Goal: Task Accomplishment & Management: Use online tool/utility

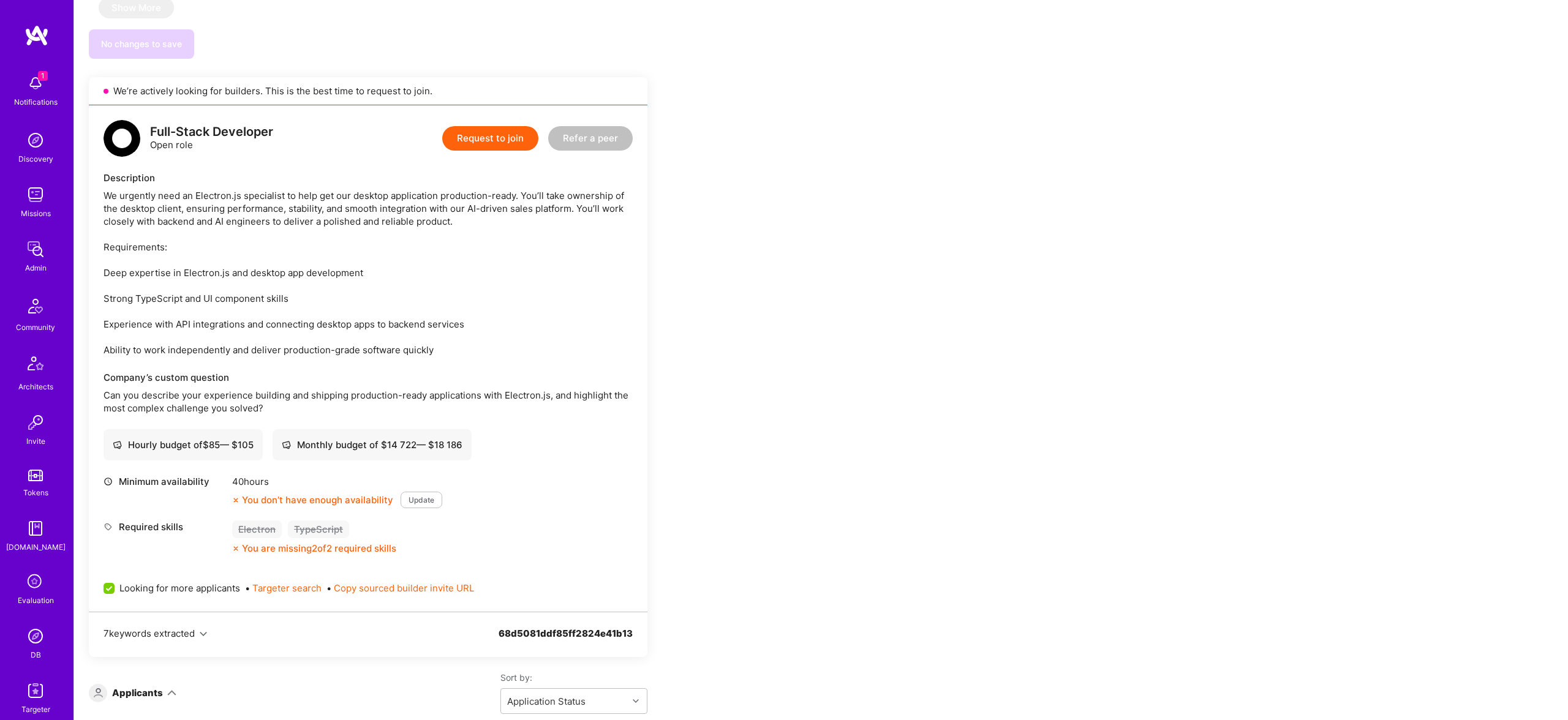
scroll to position [1844, 0]
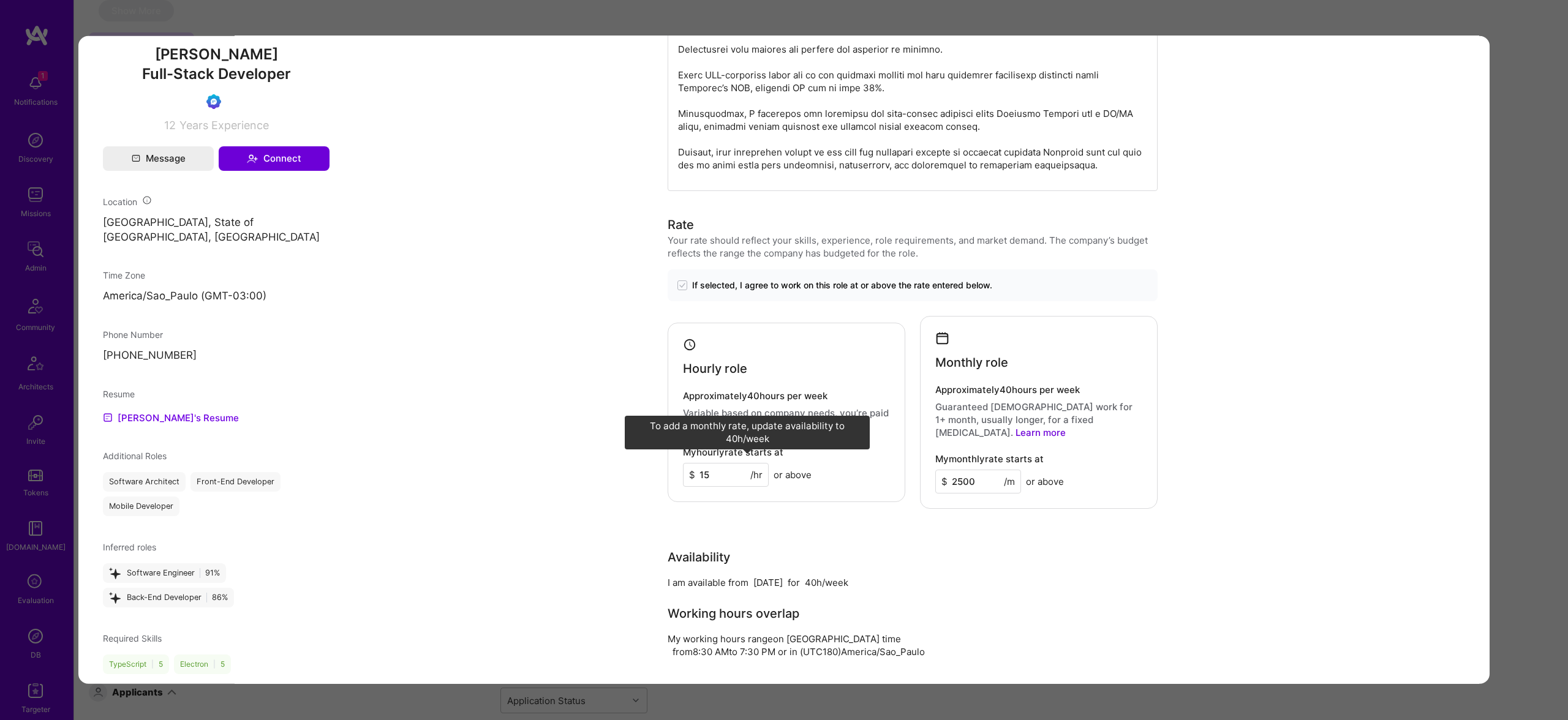
scroll to position [637, 0]
click at [1528, 296] on div "Application 3 of 3 Admin data Details User ID: 68dd4b38b82f9b9ba59d4f25 Admin: …" at bounding box center [784, 360] width 1568 height 720
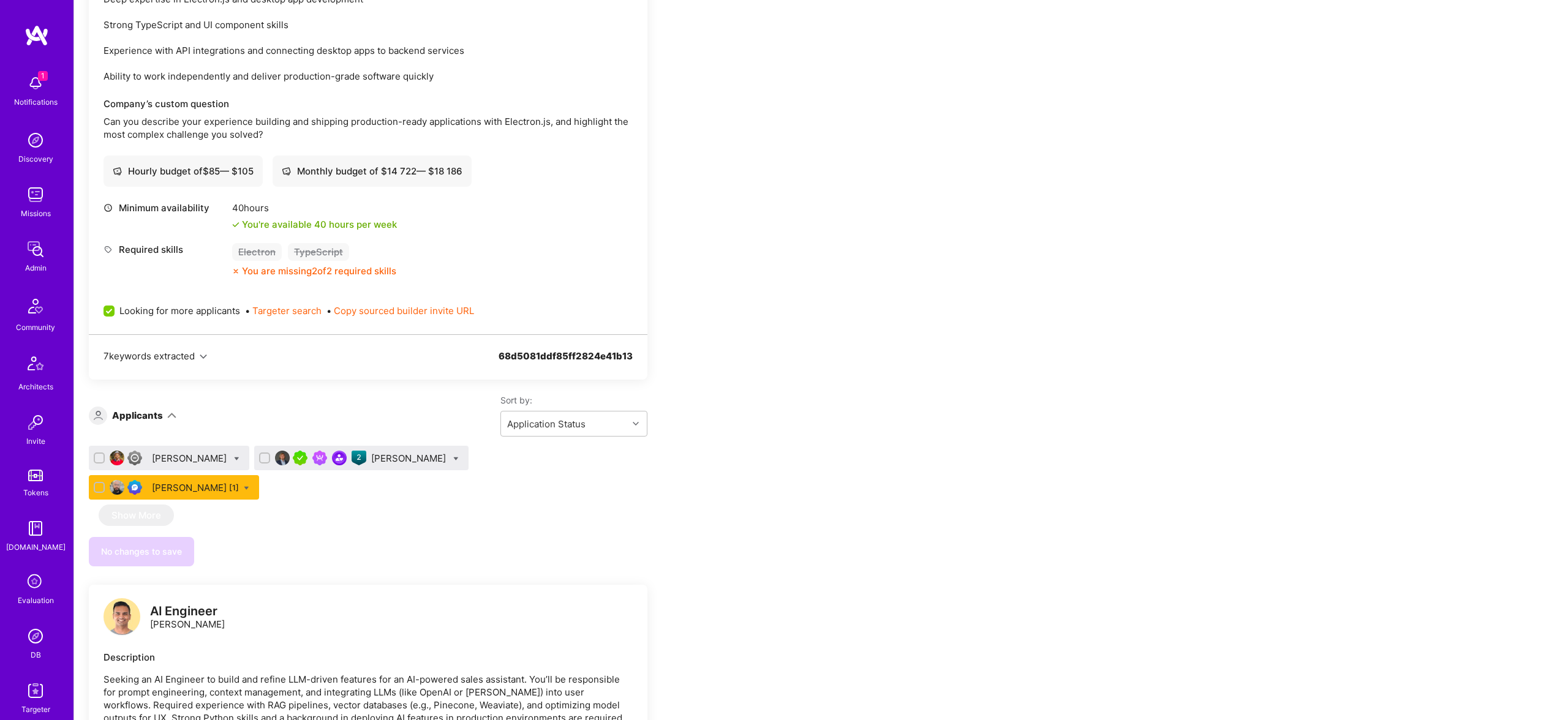
scroll to position [2122, 0]
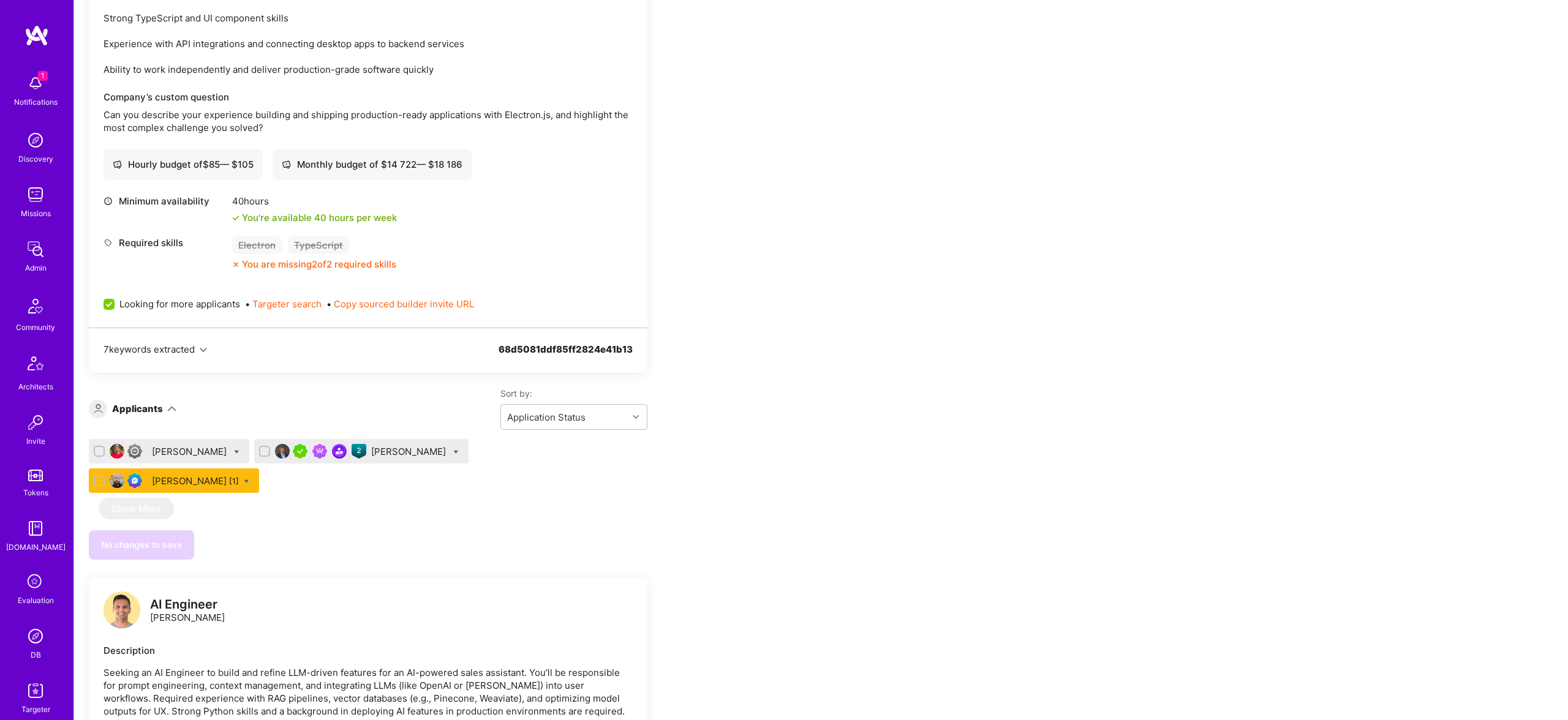
click at [239, 475] on div "Thiago Pereira [1]" at bounding box center [195, 481] width 87 height 13
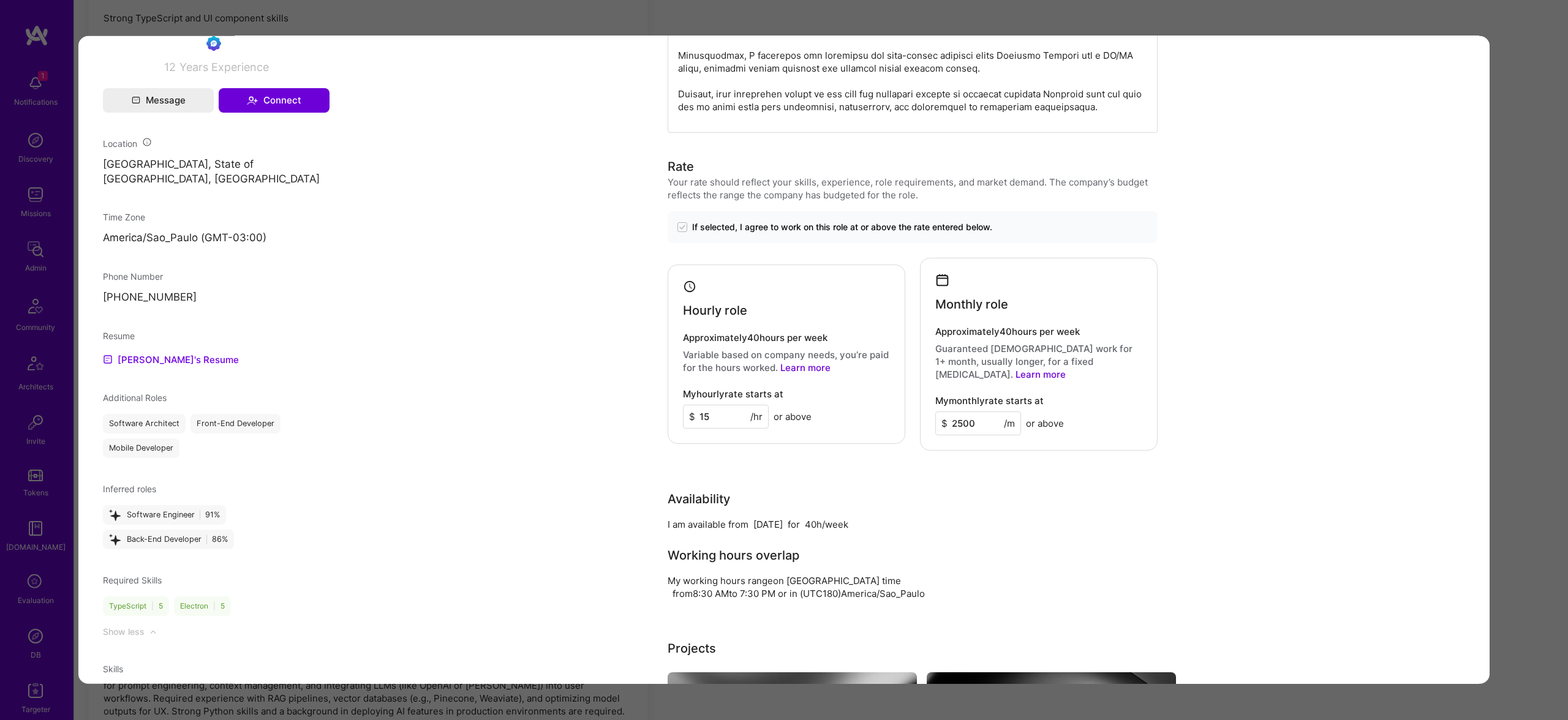
scroll to position [675, 0]
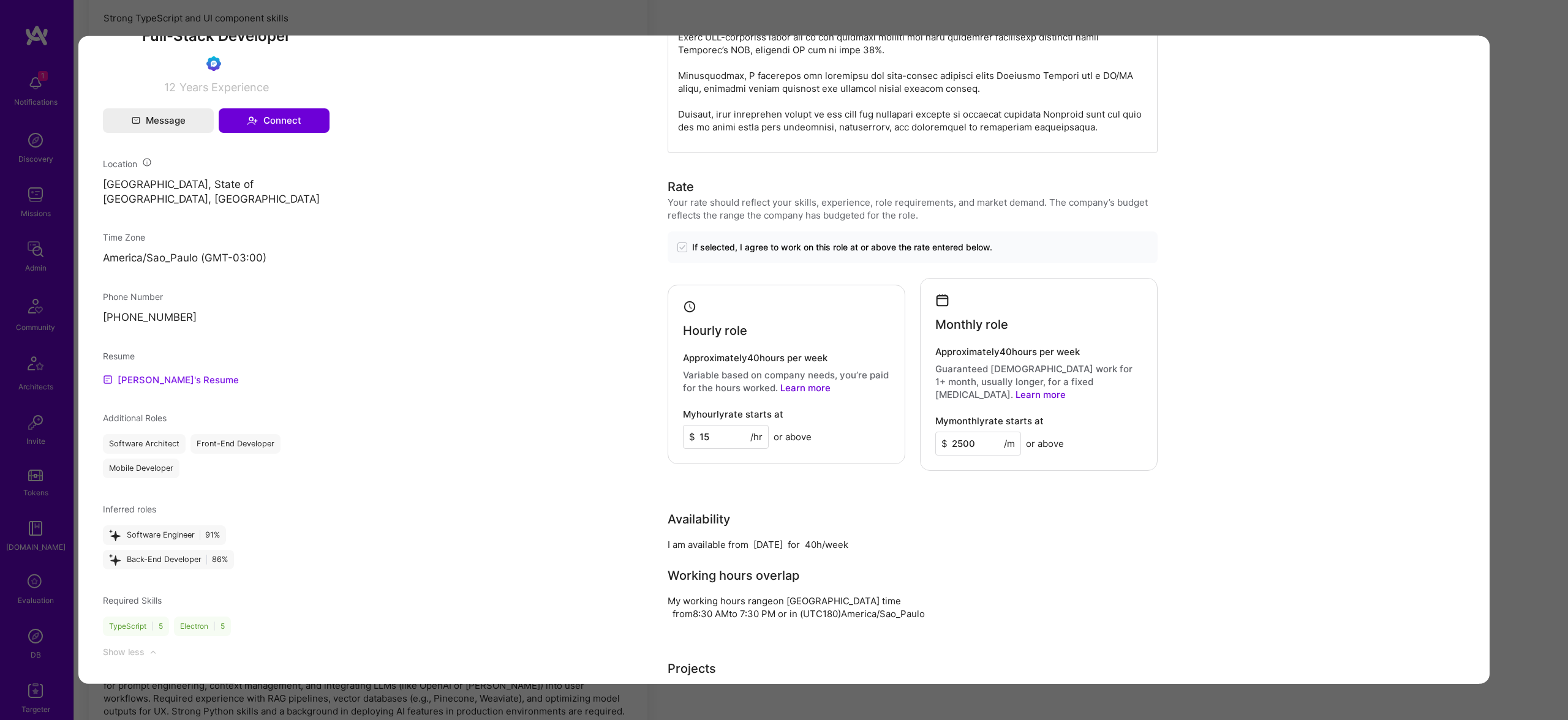
click at [172, 387] on link "Thiago's Resume" at bounding box center [171, 380] width 136 height 15
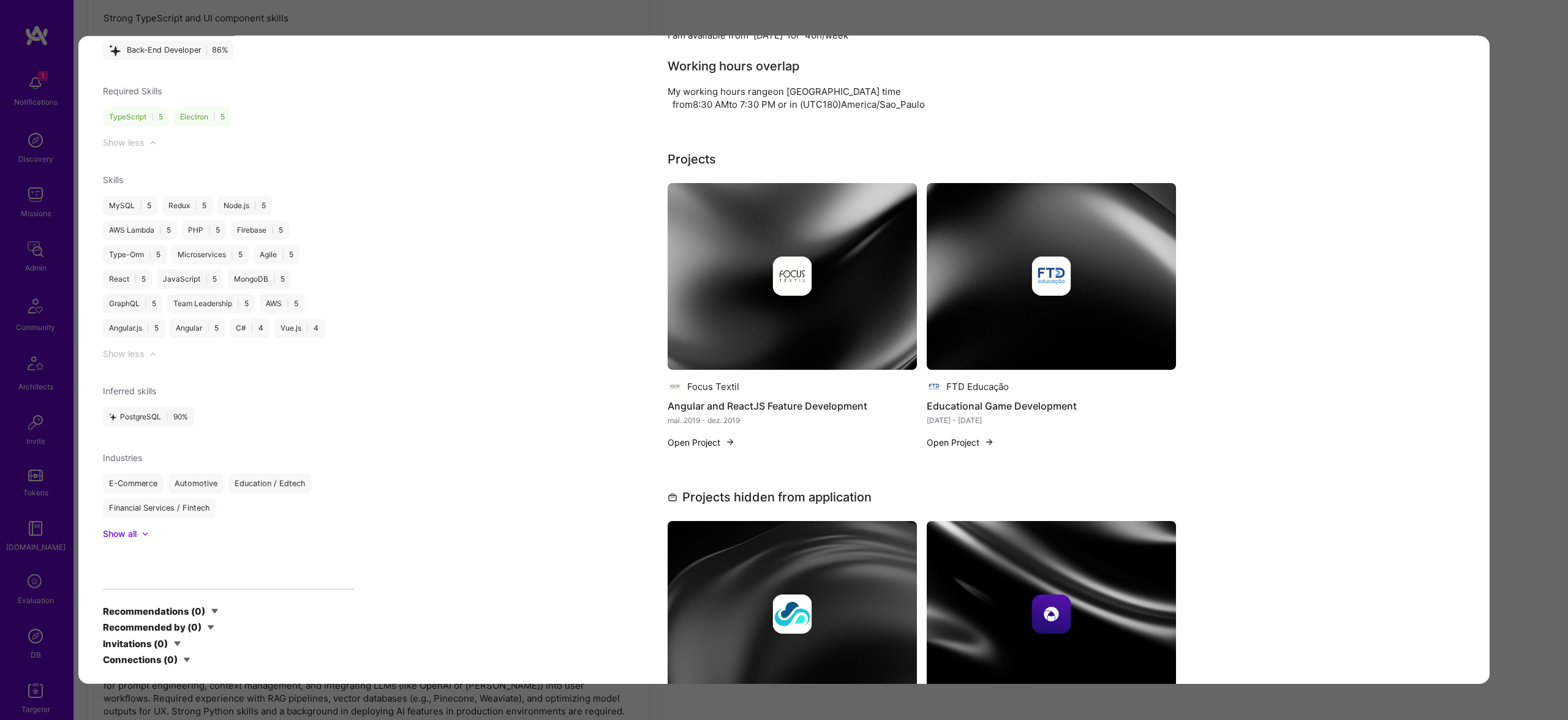
scroll to position [1175, 0]
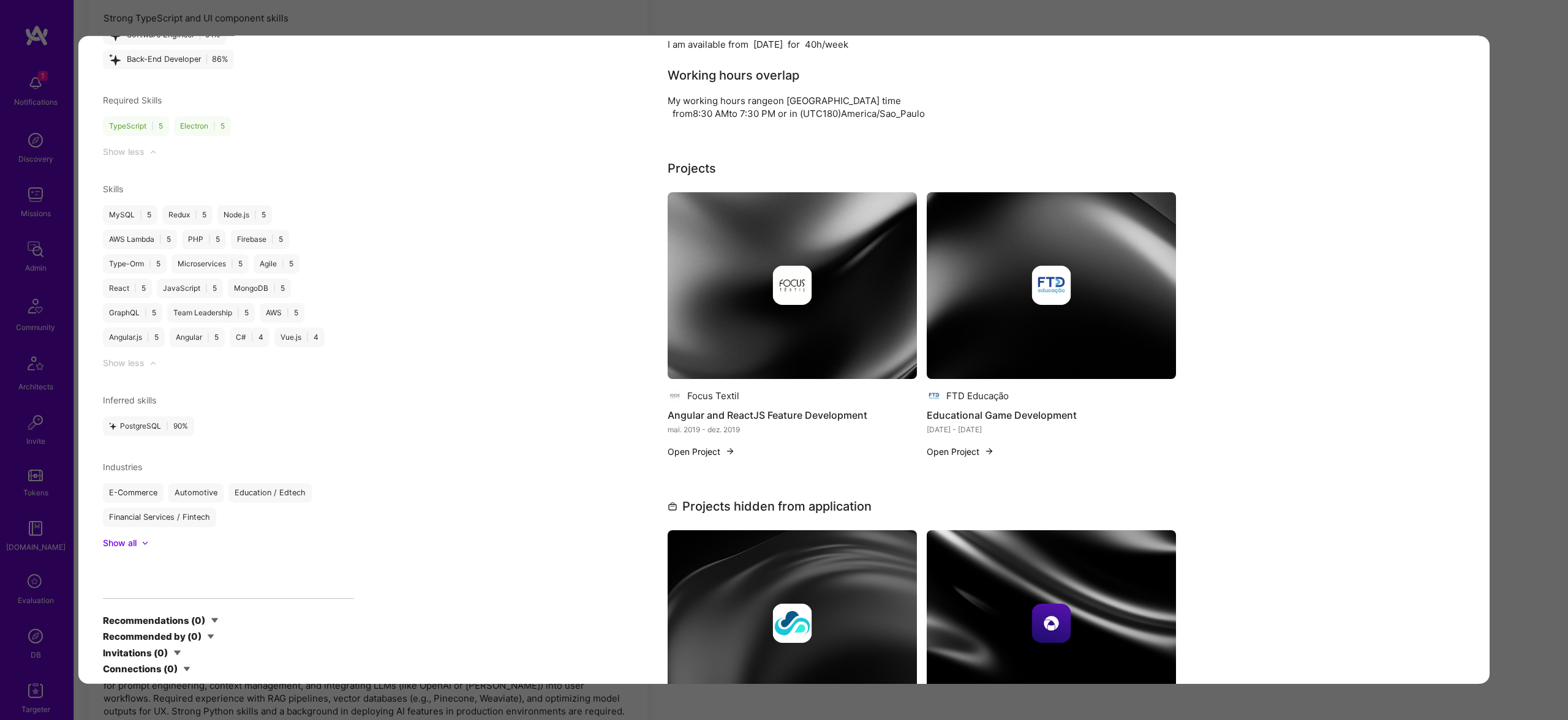
click at [774, 266] on img "modal" at bounding box center [792, 285] width 39 height 39
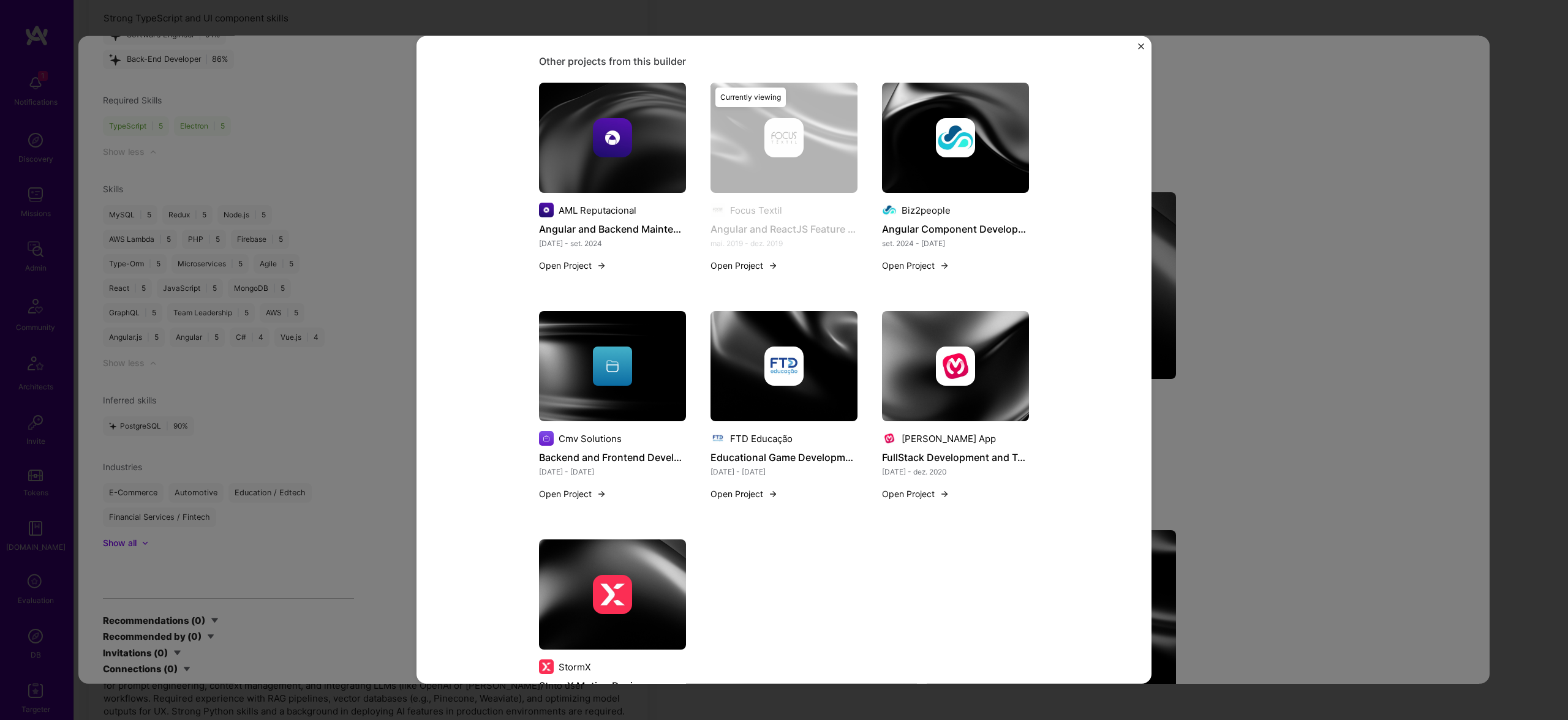
scroll to position [510, 0]
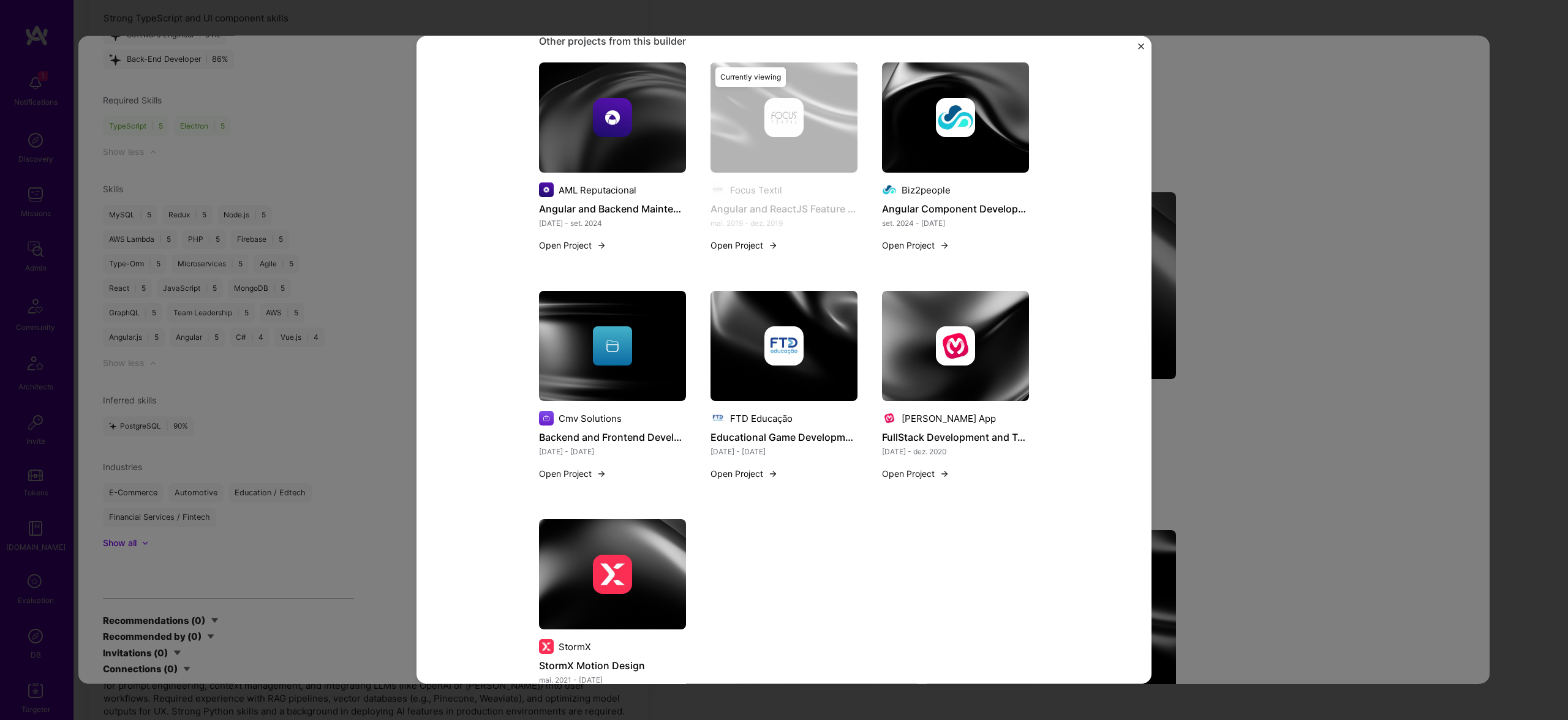
click at [1007, 68] on img at bounding box center [955, 117] width 147 height 110
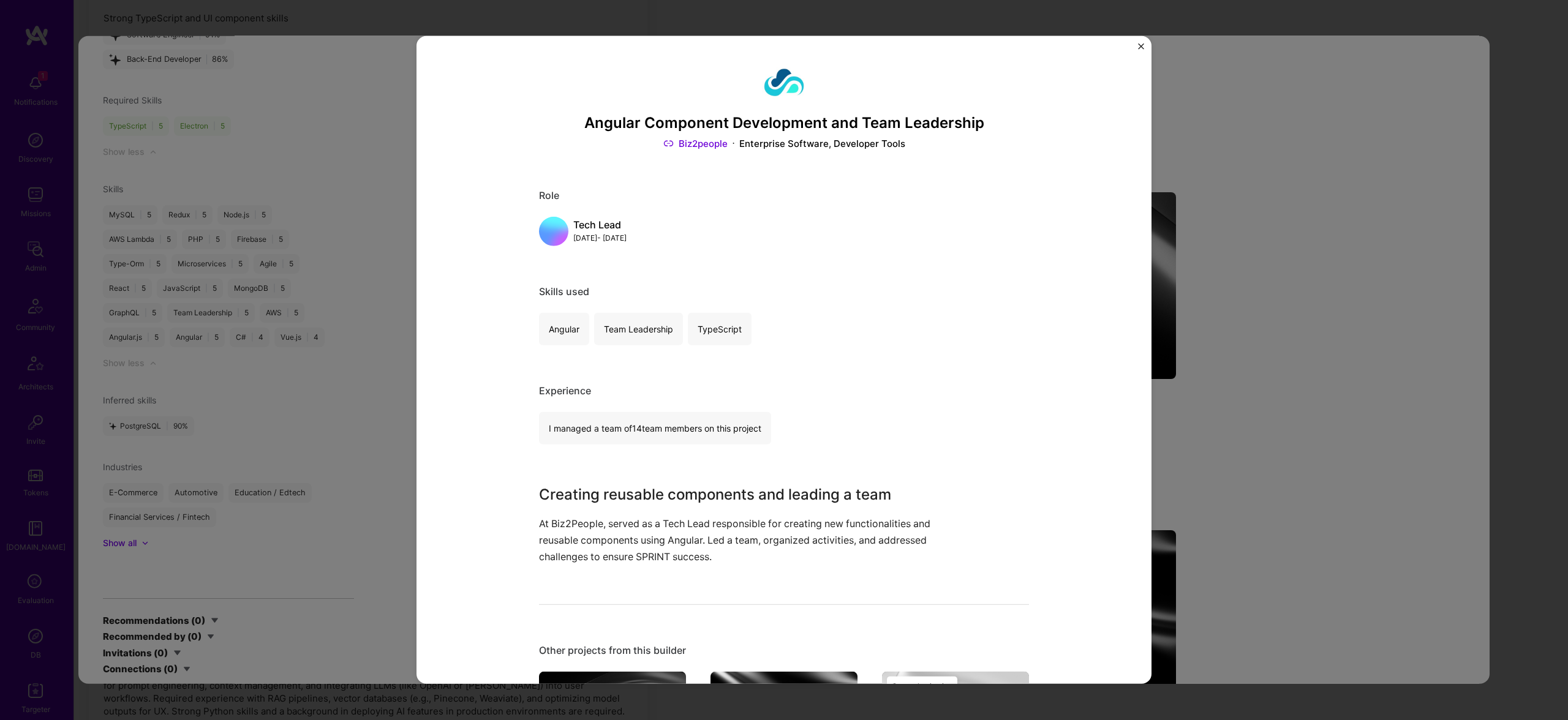
click at [935, 108] on div "Angular Component Development and Team Leadership Biz2people Enterprise Softwar…" at bounding box center [784, 105] width 490 height 90
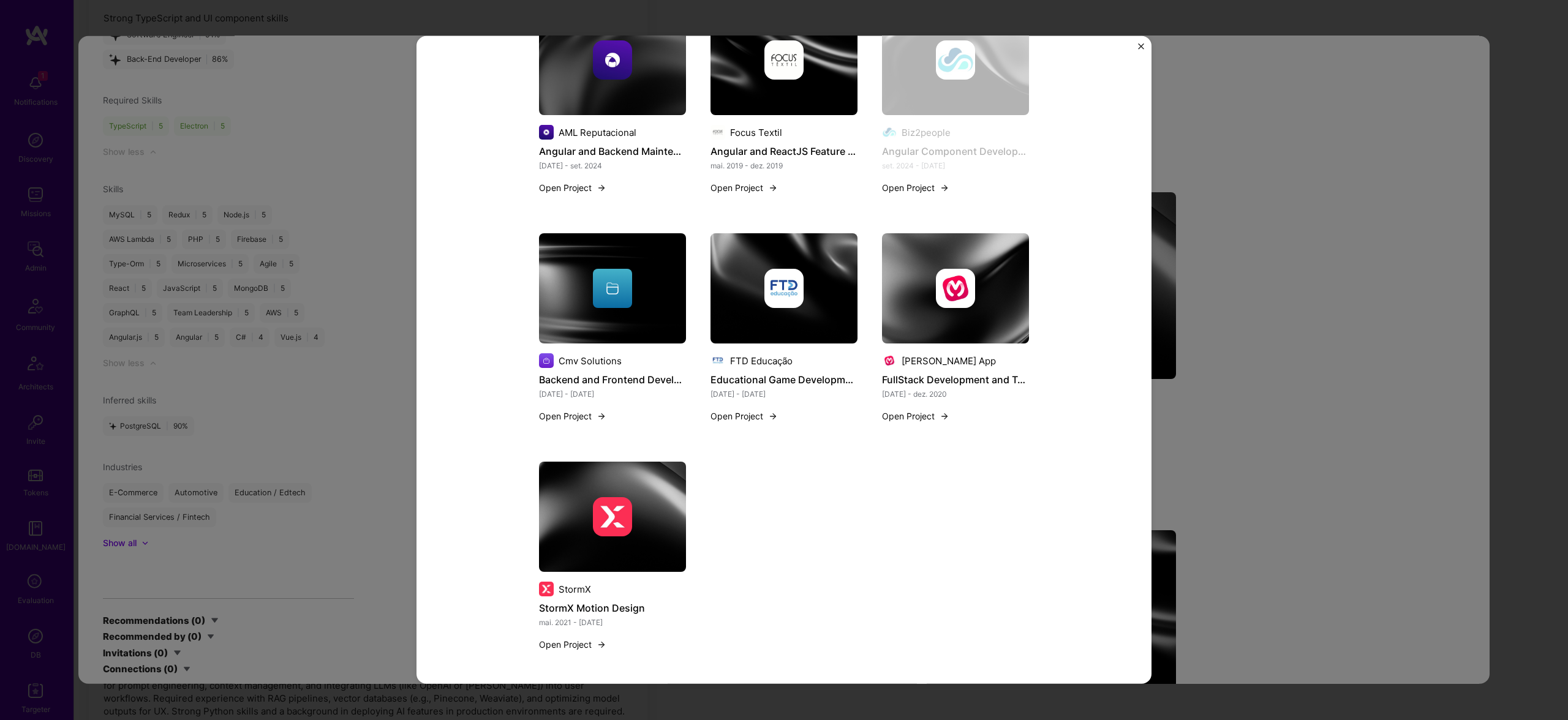
scroll to position [673, 0]
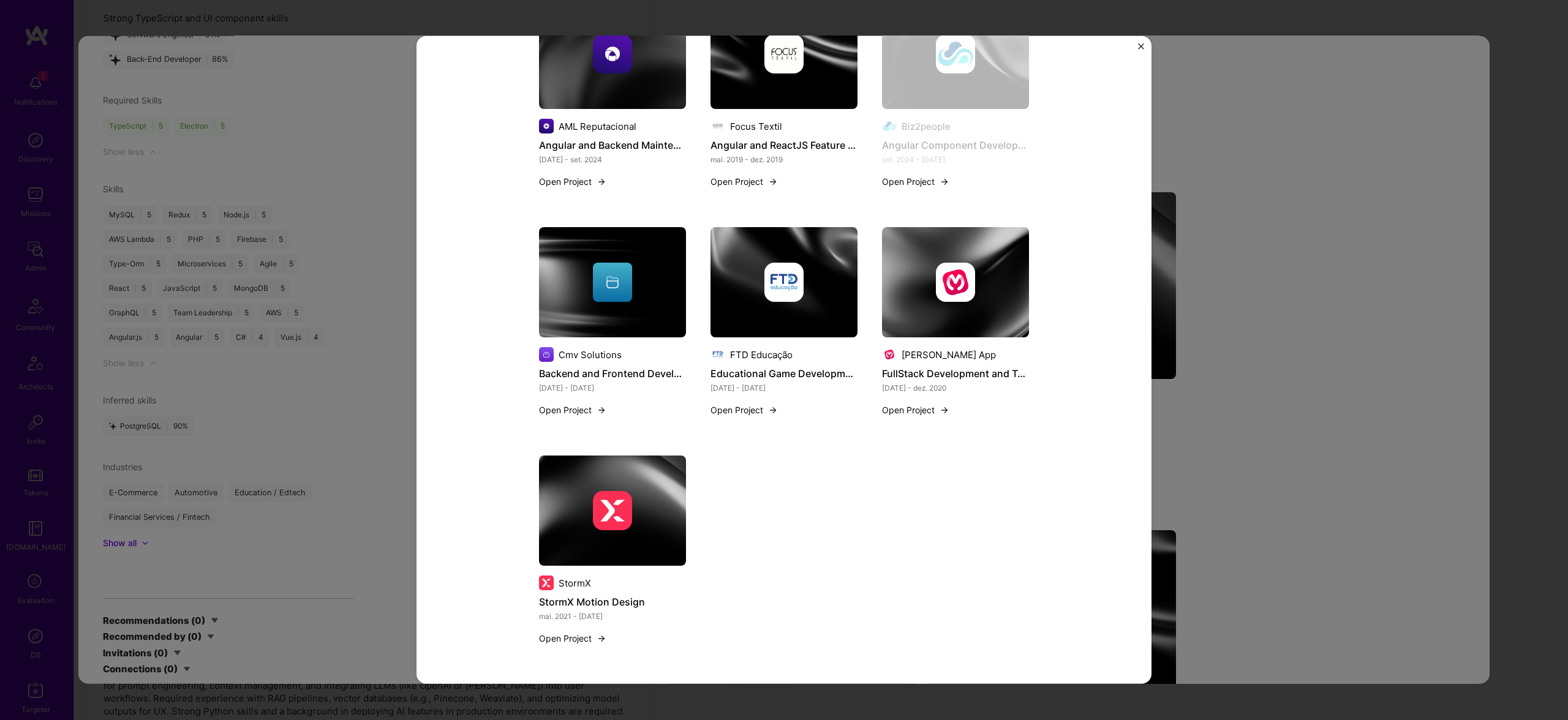
click at [772, 301] on img at bounding box center [784, 282] width 39 height 39
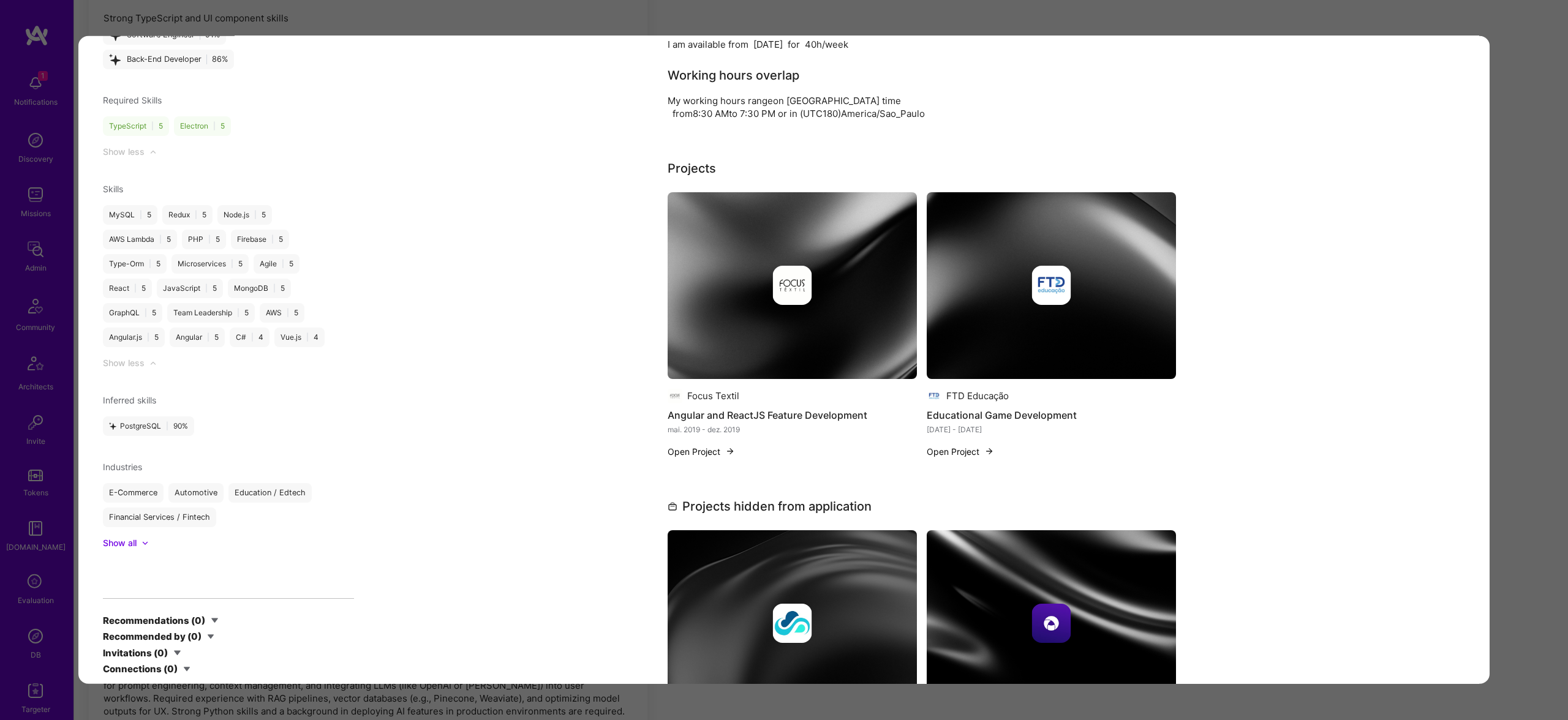
click at [1506, 331] on div "Application 3 of 3 Admin data Details User ID: 68dd4b38b82f9b9ba59d4f25 Admin: …" at bounding box center [784, 360] width 1568 height 720
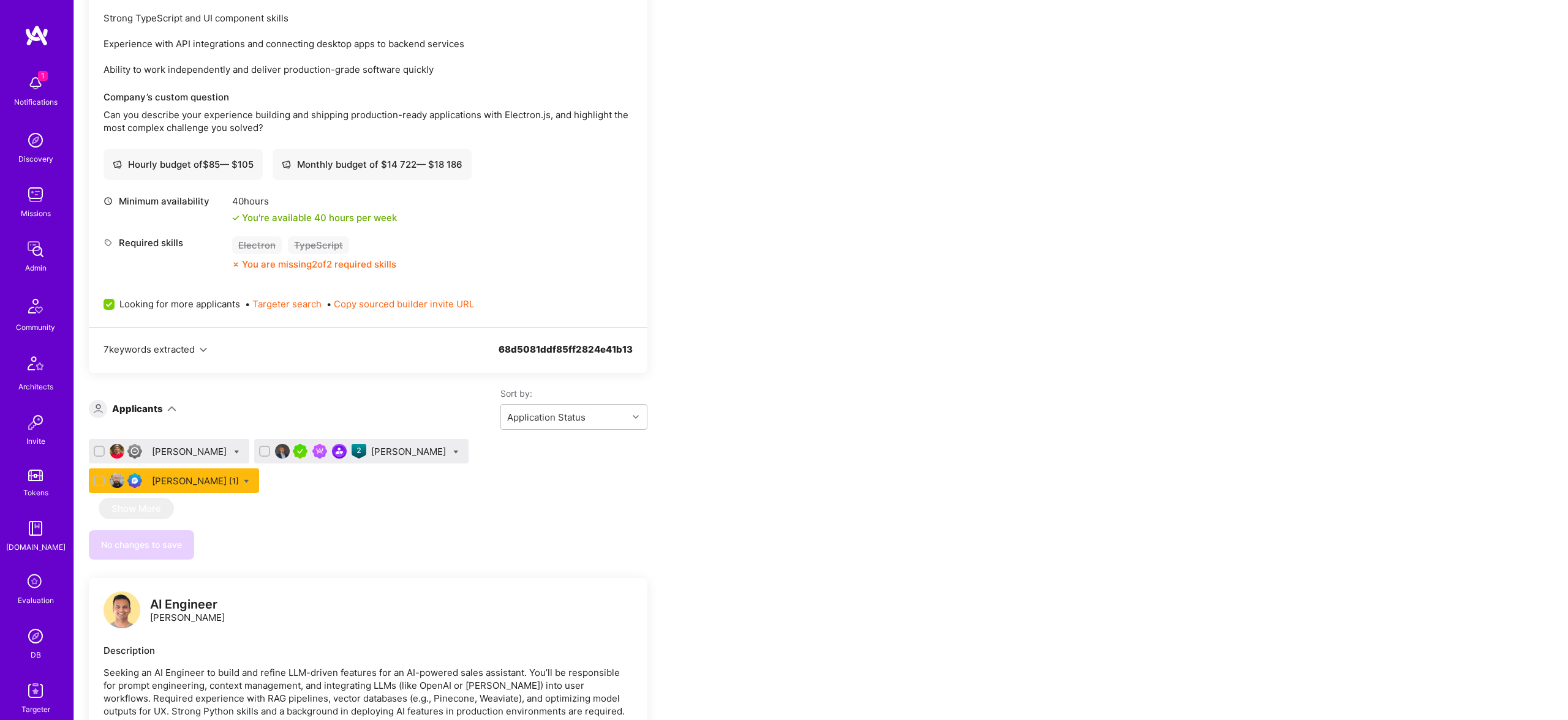
click at [259, 469] on div "Thiago Pereira [1]" at bounding box center [174, 480] width 171 height 24
click at [239, 475] on div "Thiago Pereira [1]" at bounding box center [195, 481] width 87 height 13
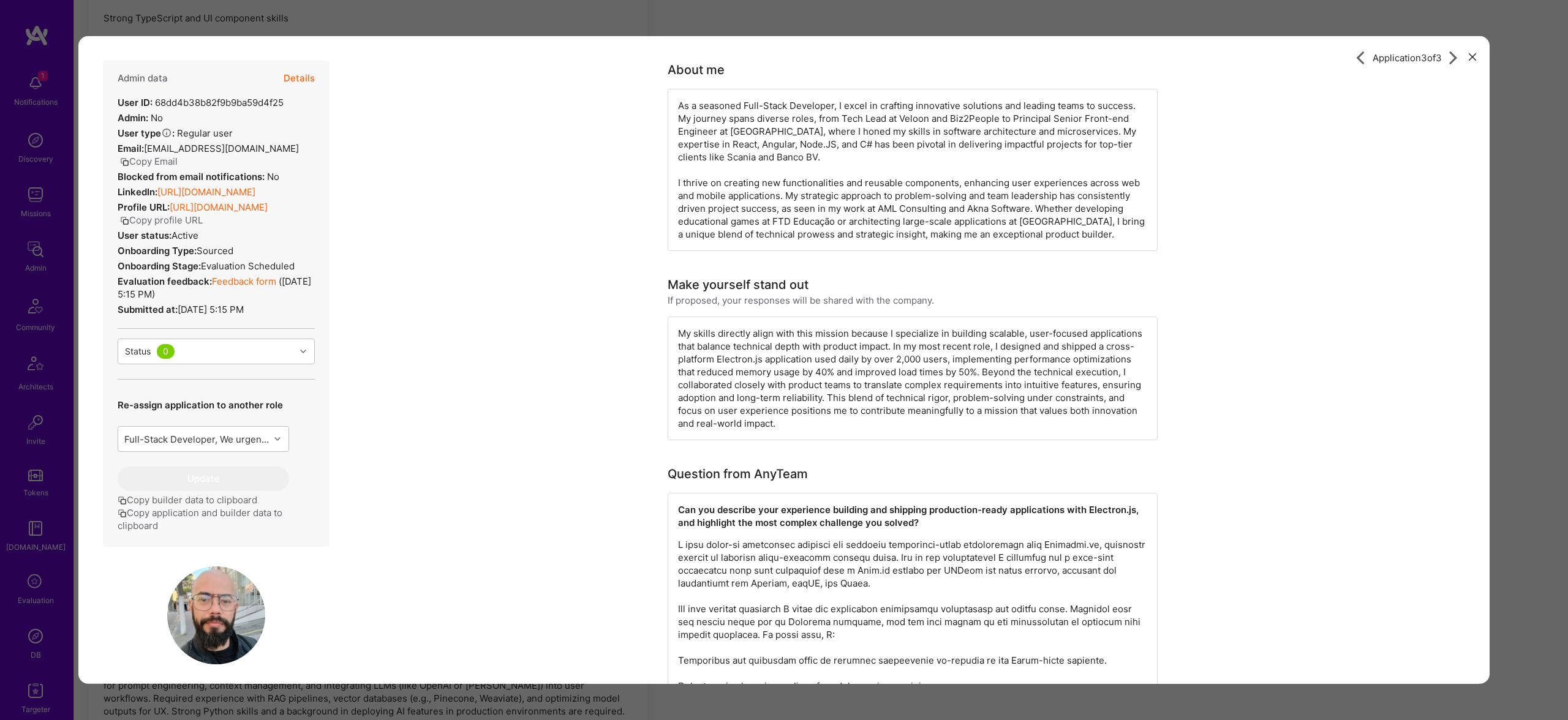
drag, startPoint x: 268, startPoint y: 93, endPoint x: 285, endPoint y: 91, distance: 17.1
click at [279, 92] on div "Admin data Details" at bounding box center [216, 78] width 197 height 35
click at [294, 82] on button "Details" at bounding box center [299, 78] width 31 height 35
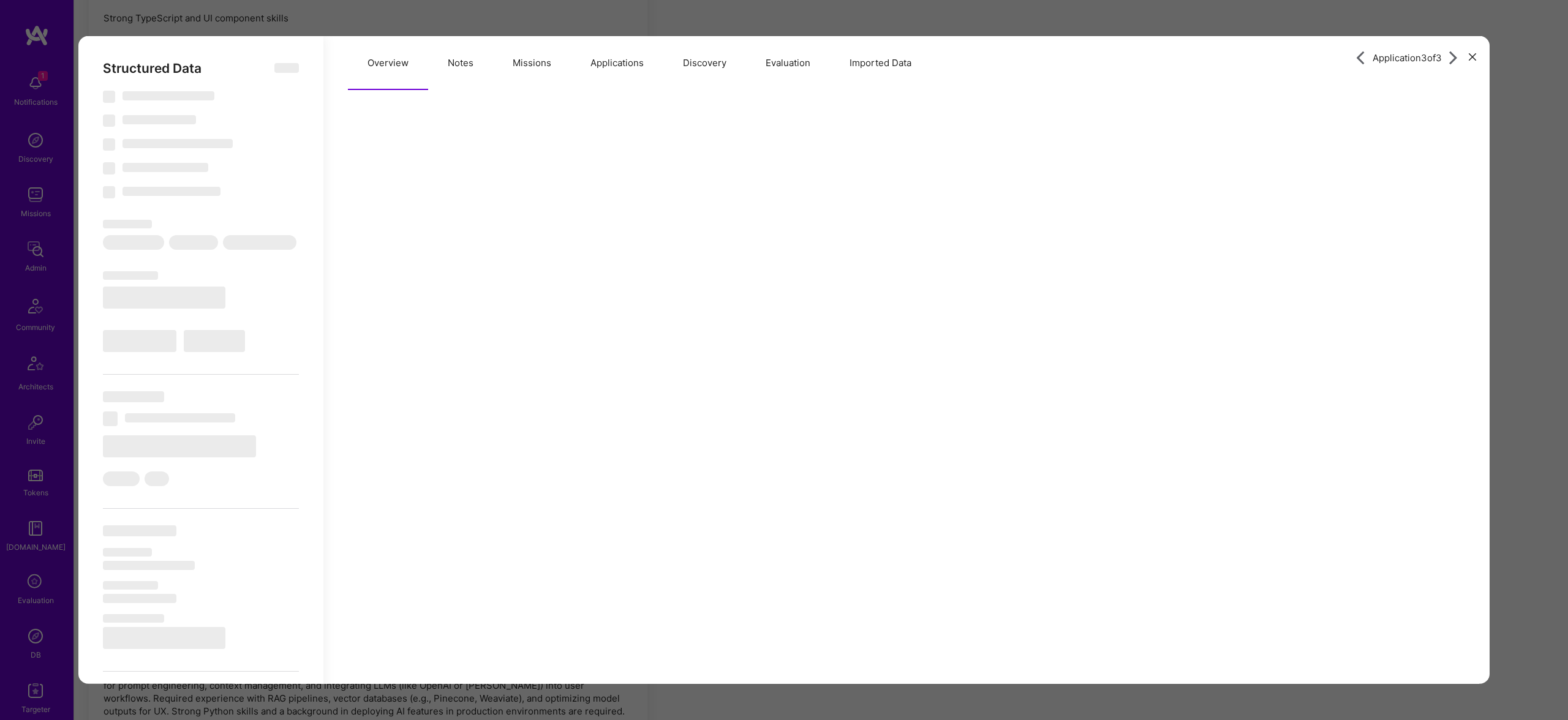
select select "Right Now"
select select "Verified"
select select "BR"
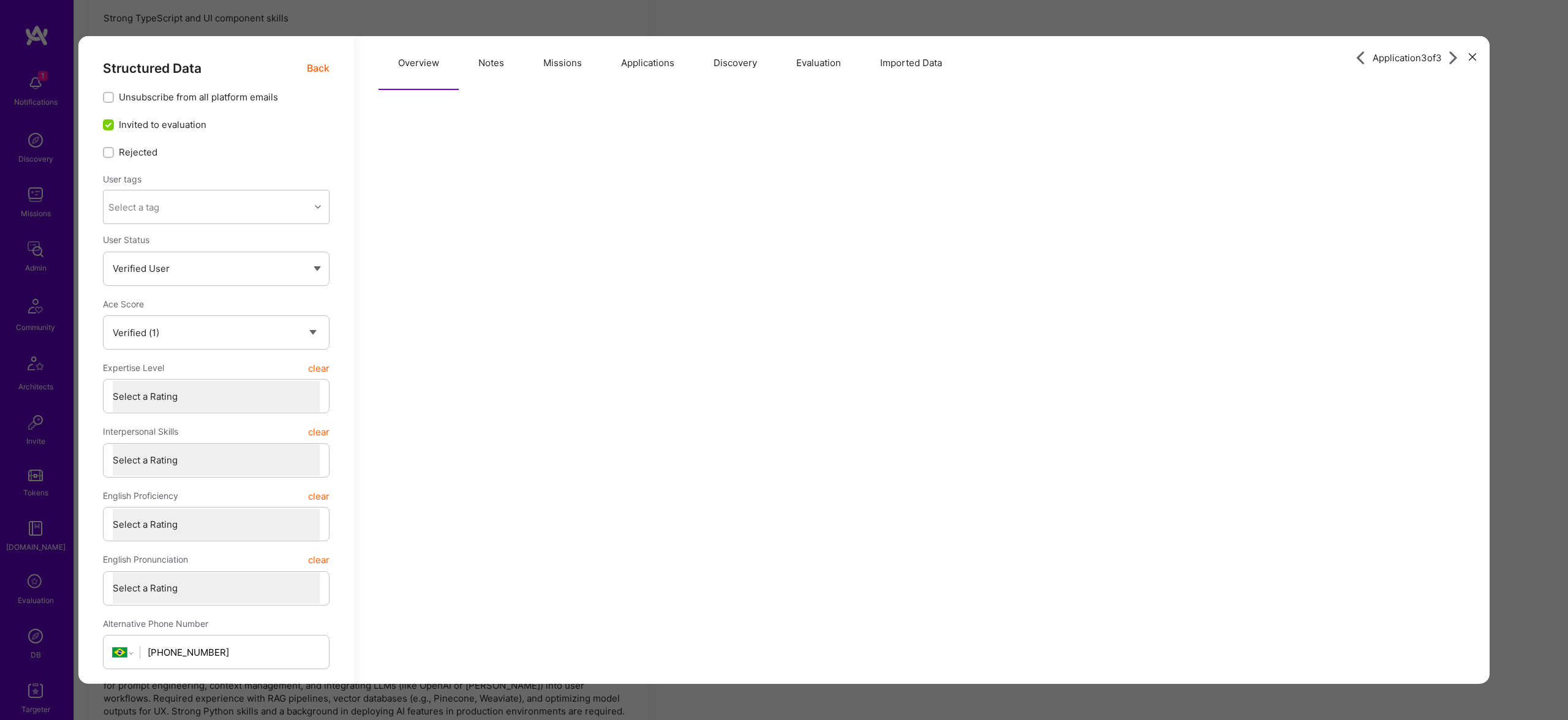
click at [530, 59] on button "Missions" at bounding box center [562, 63] width 78 height 54
drag, startPoint x: 830, startPoint y: 71, endPoint x: 910, endPoint y: 65, distance: 80.2
click at [837, 71] on button "Evaluation" at bounding box center [819, 63] width 84 height 54
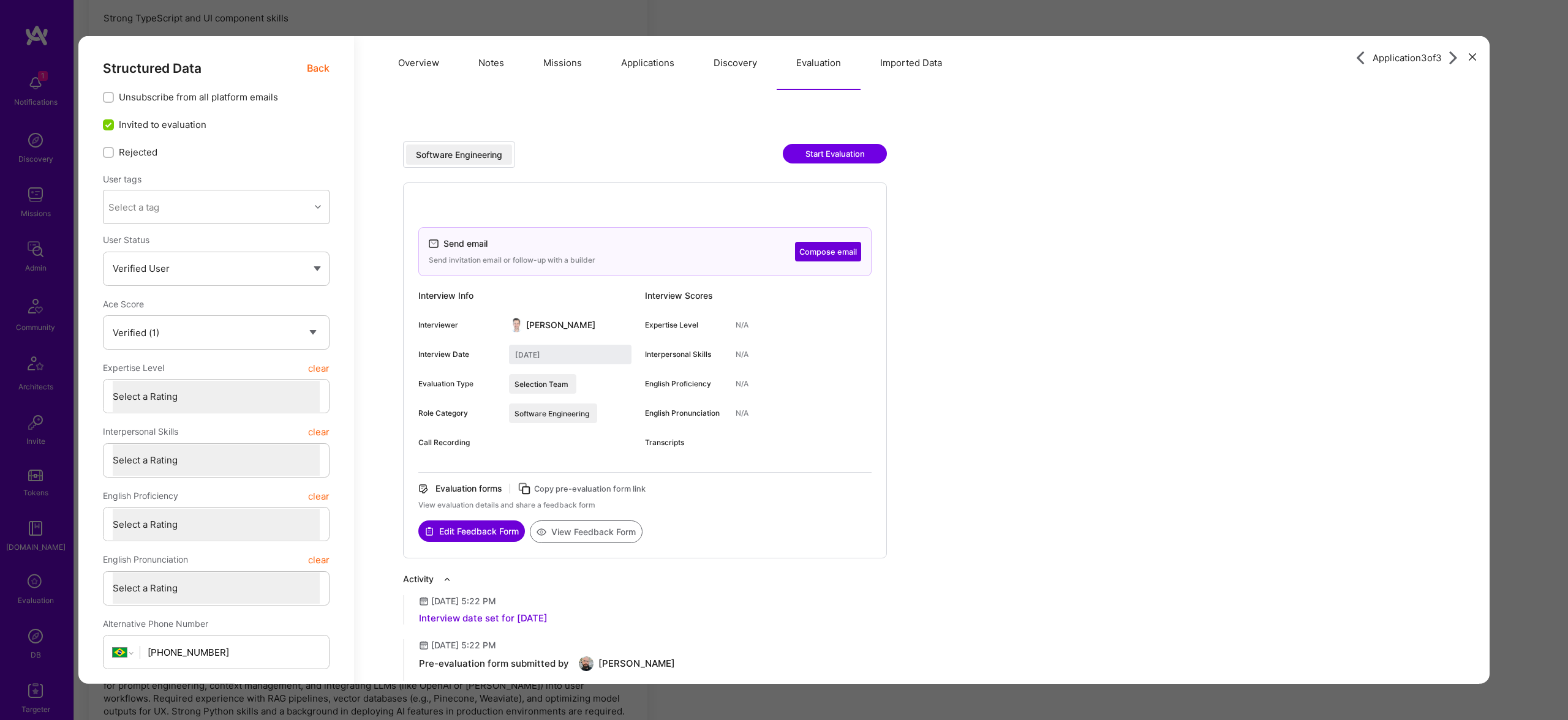
click at [552, 75] on button "Missions" at bounding box center [562, 63] width 78 height 54
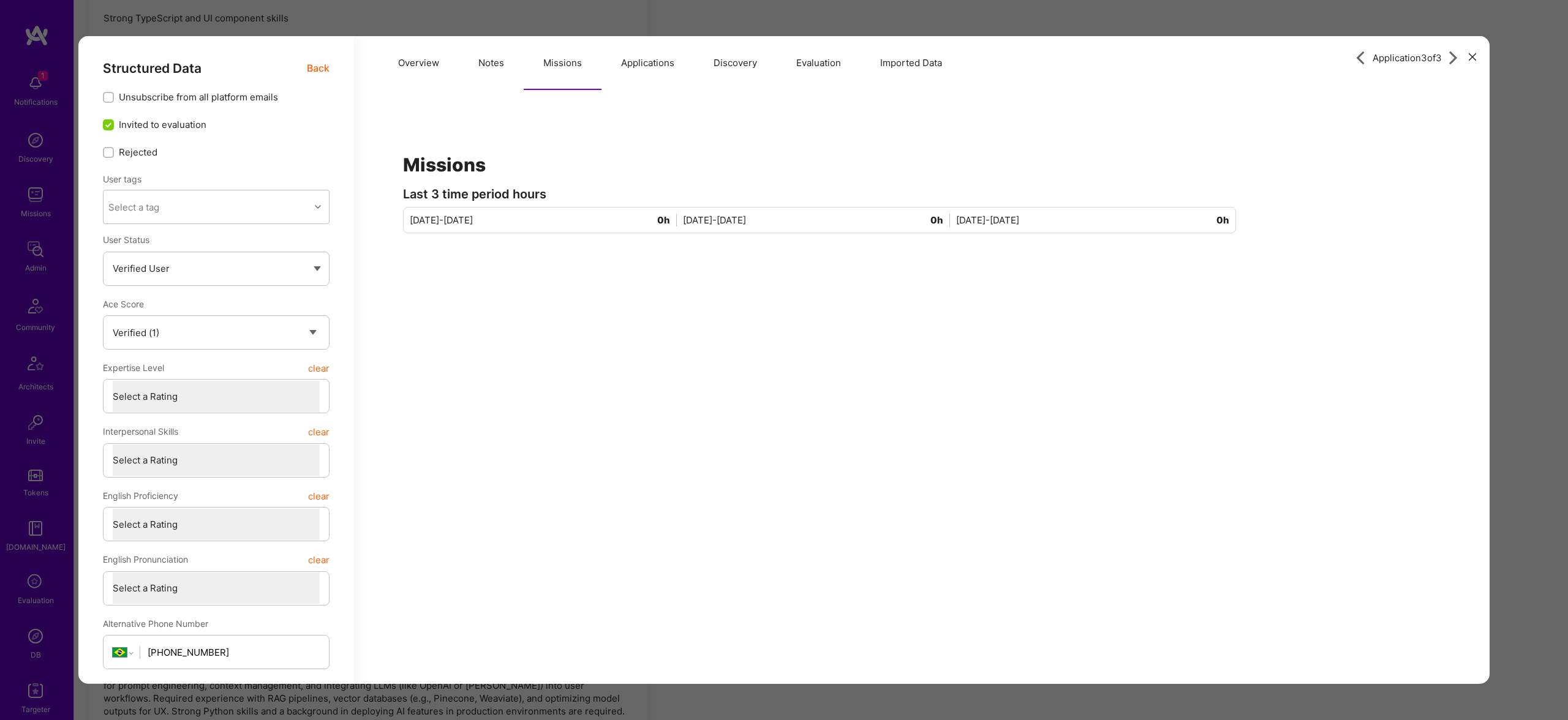
click at [487, 49] on button "Notes" at bounding box center [491, 63] width 65 height 54
type textarea "x"
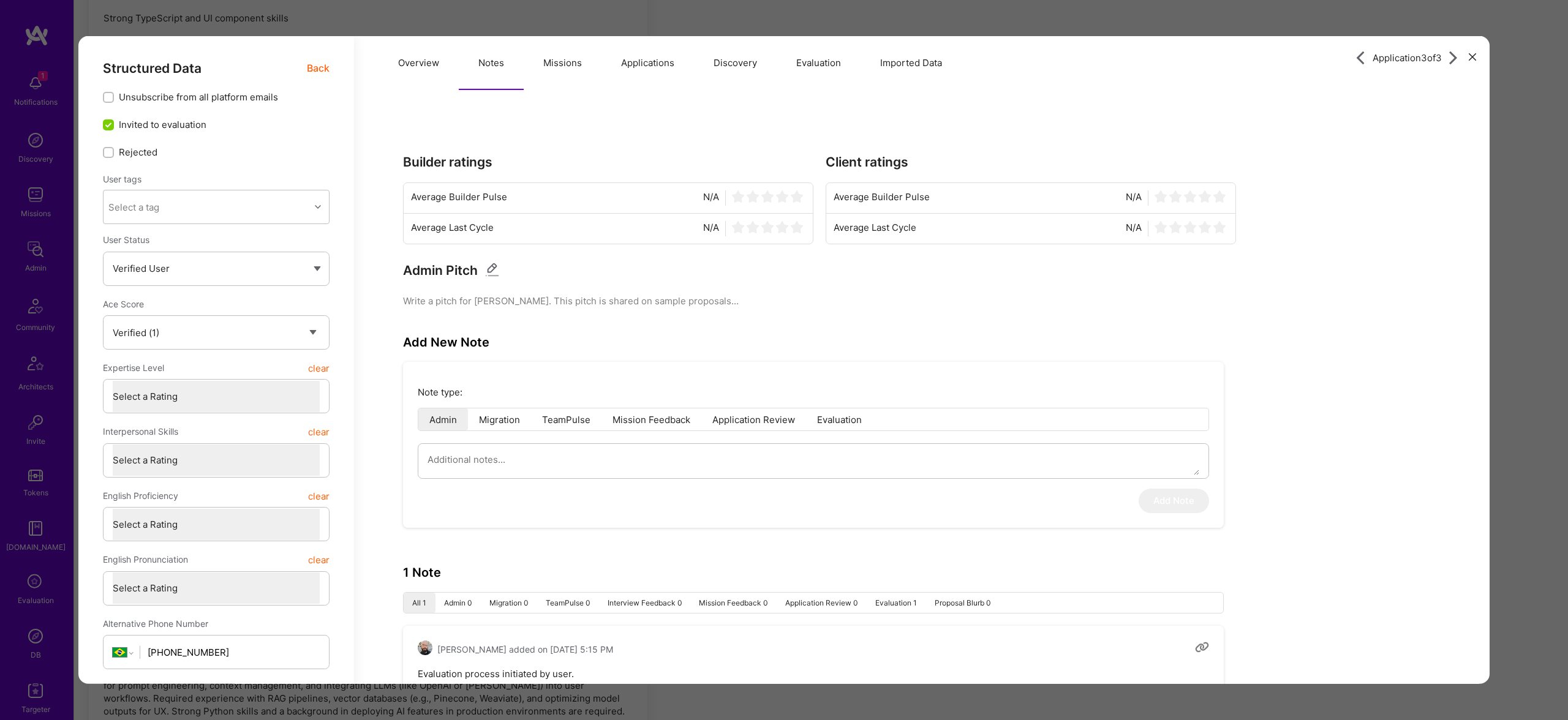
click at [636, 62] on button "Applications" at bounding box center [647, 63] width 93 height 54
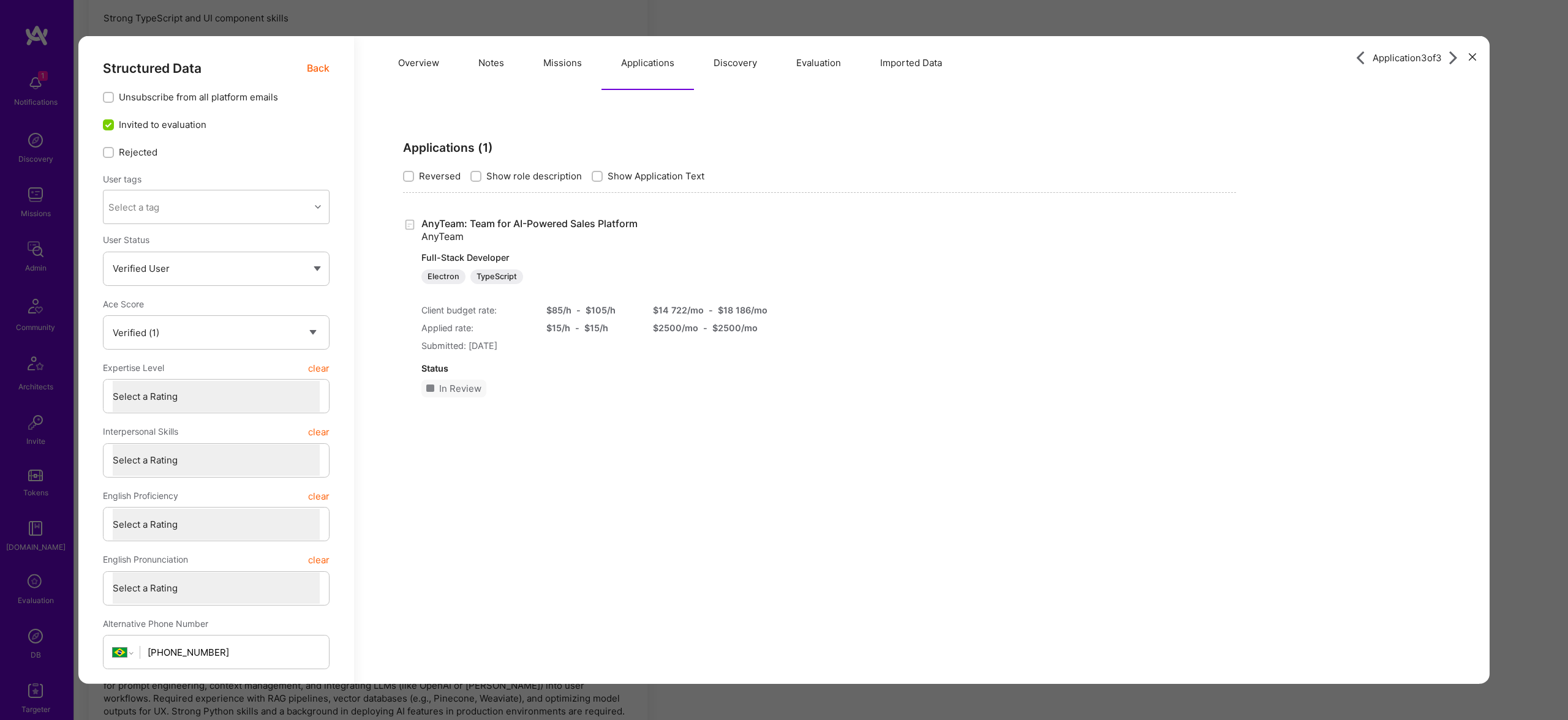
click at [907, 67] on button "Imported Data" at bounding box center [911, 63] width 101 height 54
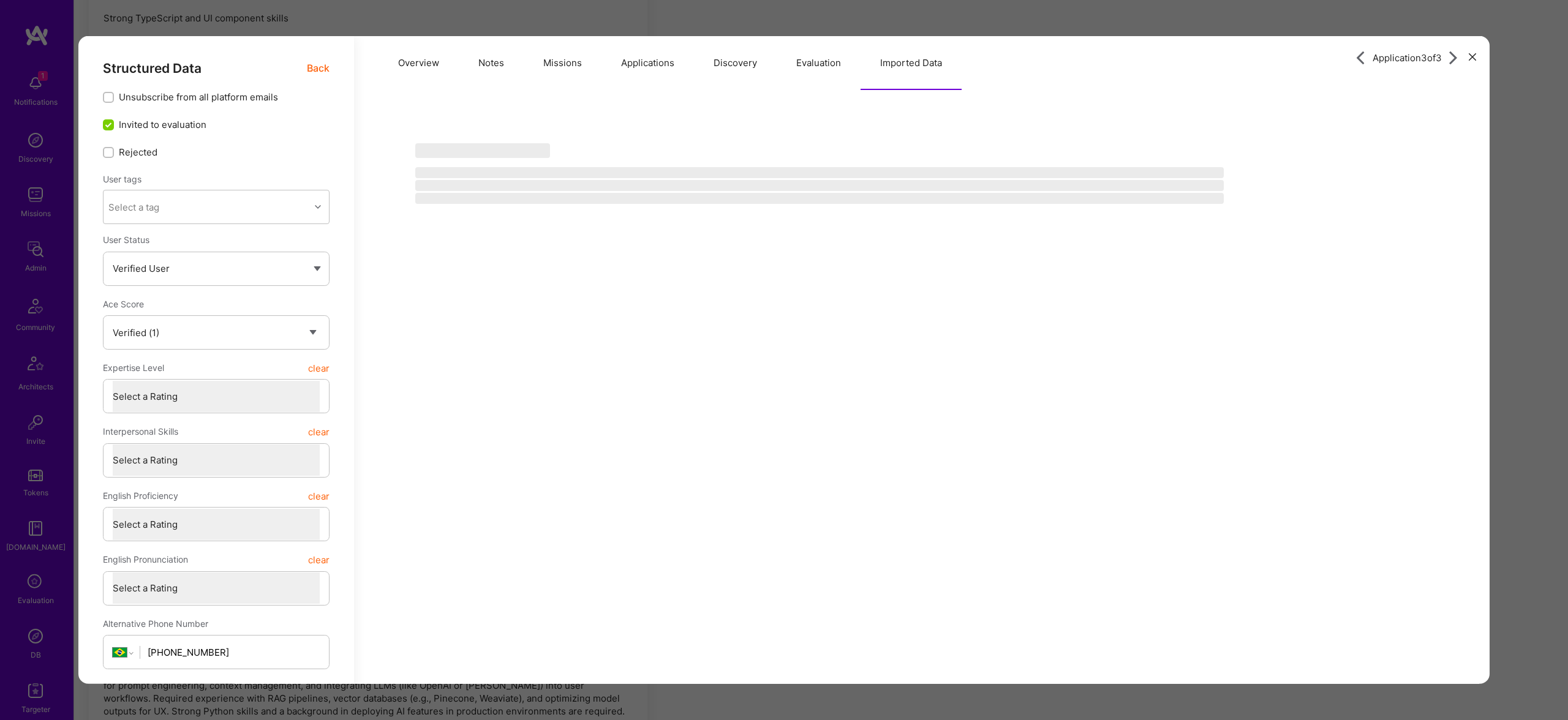
drag, startPoint x: 777, startPoint y: 66, endPoint x: 800, endPoint y: 67, distance: 23.0
click at [777, 66] on button "Evaluation" at bounding box center [819, 63] width 84 height 54
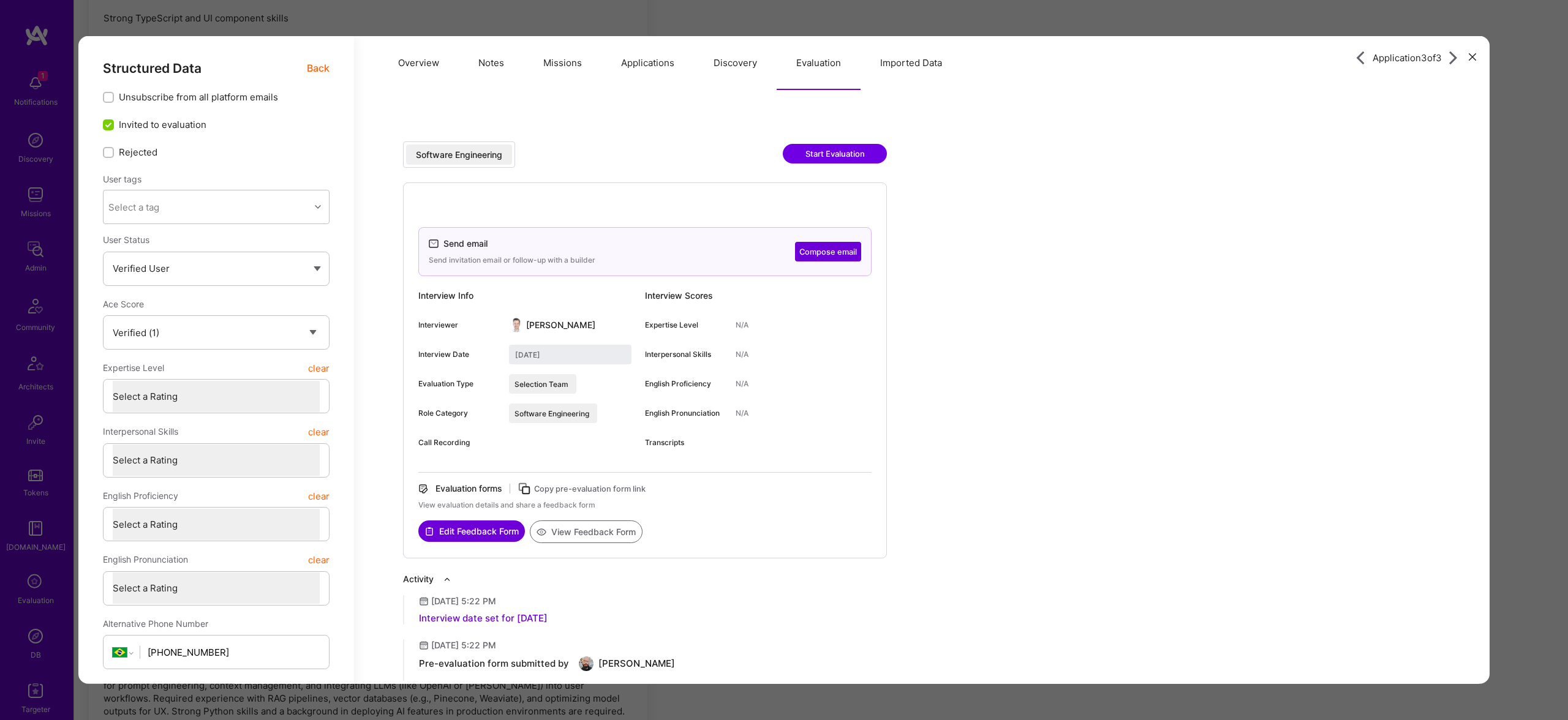
click at [810, 65] on button "Evaluation" at bounding box center [819, 63] width 84 height 54
click at [587, 528] on button "View Feedback Form" at bounding box center [586, 531] width 113 height 22
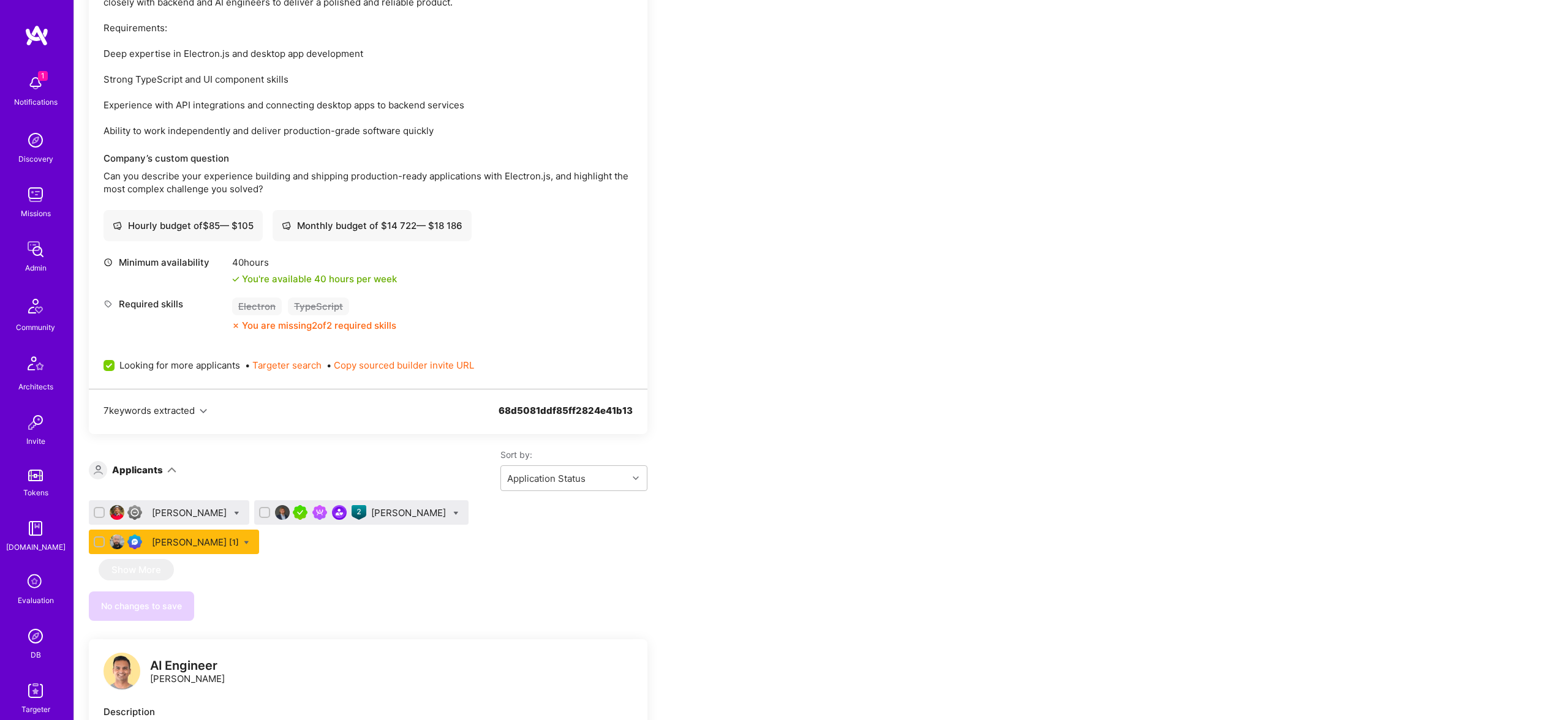
scroll to position [2047, 0]
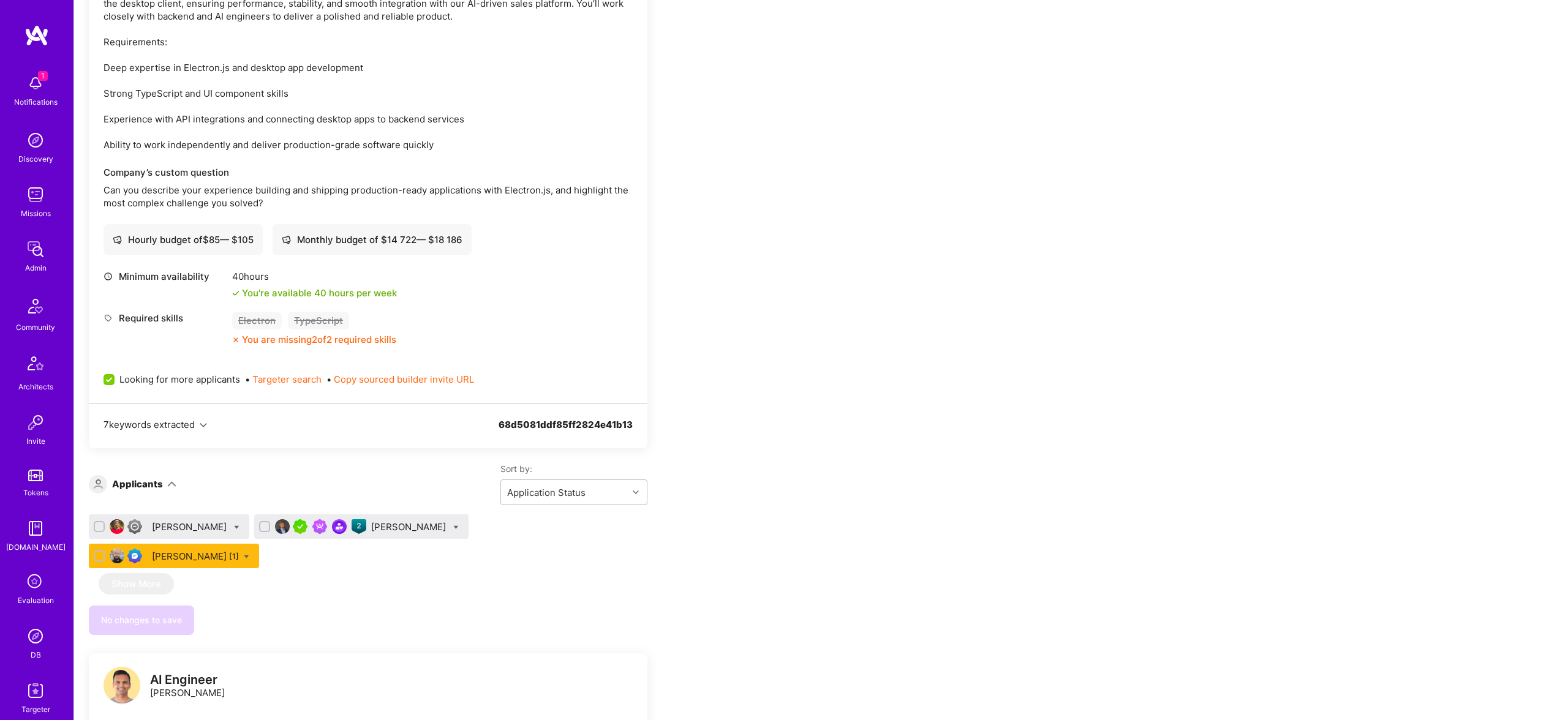
click at [239, 550] on div "Thiago Pereira [1]" at bounding box center [195, 556] width 87 height 13
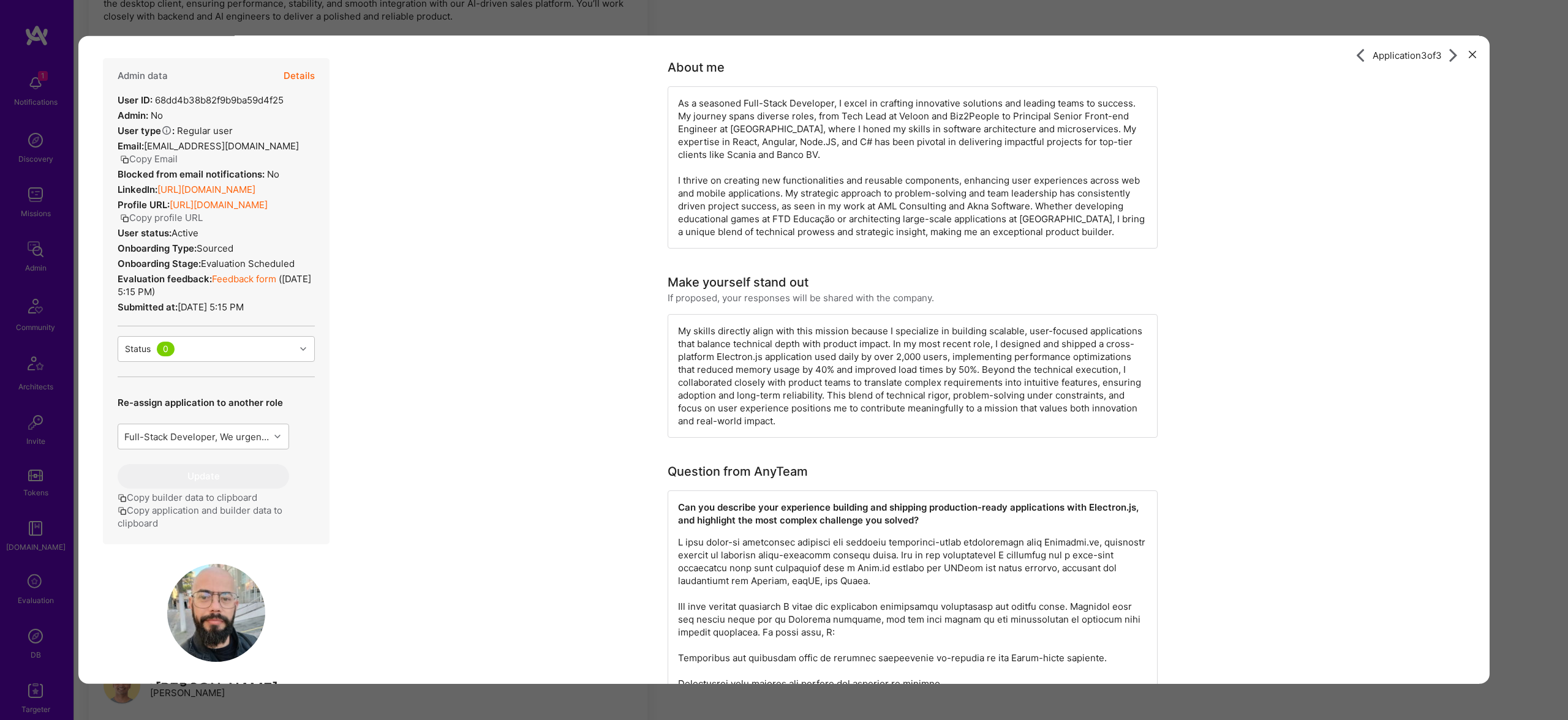
click at [222, 610] on img "modal" at bounding box center [216, 612] width 98 height 98
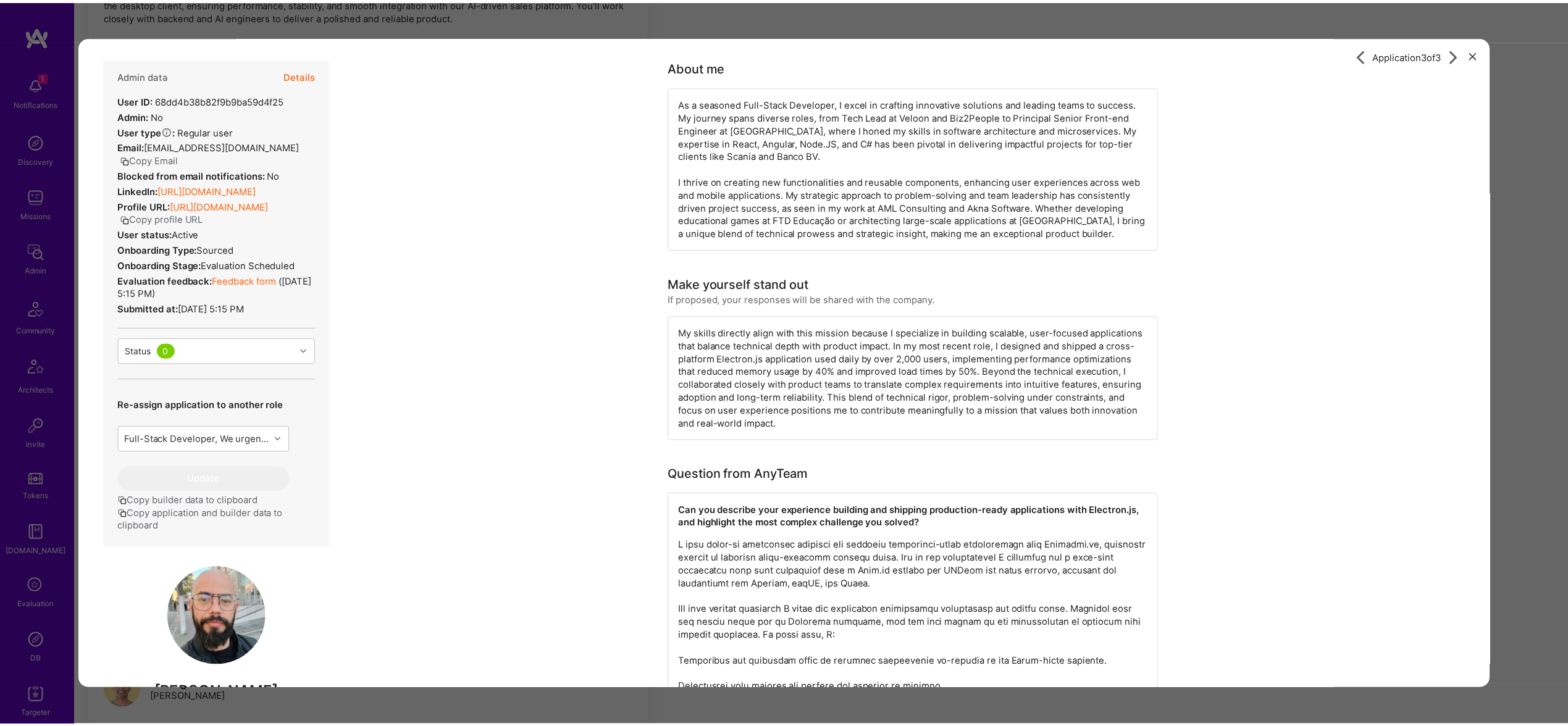
scroll to position [3, 0]
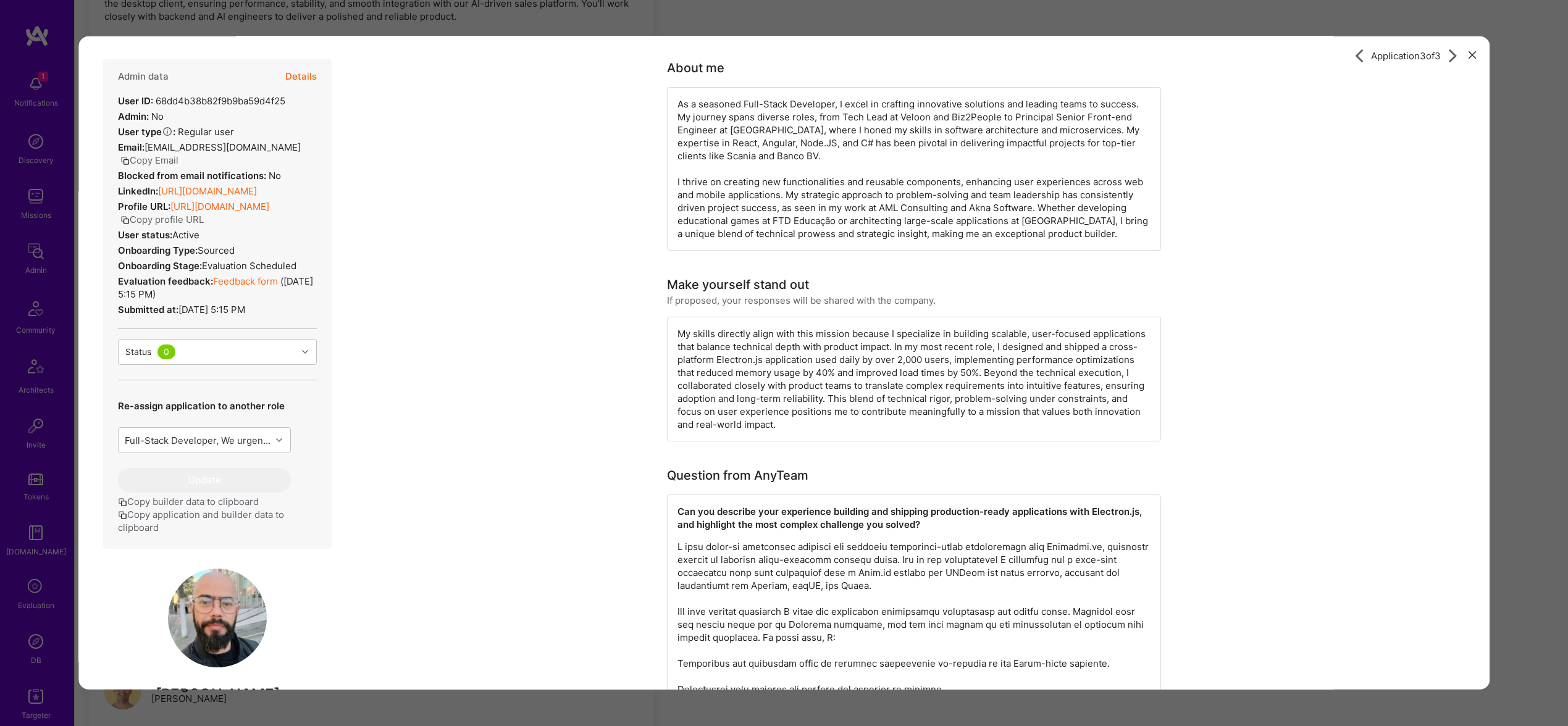
click at [510, 14] on div "Application 3 of 3 Admin data Details User ID: 68dd4b38b82f9b9ba59d4f25 Admin: …" at bounding box center [784, 363] width 1568 height 726
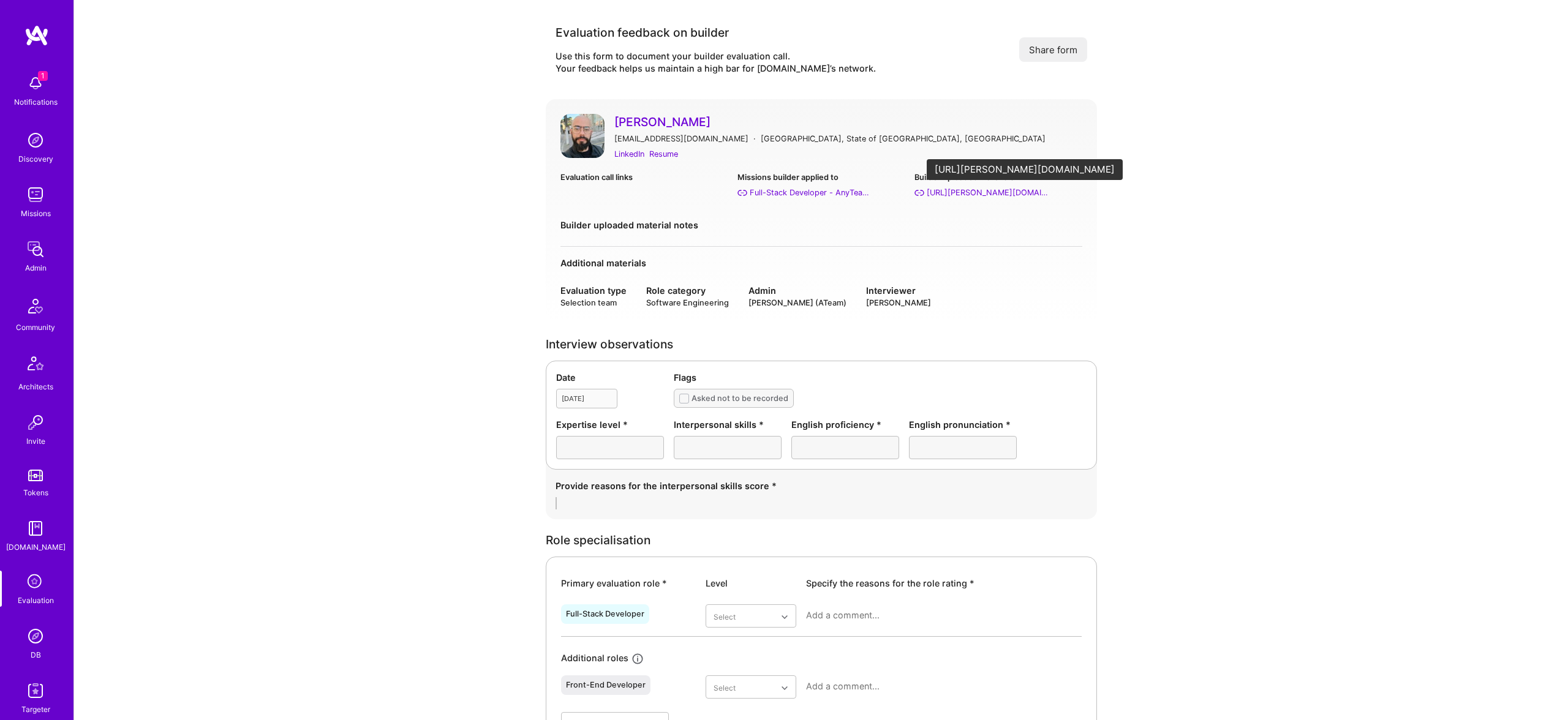
click at [955, 194] on div "https://milagro.cc/index.html" at bounding box center [988, 192] width 123 height 13
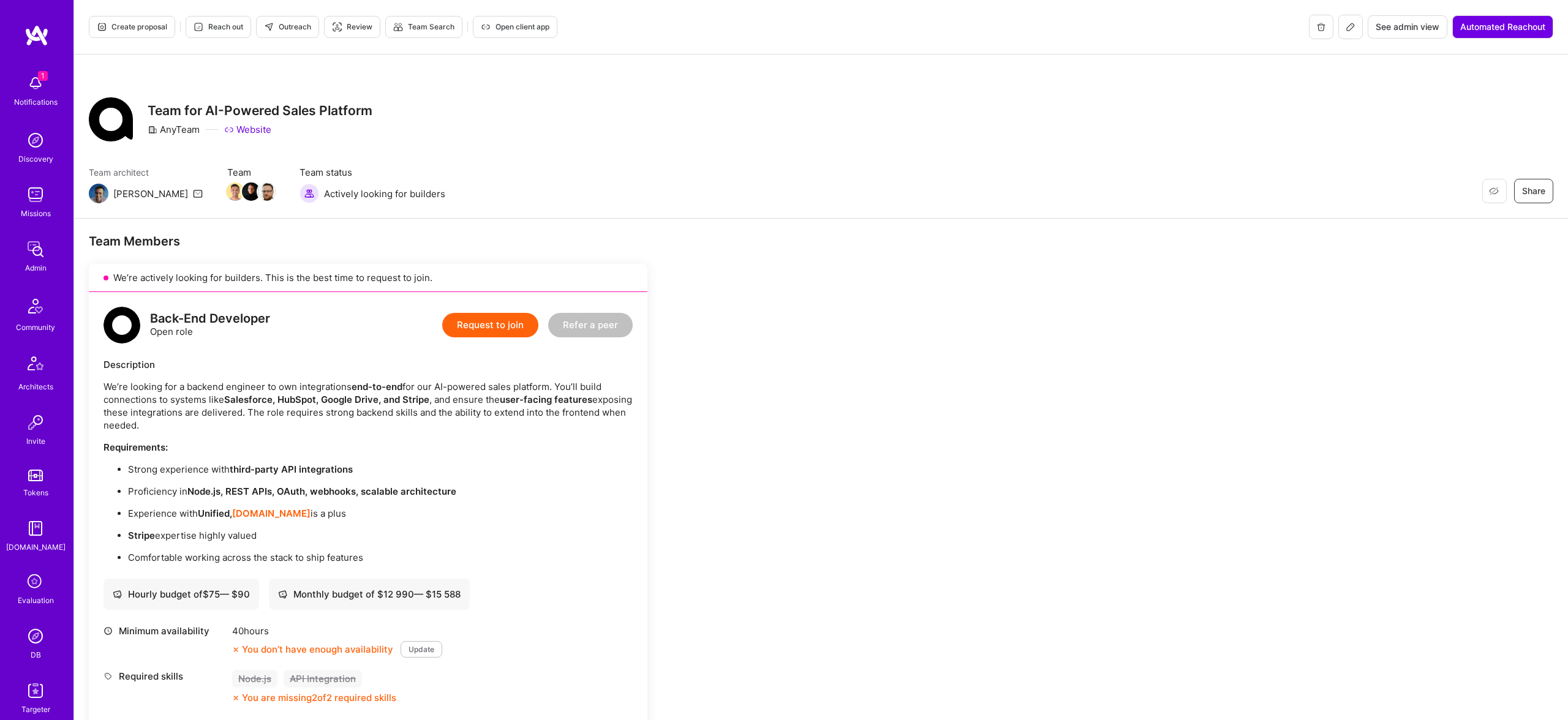
click at [210, 19] on button "Reach out" at bounding box center [218, 27] width 65 height 22
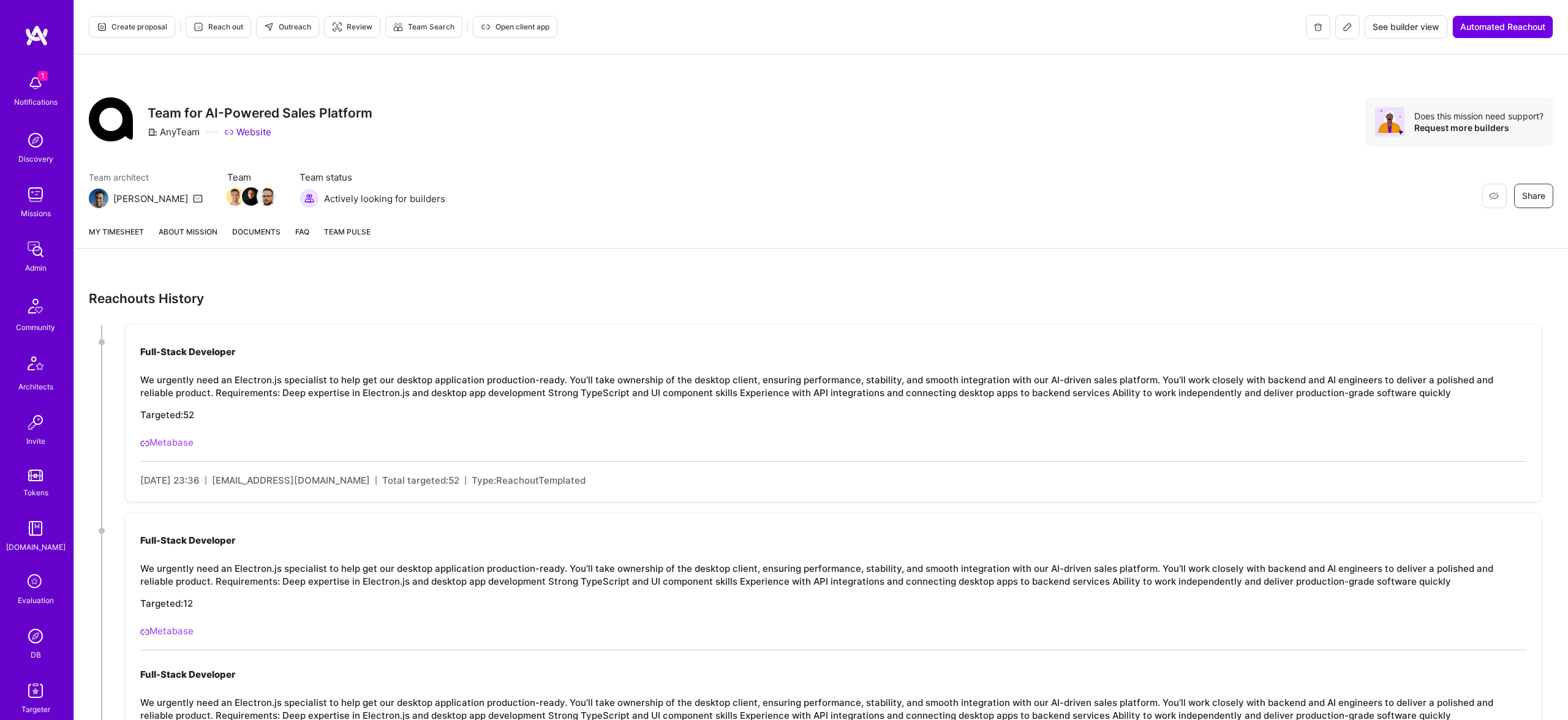
click at [182, 442] on link "Metabase" at bounding box center [167, 442] width 54 height 12
click at [176, 233] on link "About Mission" at bounding box center [188, 236] width 59 height 22
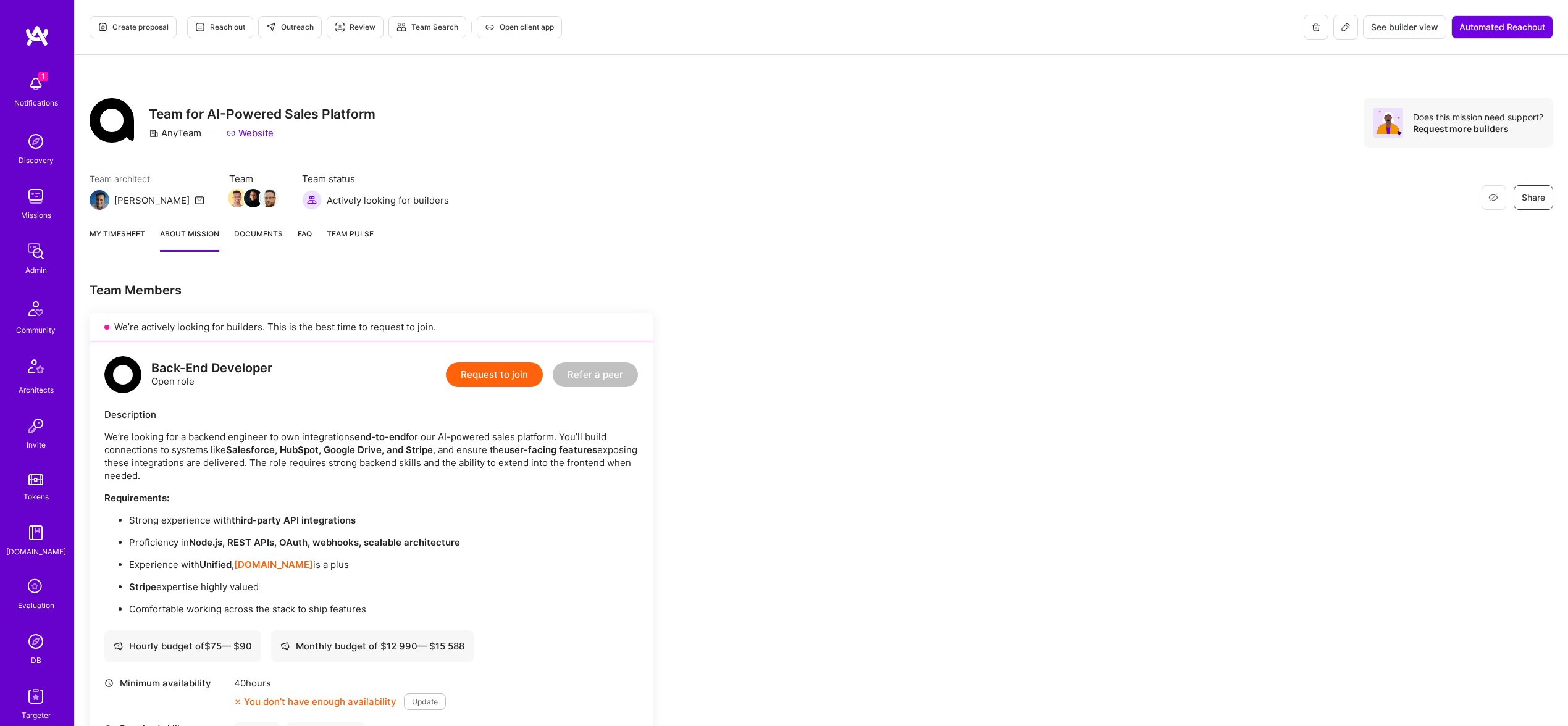
drag, startPoint x: 132, startPoint y: 23, endPoint x: 156, endPoint y: 33, distance: 26.0
click at [133, 25] on span "Create proposal" at bounding box center [132, 27] width 71 height 11
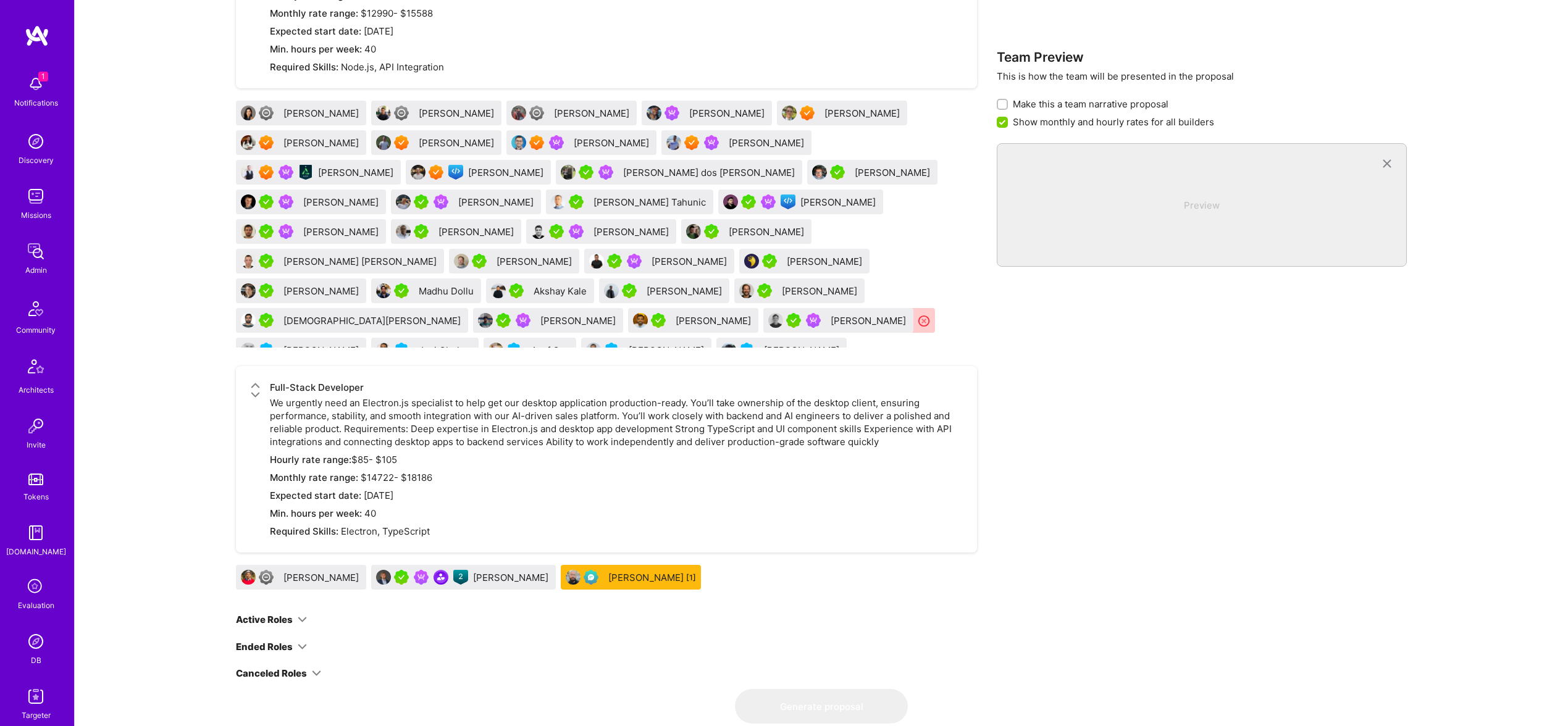
scroll to position [1955, 0]
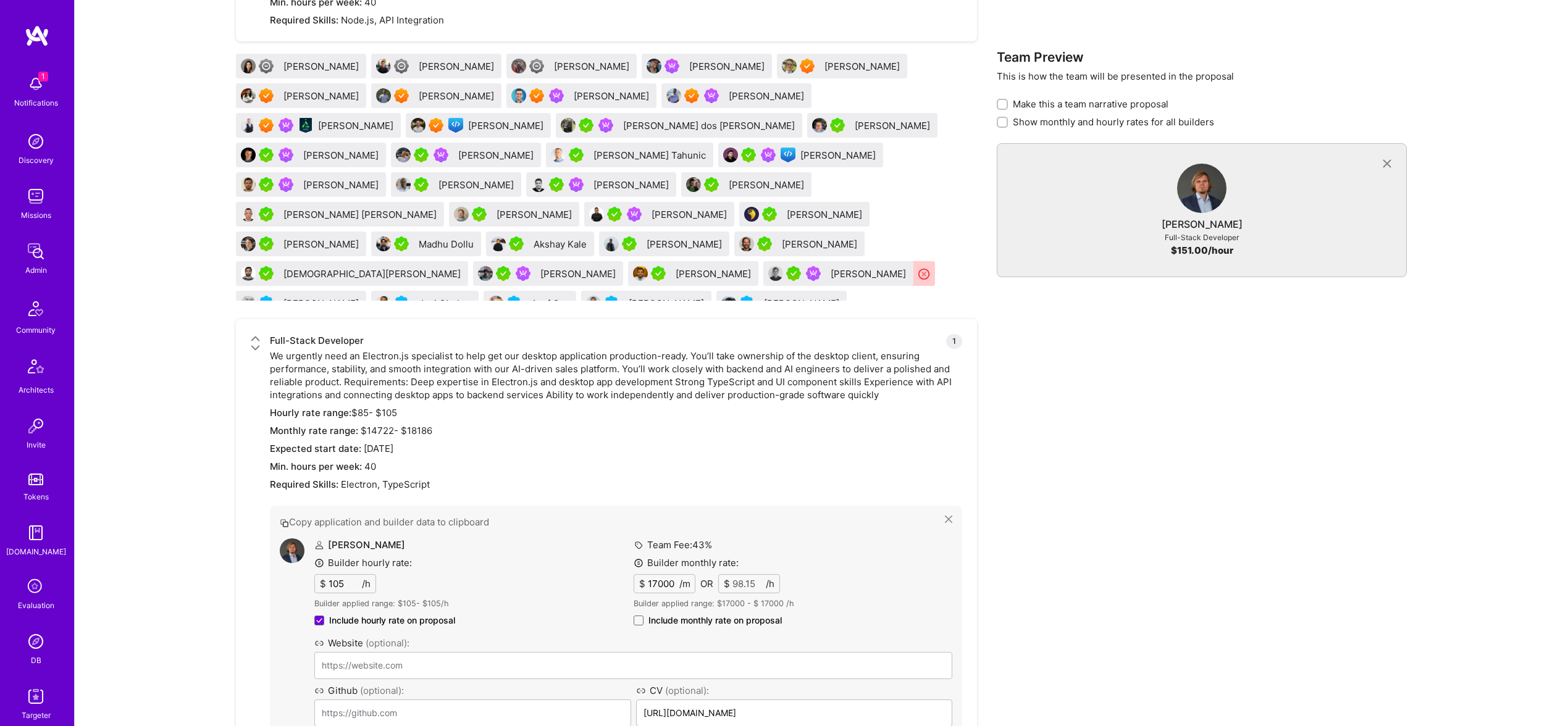
click at [707, 619] on span "Include monthly rate on proposal" at bounding box center [715, 621] width 134 height 13
click at [0, 0] on input "Include monthly rate on proposal" at bounding box center [0, 0] width 0 height 0
checkbox input "true"
click at [706, 629] on div "Team Fee: 43 % Builder monthly rate: $ 17000 /m OR $ 98.15 /h Builder applied r…" at bounding box center [793, 585] width 320 height 94
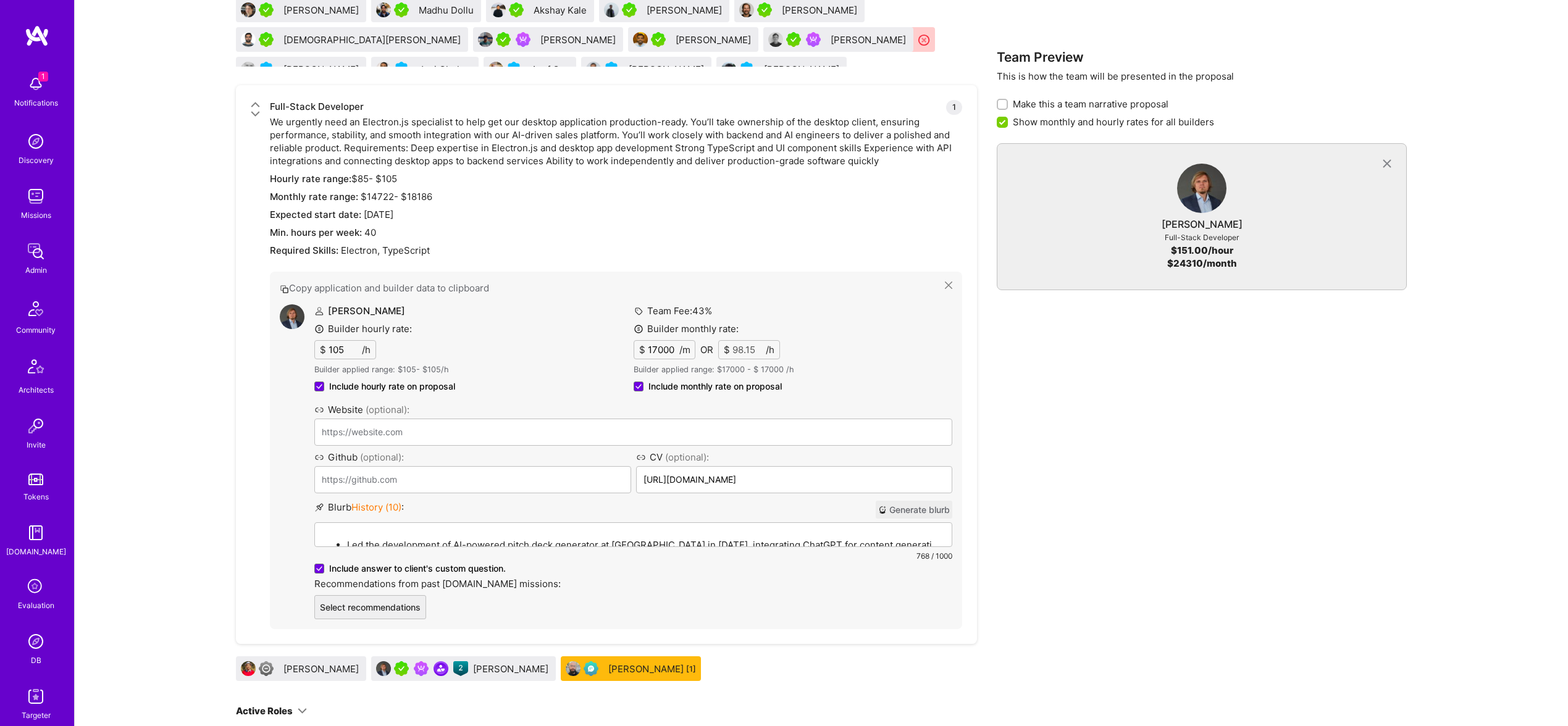
scroll to position [2246, 0]
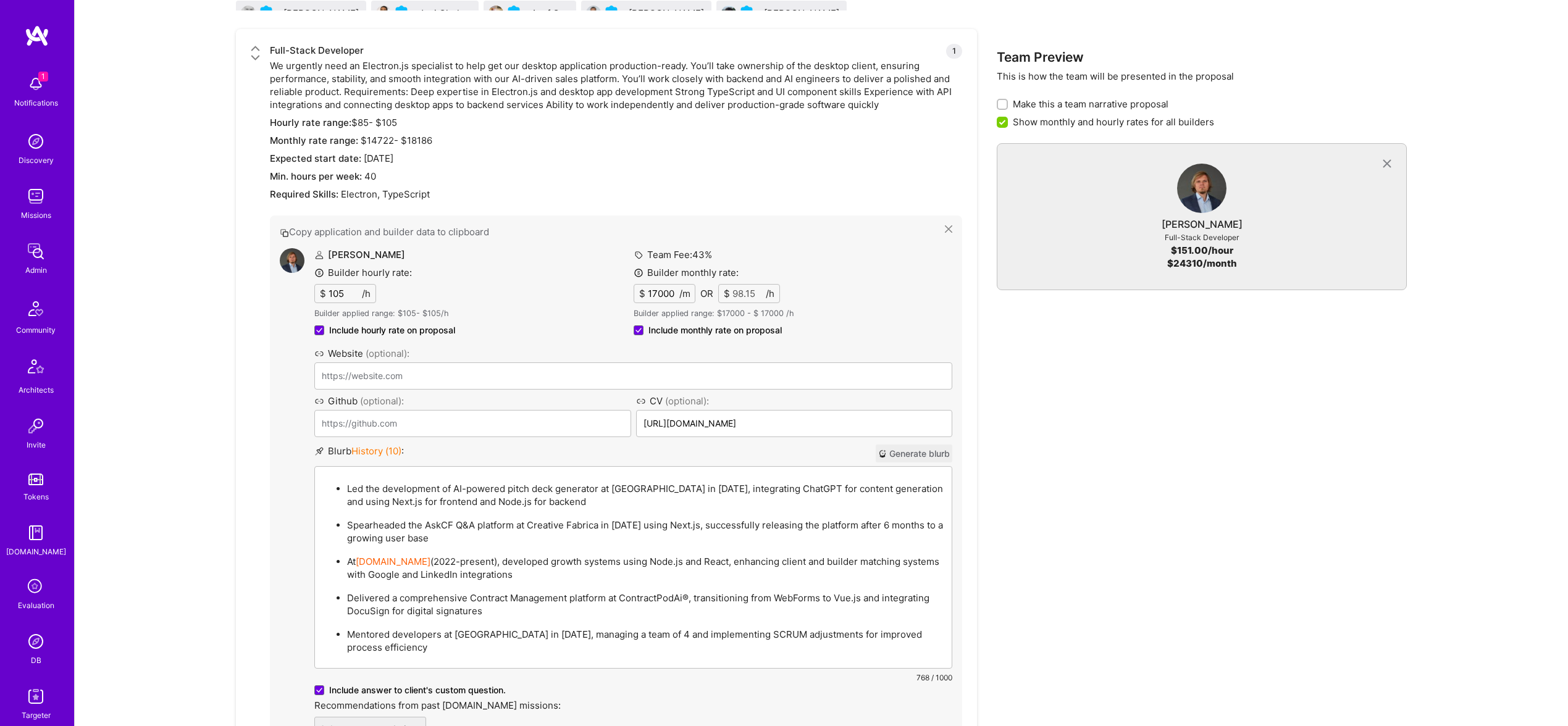
click at [895, 477] on div "Led the development of AI-powered pitch deck generator at Elevo in 2023, integr…" at bounding box center [633, 567] width 636 height 201
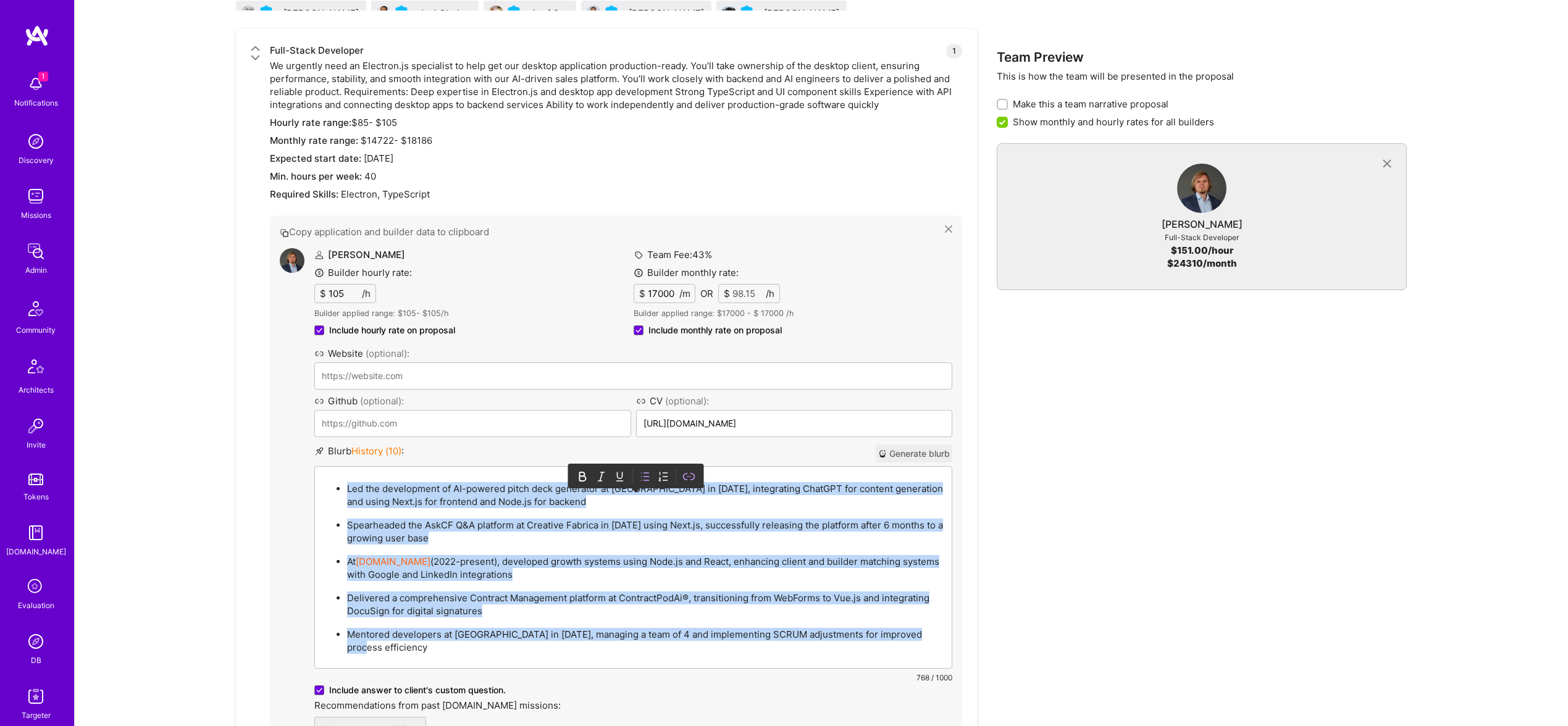
click at [703, 543] on p "Spearheaded the AskCF Q&A platform at Creative Fabrica in 2024 using Next.js, s…" at bounding box center [645, 531] width 597 height 26
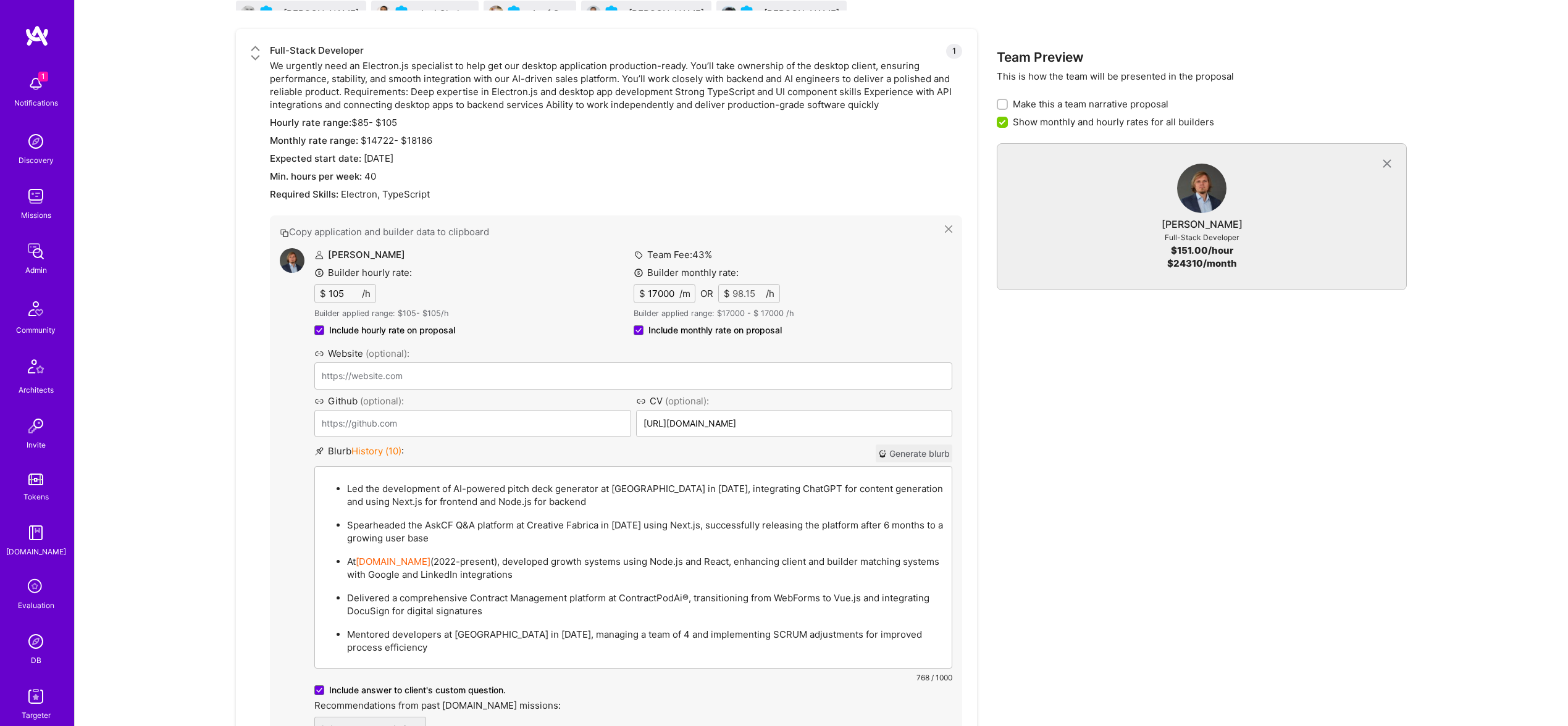
click at [594, 526] on p "Spearheaded the AskCF Q&A platform at Creative Fabrica in 2024 using Next.js, s…" at bounding box center [645, 531] width 597 height 26
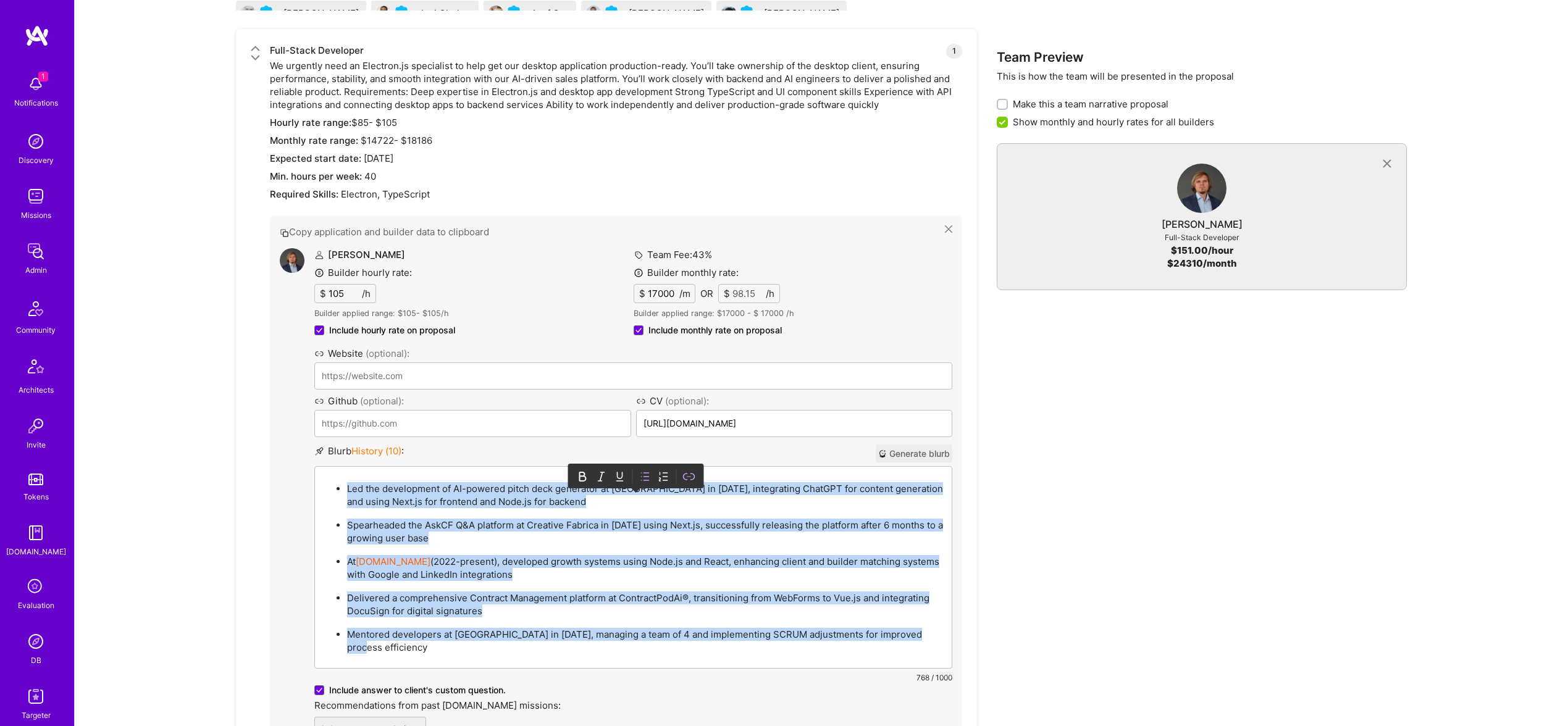
paste div
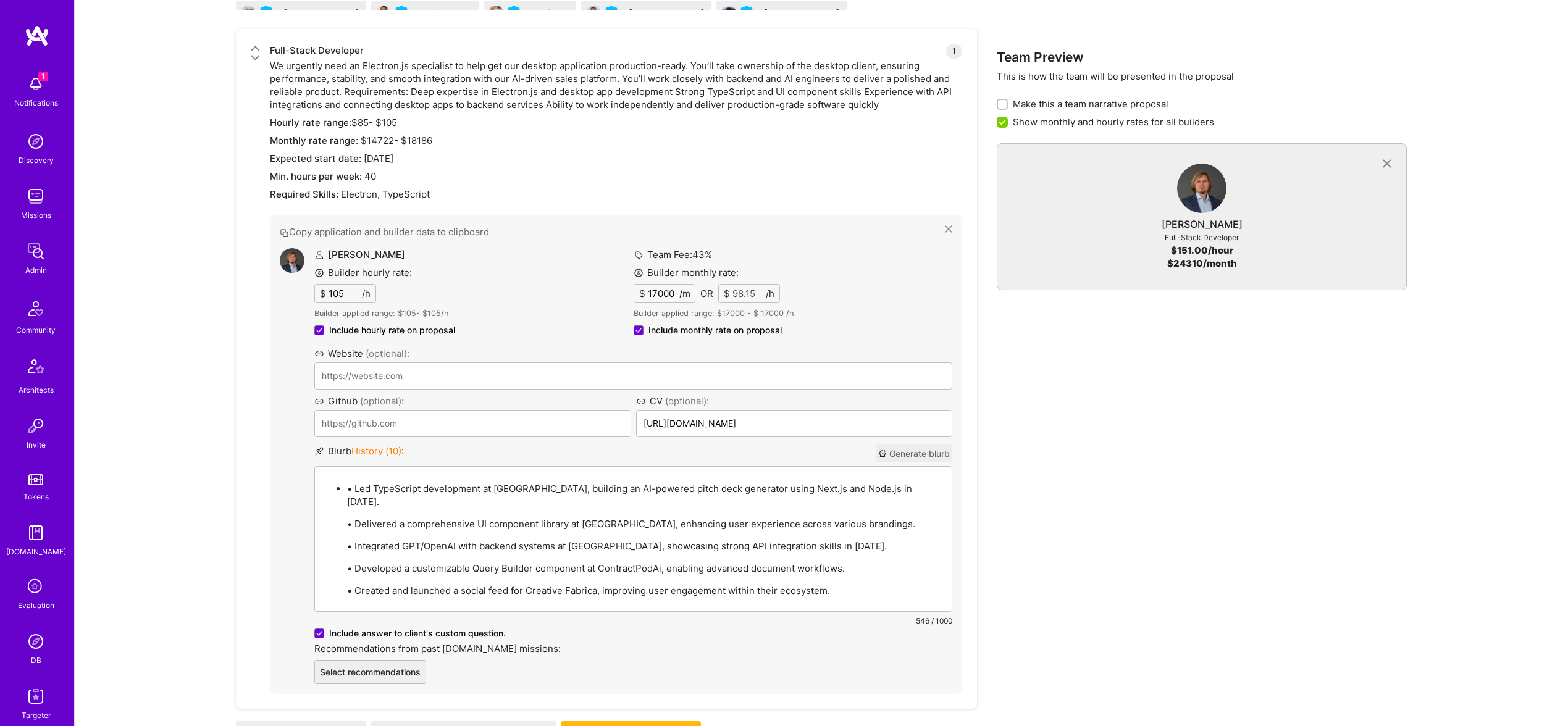
click at [358, 518] on p "• Delivered a comprehensive UI component library at Kwello, enhancing user expe…" at bounding box center [645, 524] width 597 height 13
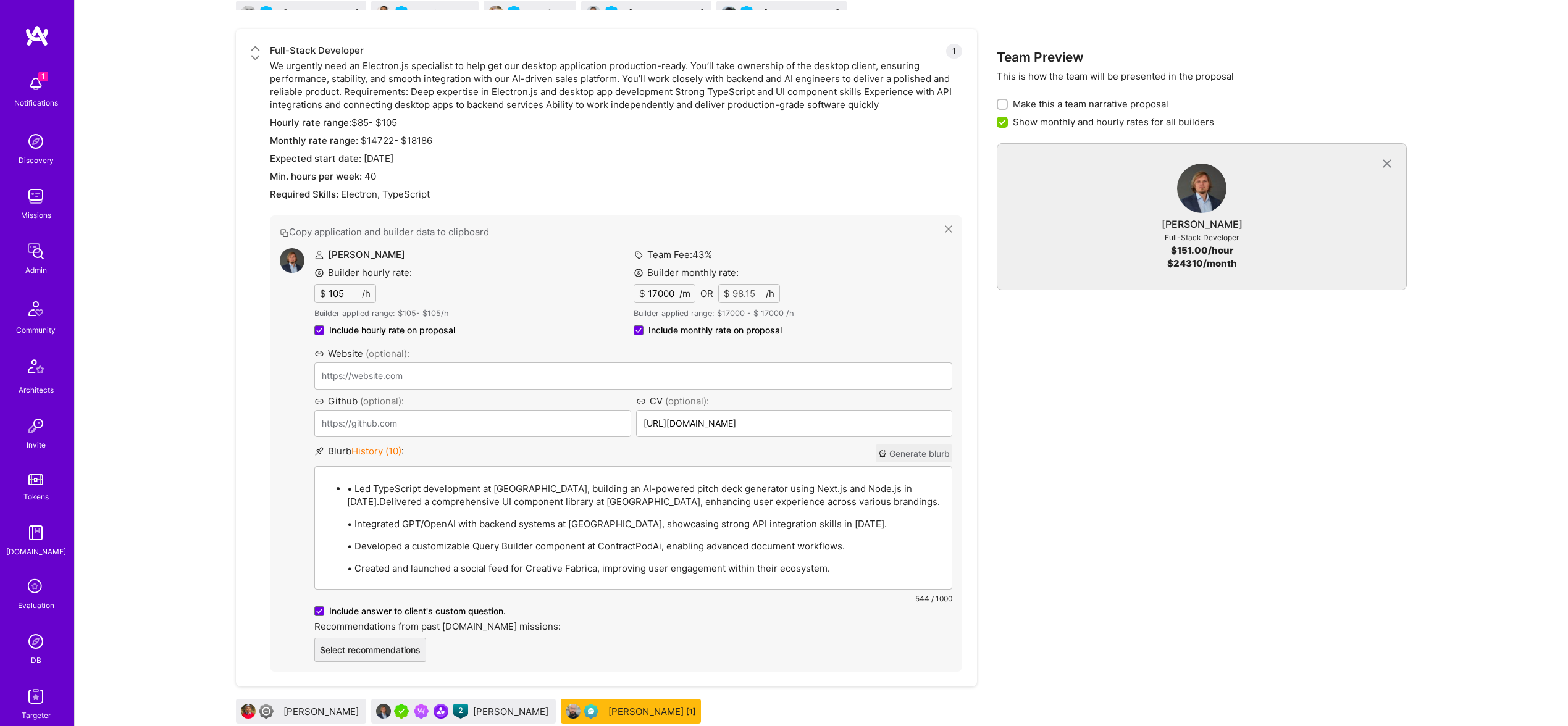
click at [355, 488] on p "• Led TypeScript development at Elevo, building an AI-powered pitch deck genera…" at bounding box center [645, 494] width 597 height 26
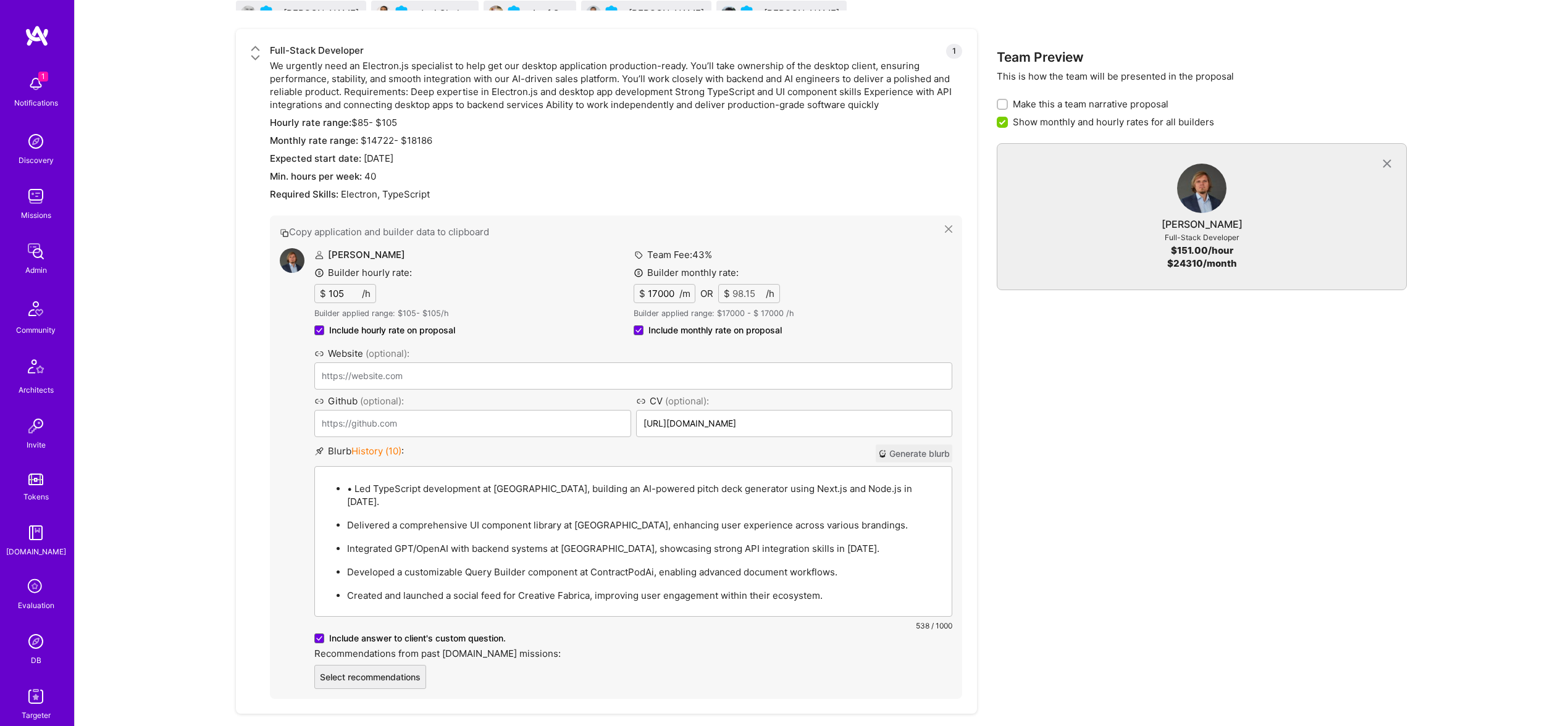
click at [355, 493] on p "• Led TypeScript development at Elevo, building an AI-powered pitch deck genera…" at bounding box center [645, 494] width 597 height 26
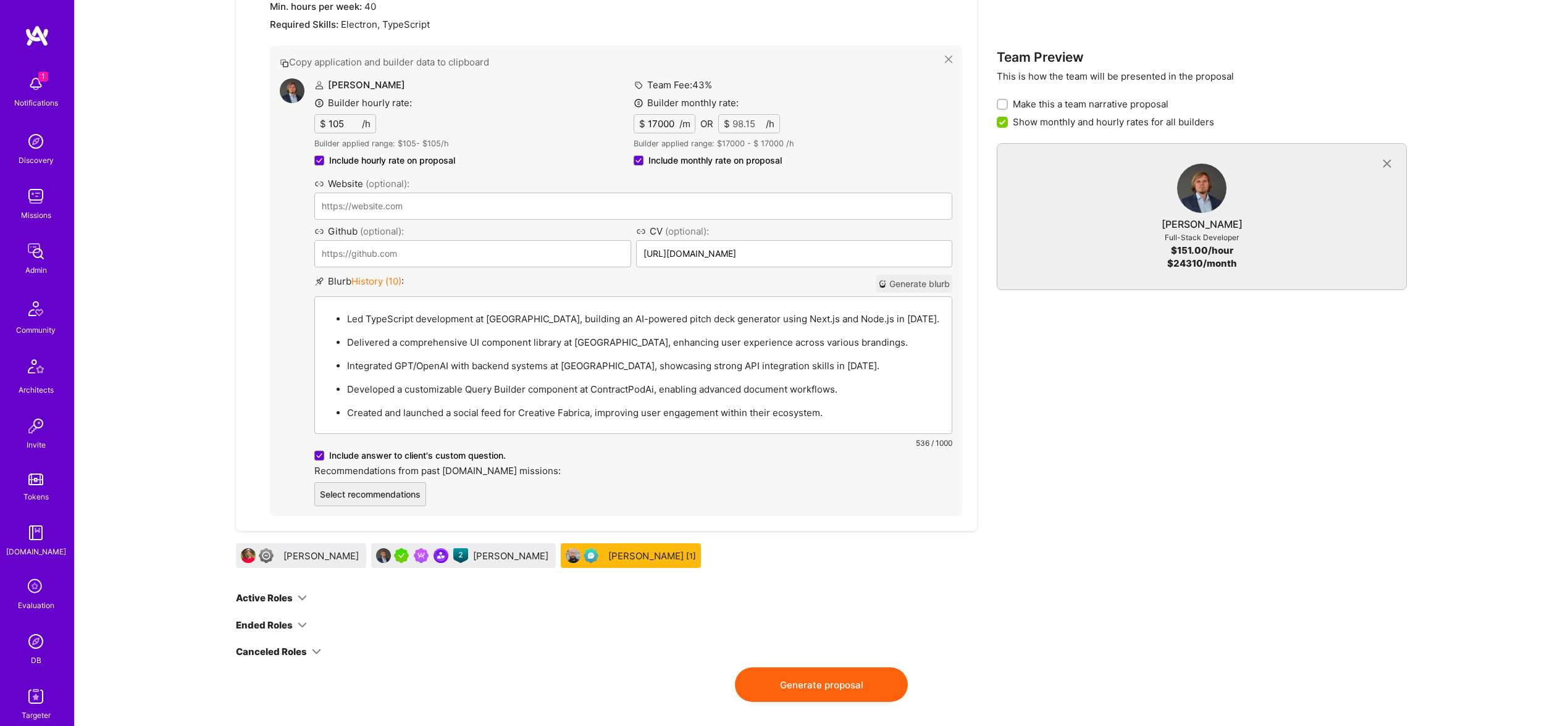
scroll to position [2327, 0]
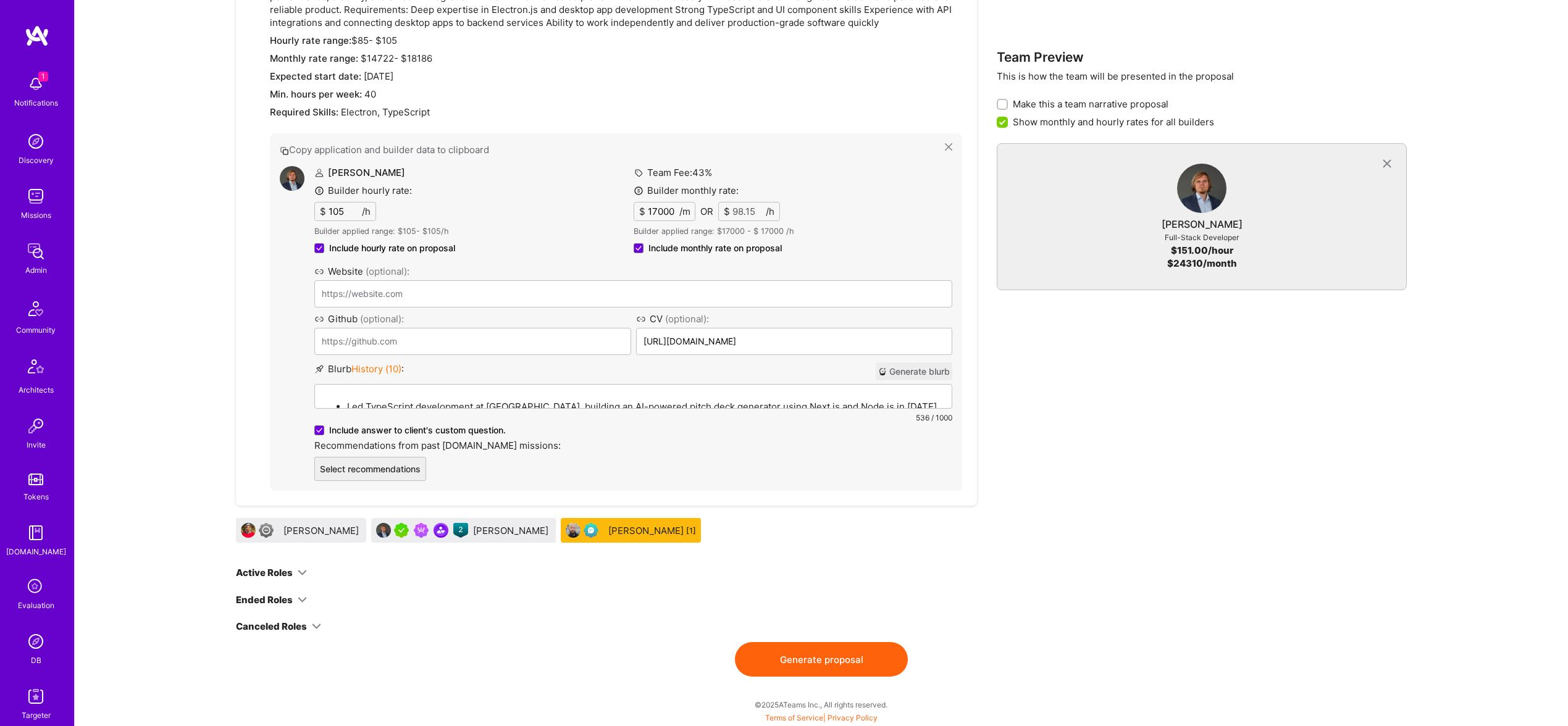
click at [815, 650] on button "Generate proposal" at bounding box center [822, 659] width 173 height 35
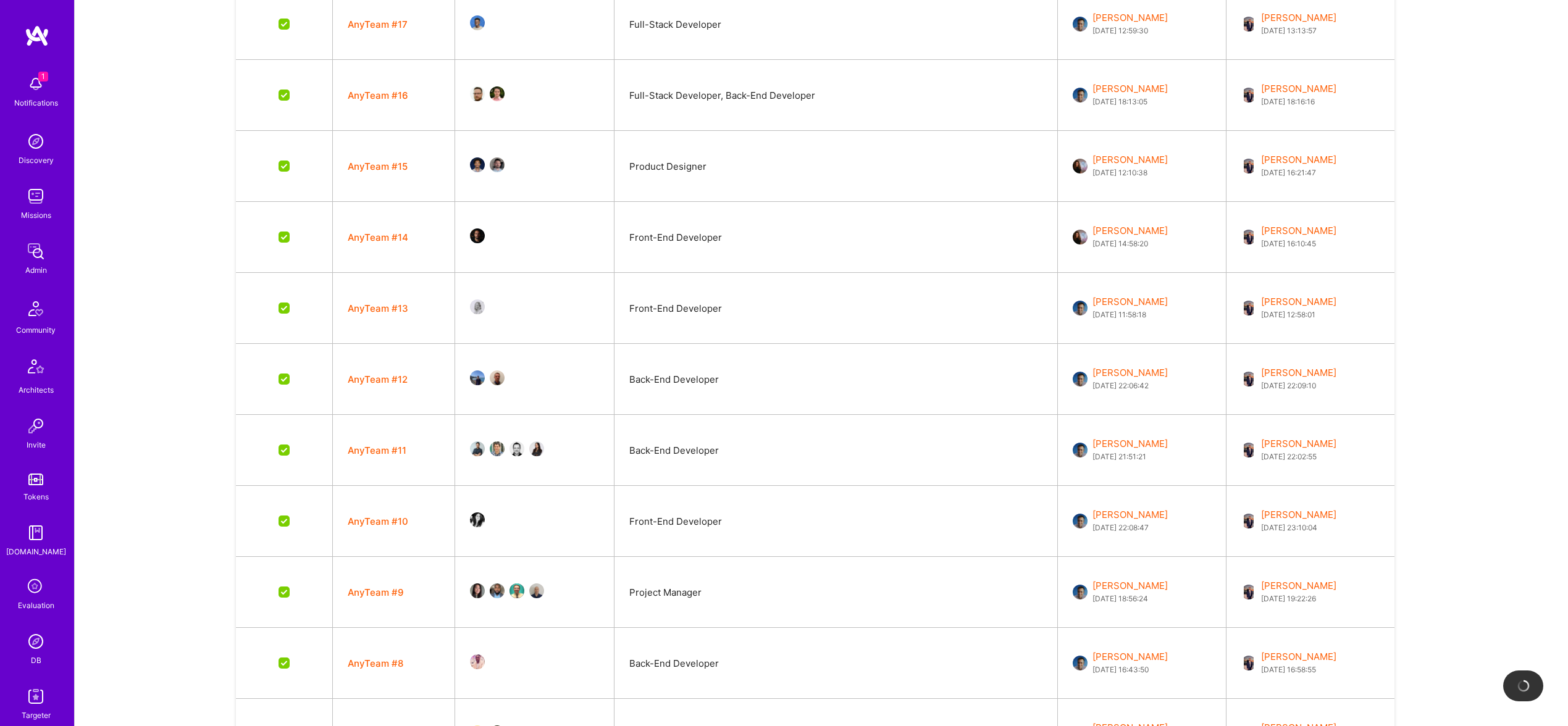
scroll to position [0, 0]
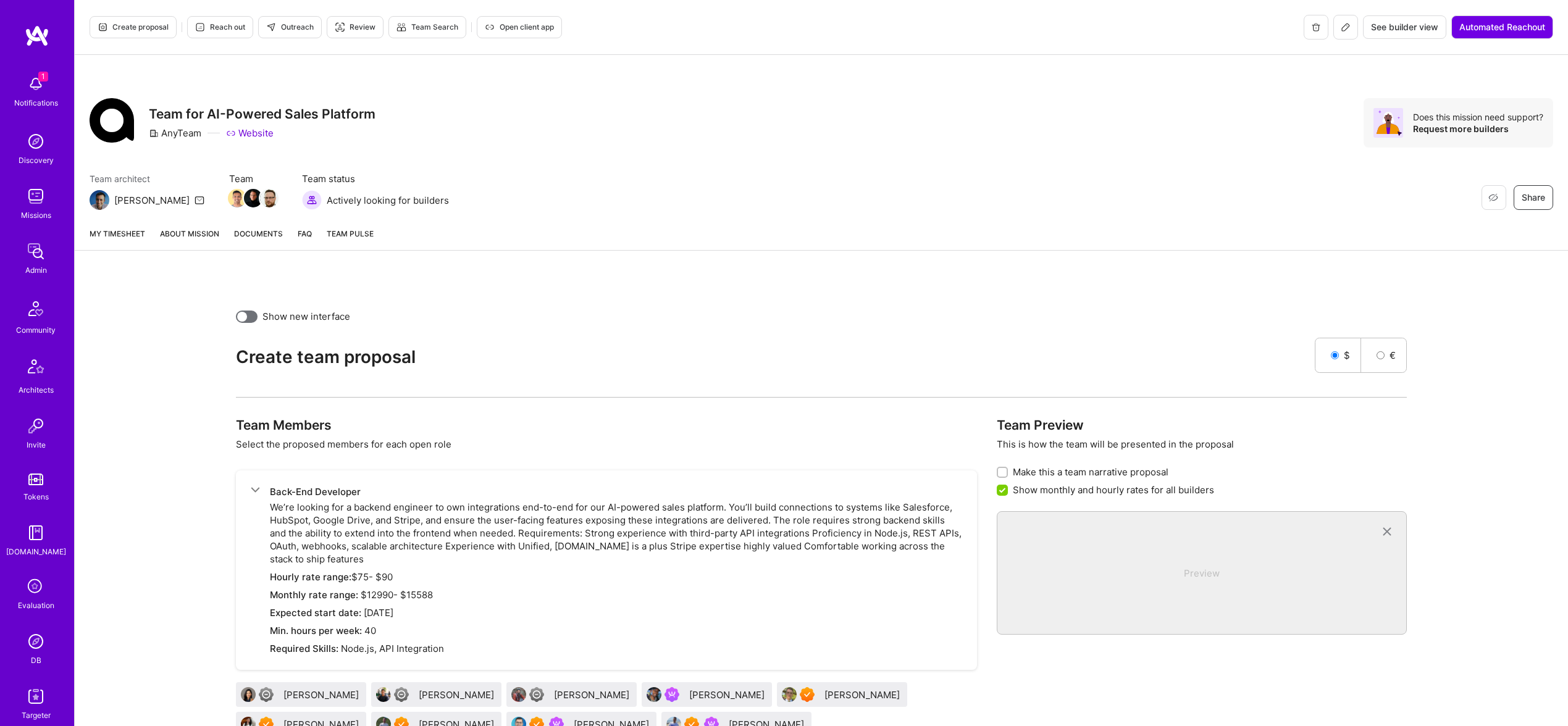
click at [190, 237] on link "About Mission" at bounding box center [190, 238] width 59 height 23
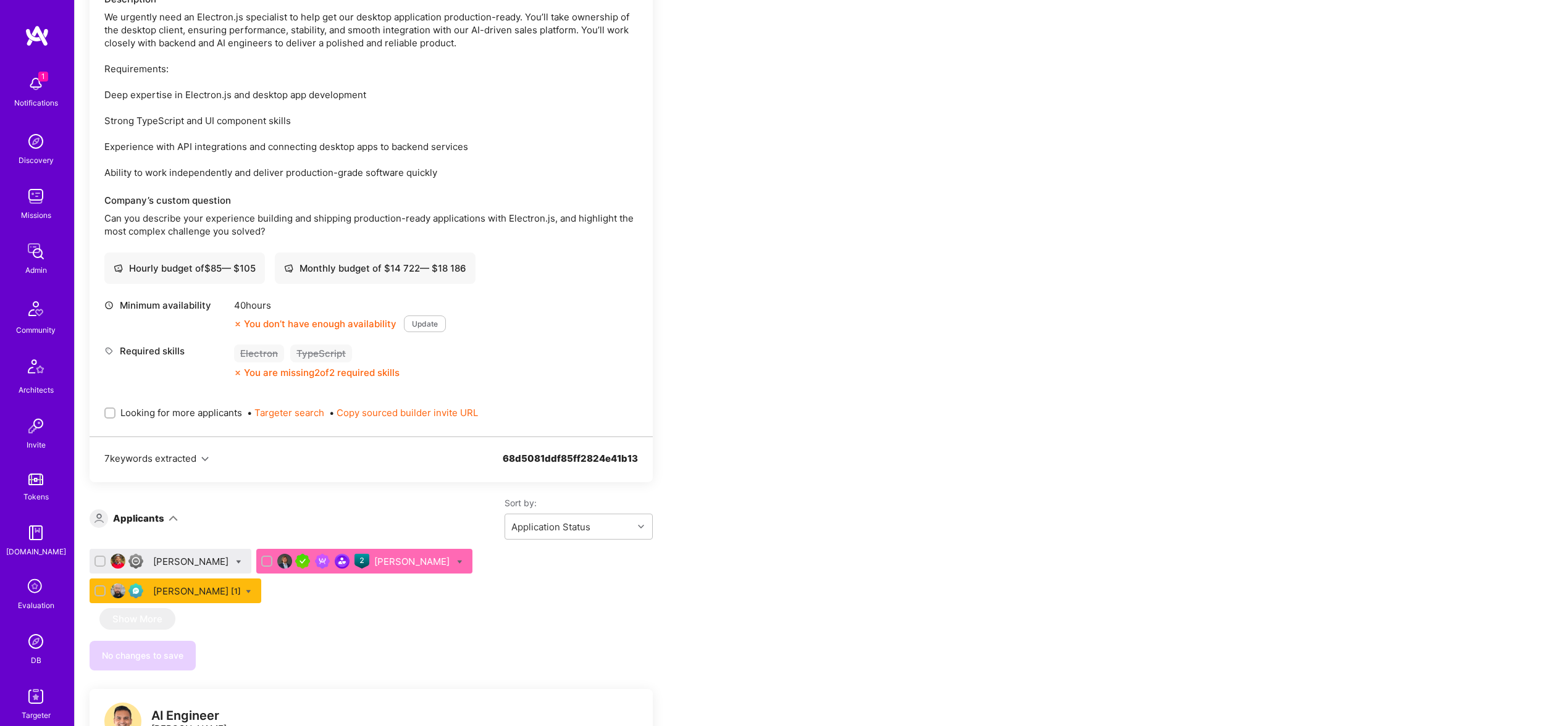
scroll to position [2090, 0]
click at [156, 405] on span "Looking for more applicants" at bounding box center [181, 411] width 122 height 13
click at [115, 408] on input "Looking for more applicants" at bounding box center [111, 412] width 9 height 9
checkbox input "true"
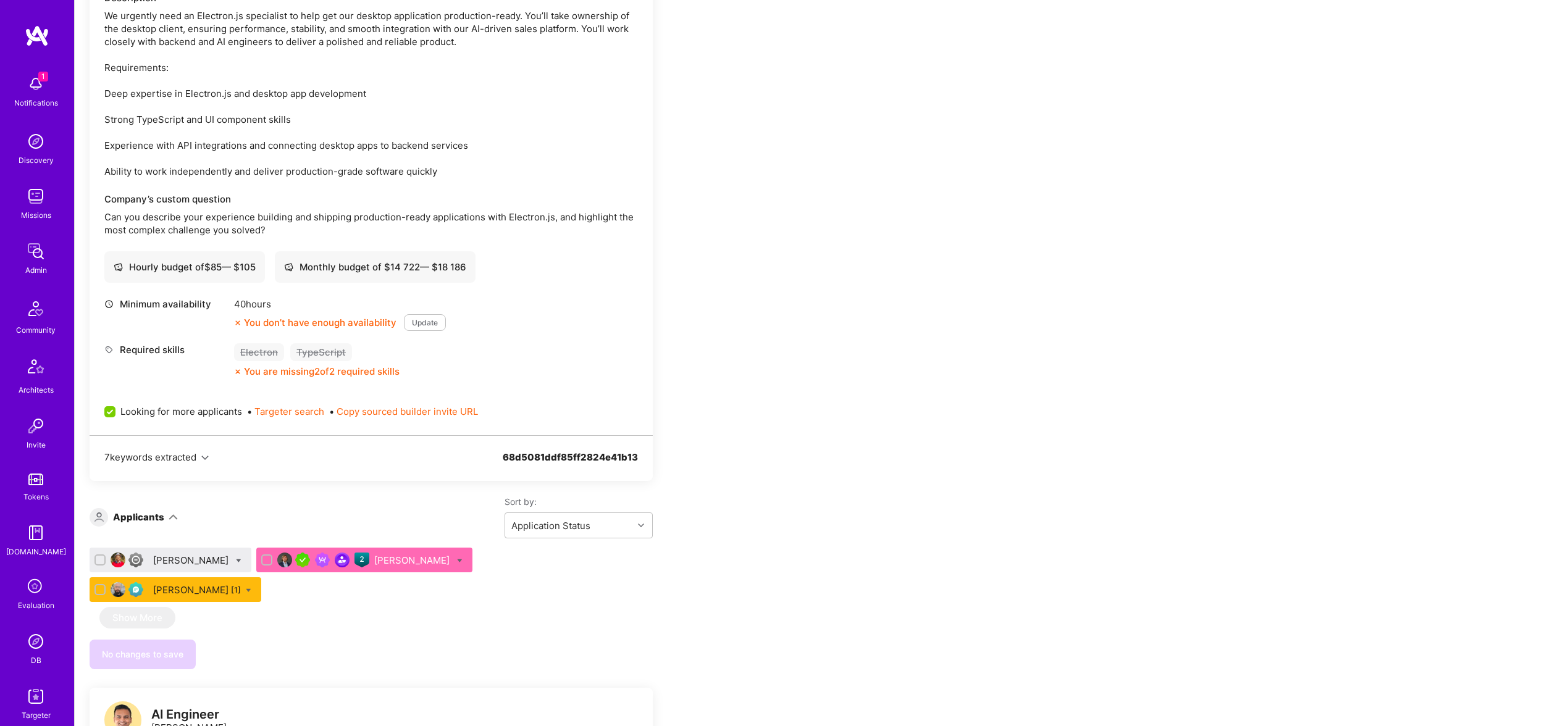
scroll to position [0, 0]
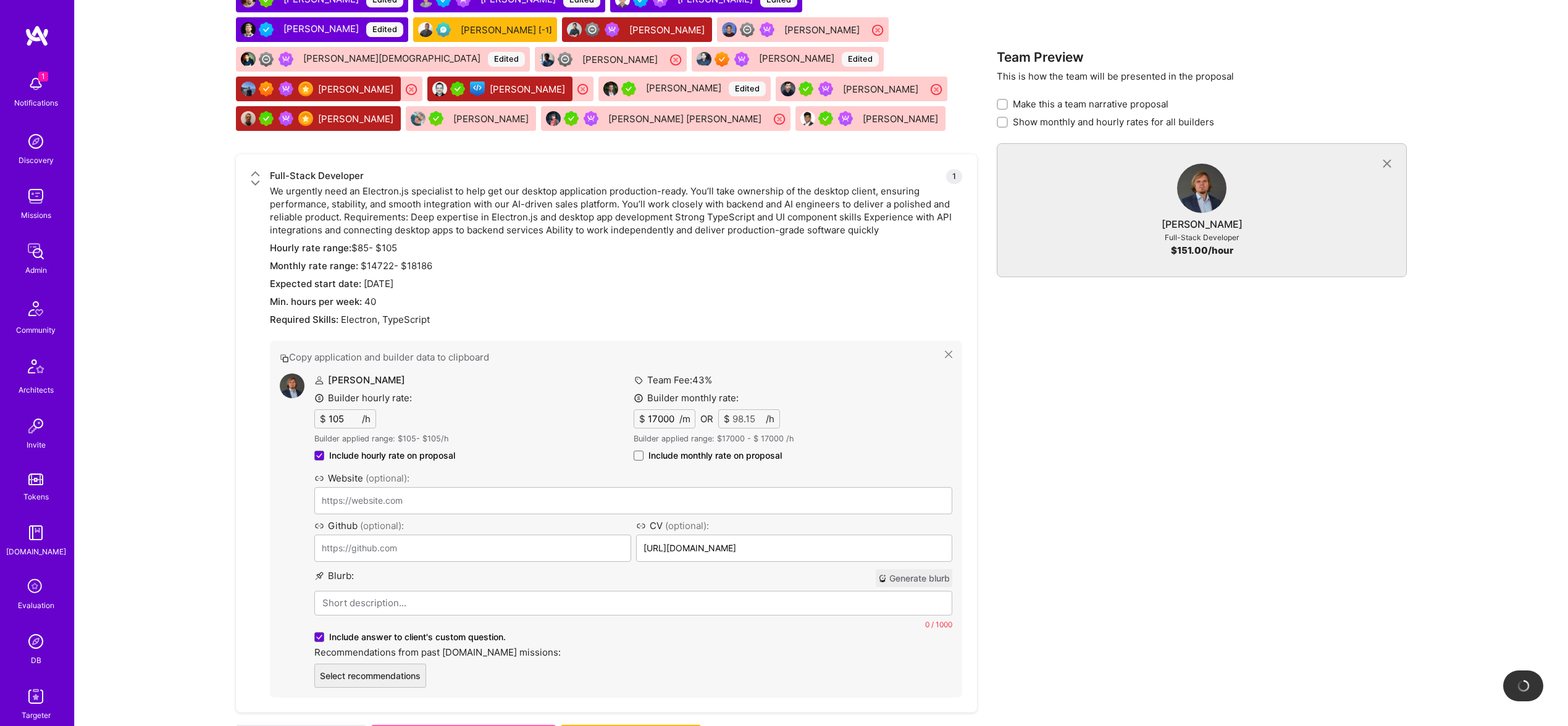
scroll to position [2266, 0]
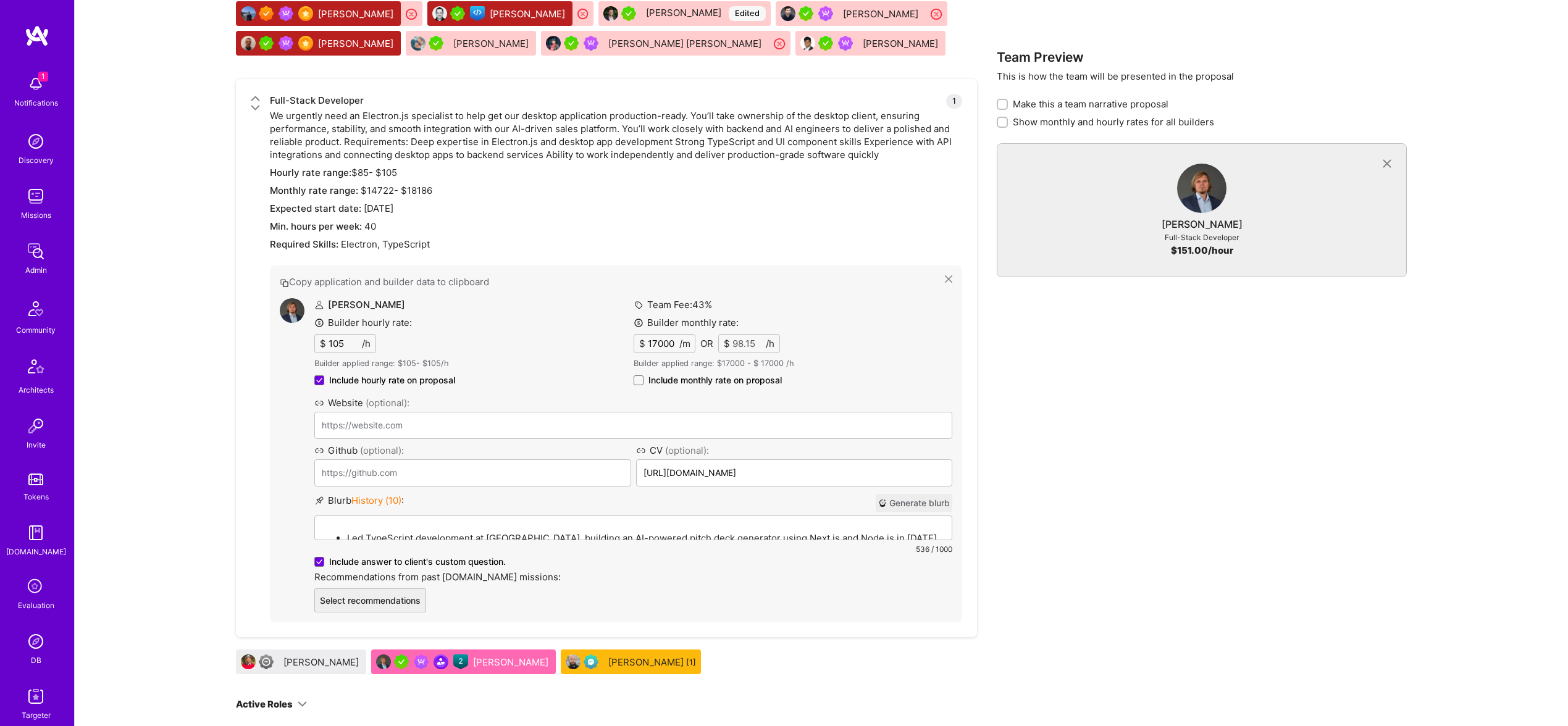
click at [682, 382] on span "Include monthly rate on proposal" at bounding box center [715, 380] width 134 height 13
click at [0, 0] on input "Include monthly rate on proposal" at bounding box center [0, 0] width 0 height 0
checkbox input "true"
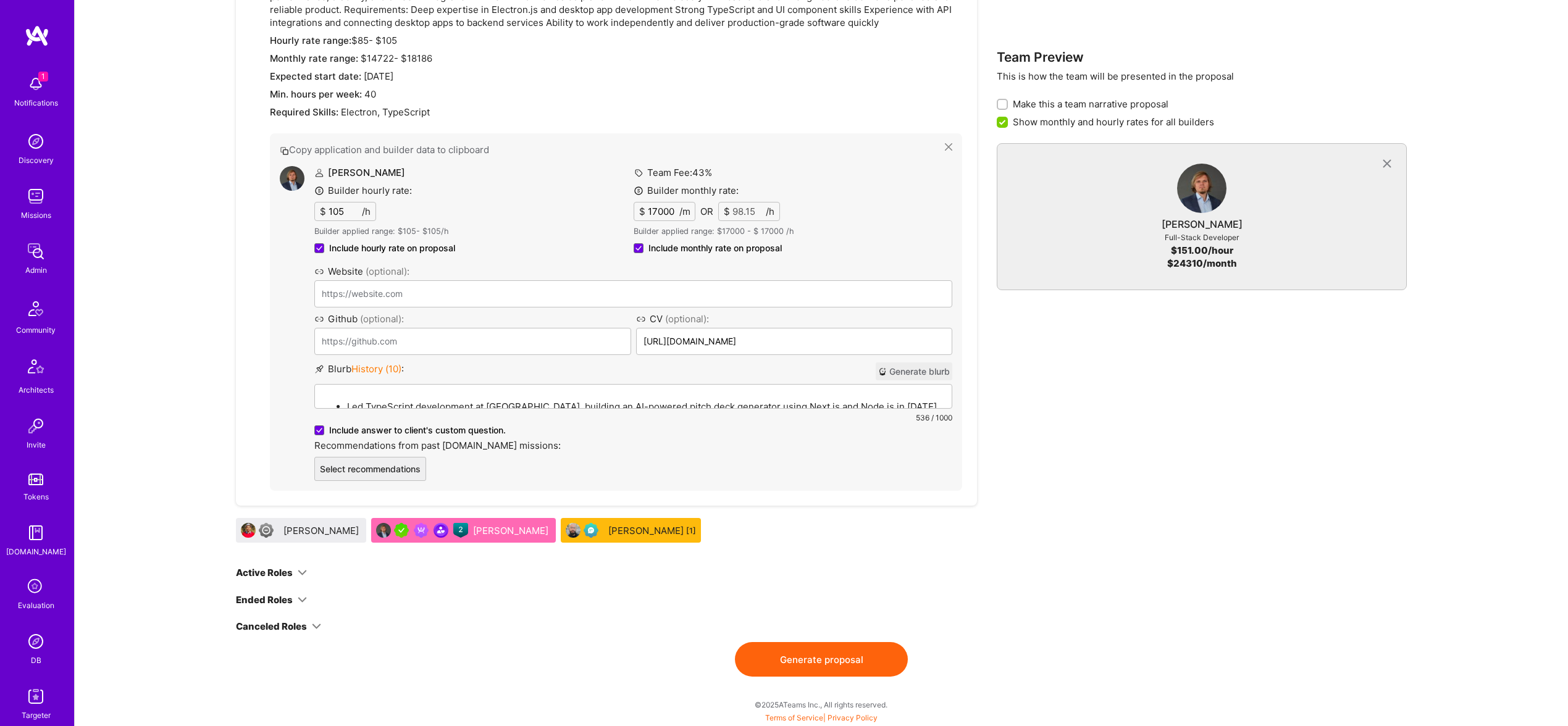
click at [669, 175] on label "Team Fee: 43 %" at bounding box center [673, 173] width 78 height 13
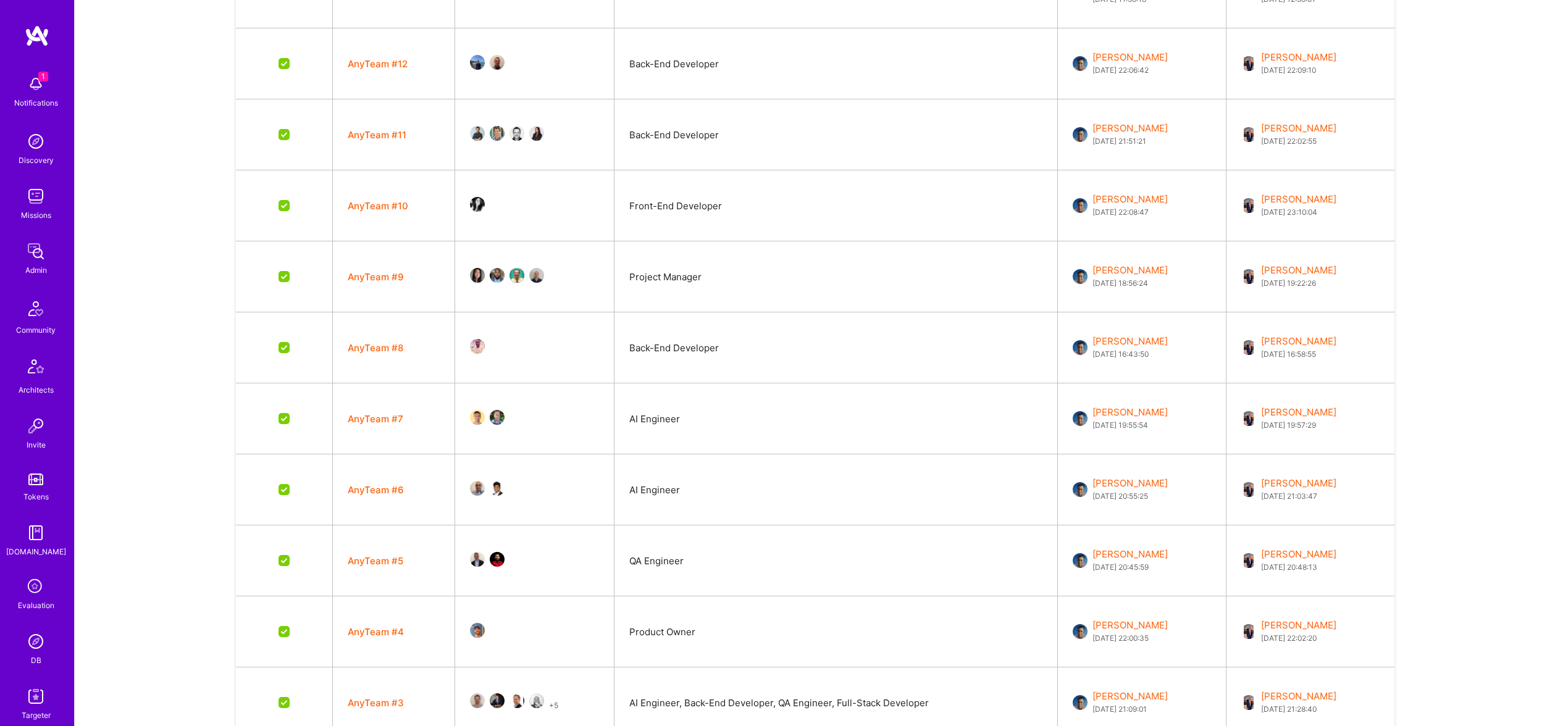
scroll to position [0, 0]
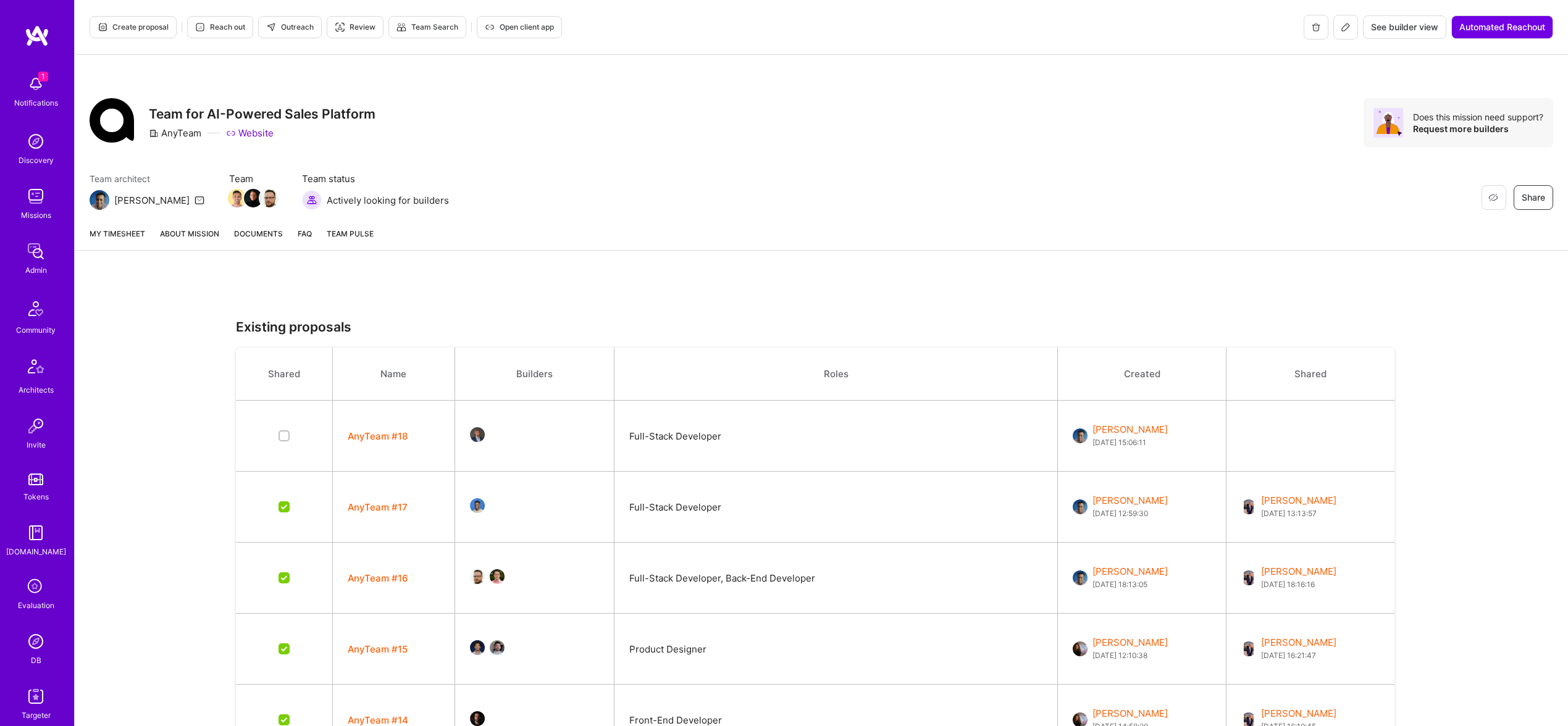
click at [191, 233] on link "About Mission" at bounding box center [190, 238] width 59 height 23
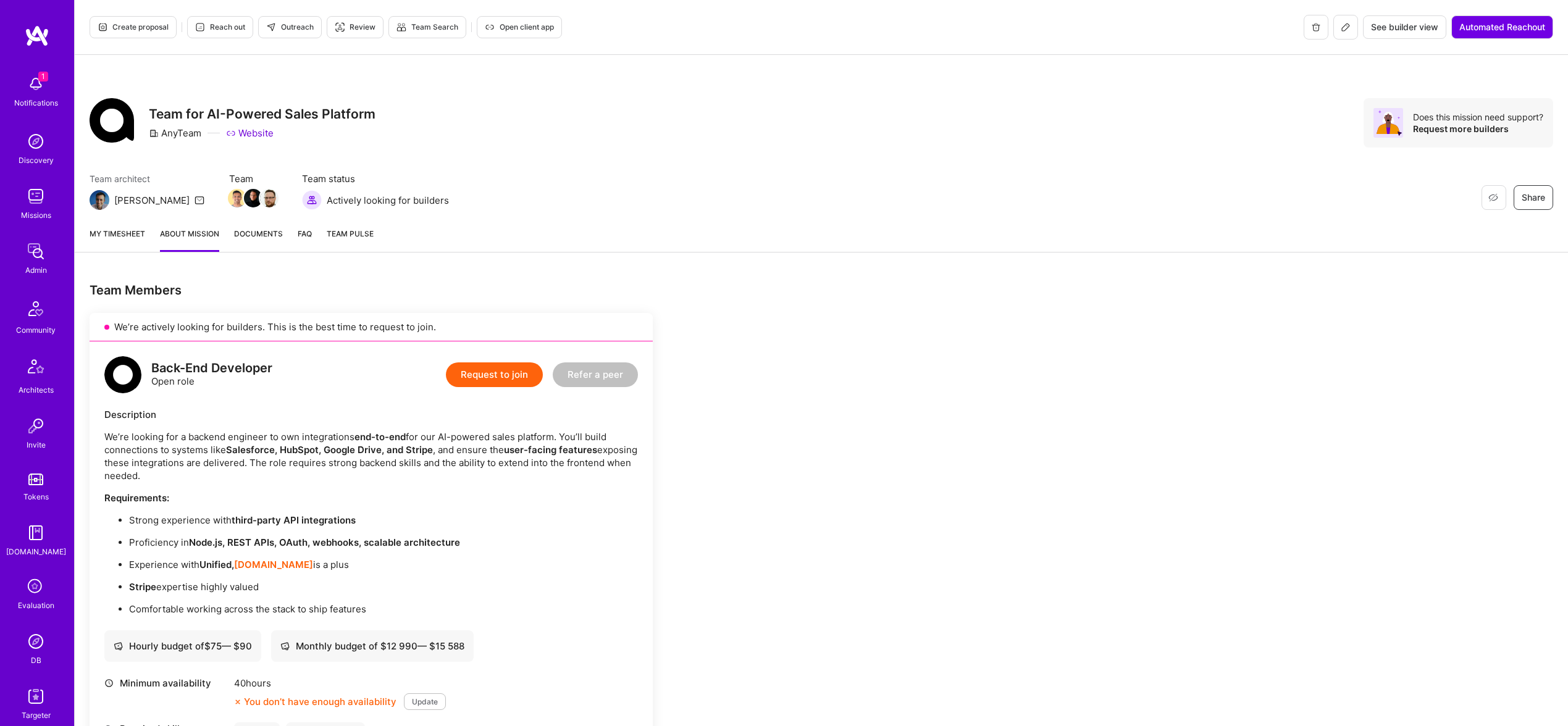
click at [1339, 36] on button at bounding box center [1345, 27] width 24 height 24
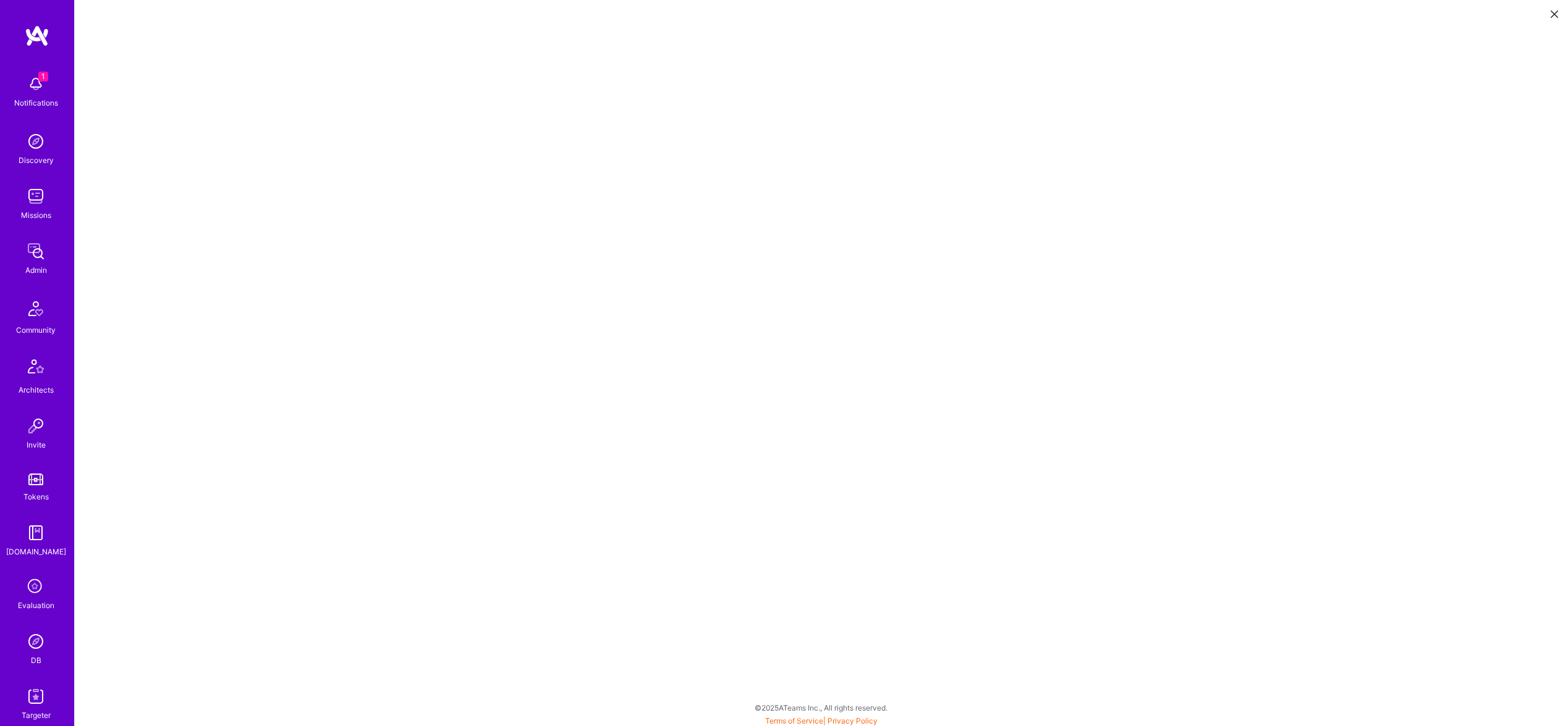
click at [1549, 9] on button at bounding box center [1555, 13] width 15 height 20
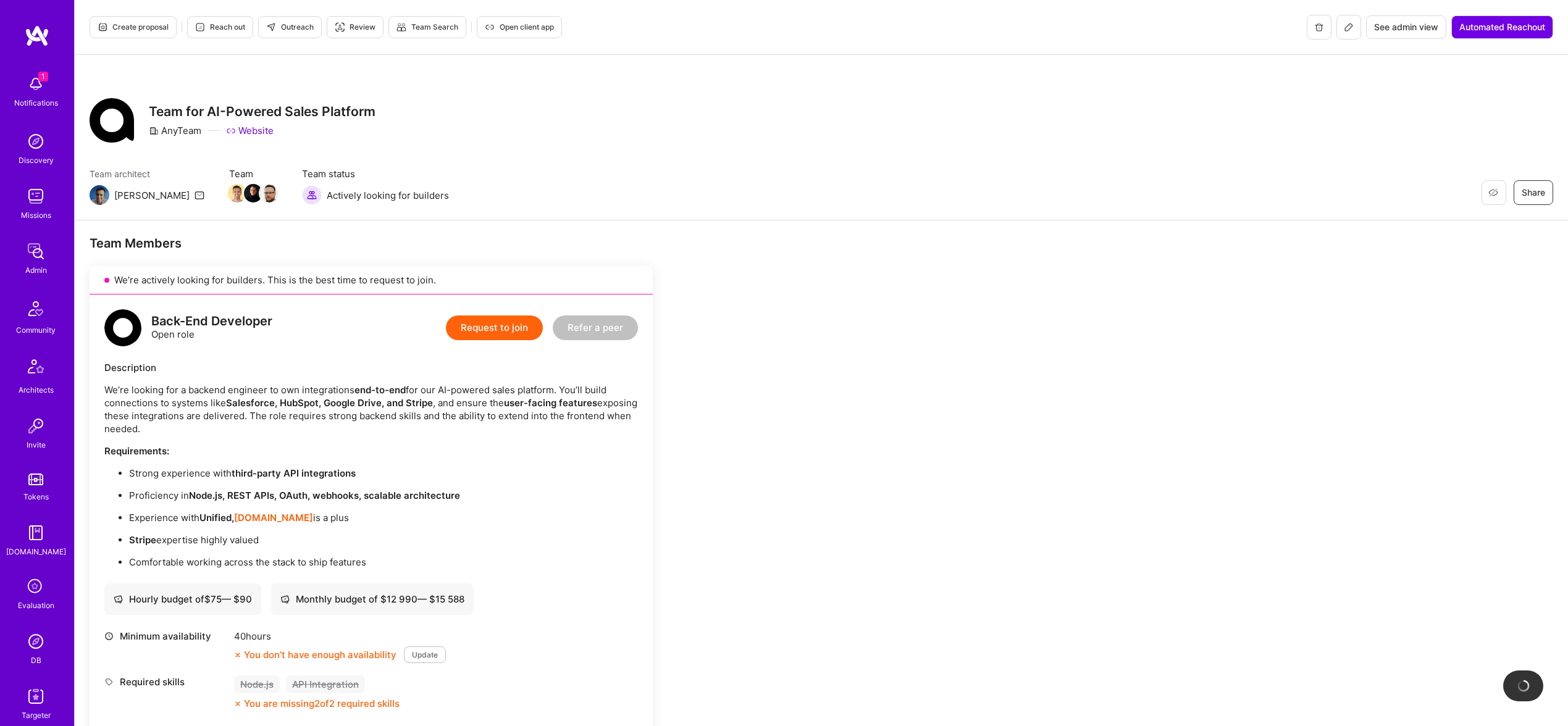
click at [115, 15] on div "Create proposal Reach out Outreach Review Team Search Open client app" at bounding box center [326, 27] width 473 height 24
click at [126, 24] on span "Create proposal" at bounding box center [132, 27] width 71 height 11
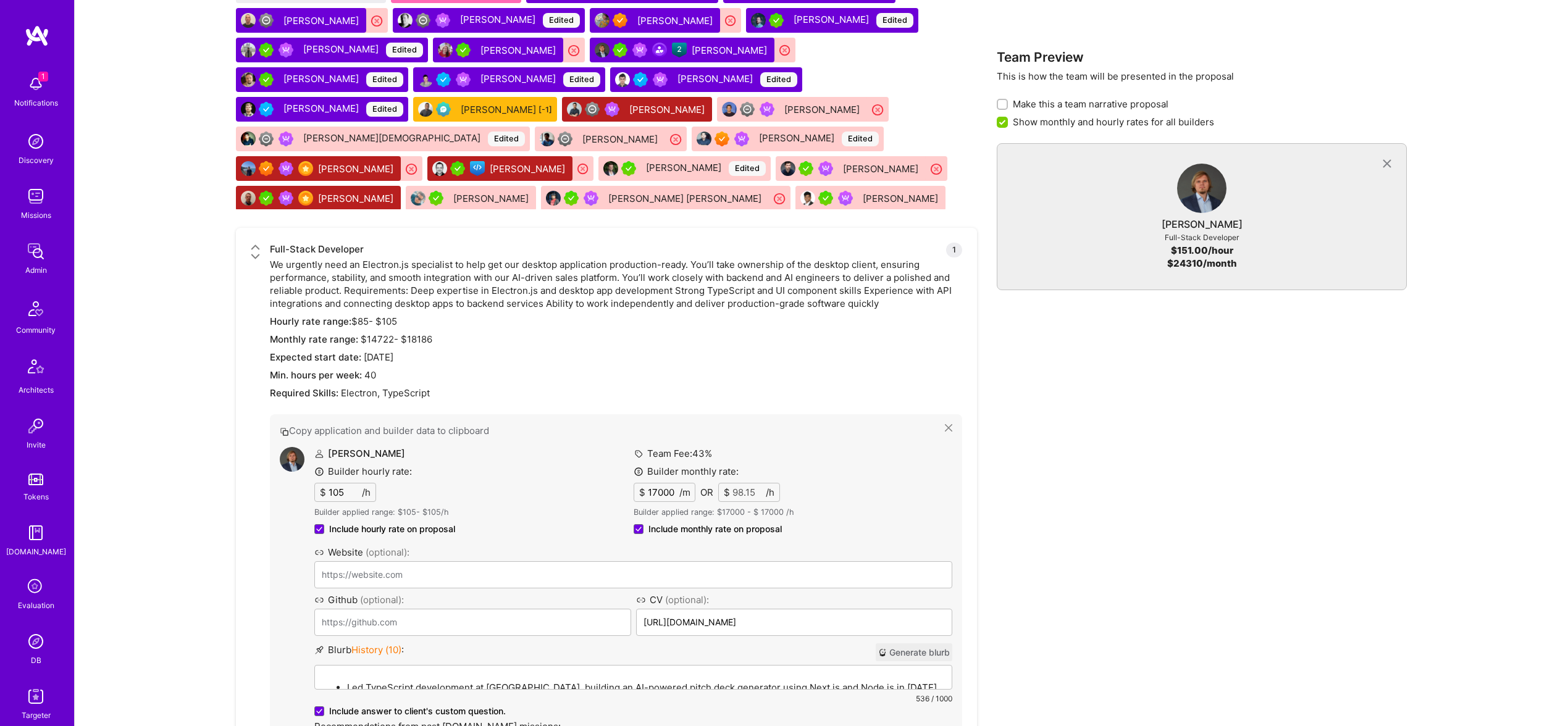
scroll to position [2149, 0]
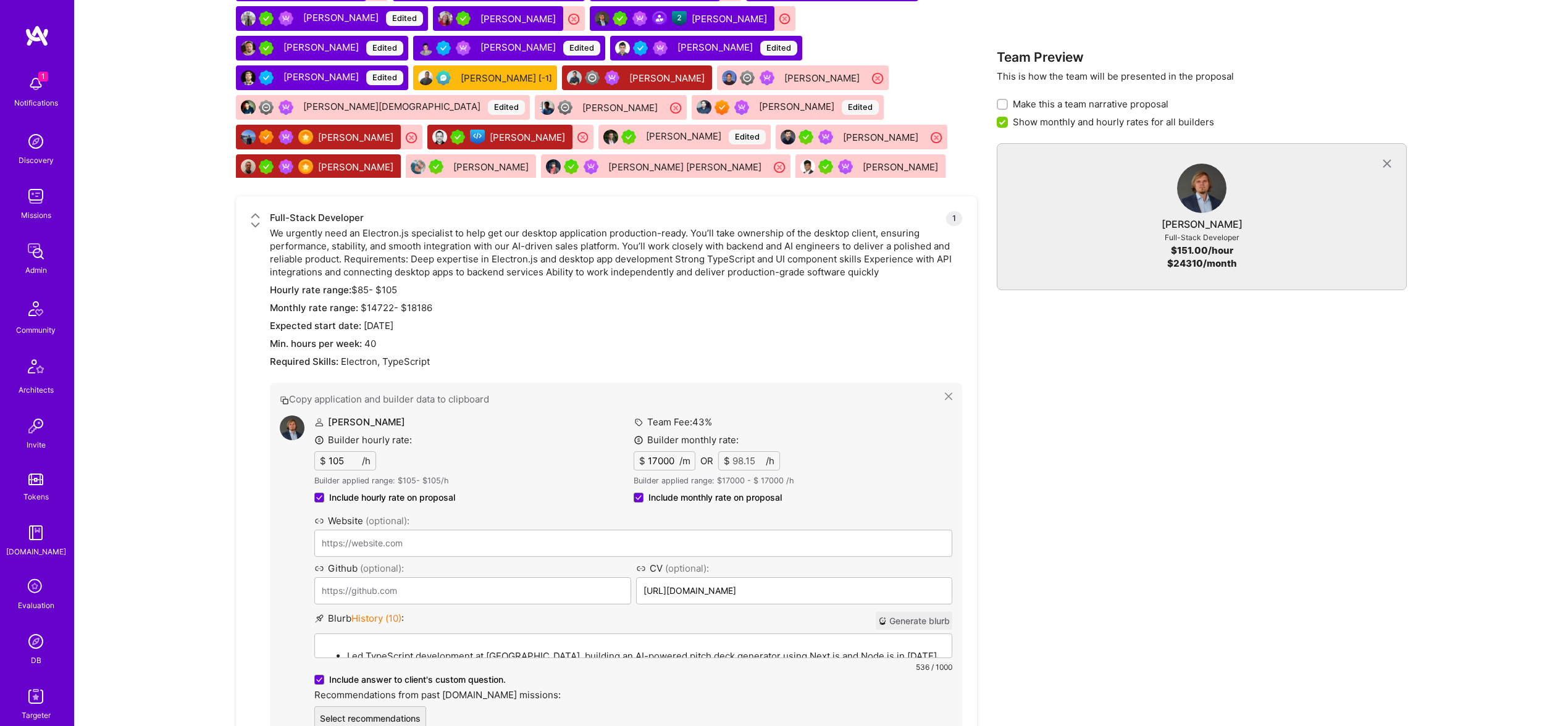
click at [383, 499] on span "Include hourly rate on proposal" at bounding box center [392, 498] width 126 height 13
click at [0, 0] on input "Include hourly rate on proposal" at bounding box center [0, 0] width 0 height 0
click at [385, 496] on span "Include hourly rate on proposal" at bounding box center [392, 498] width 126 height 13
click at [0, 0] on input "Include hourly rate on proposal" at bounding box center [0, 0] width 0 height 0
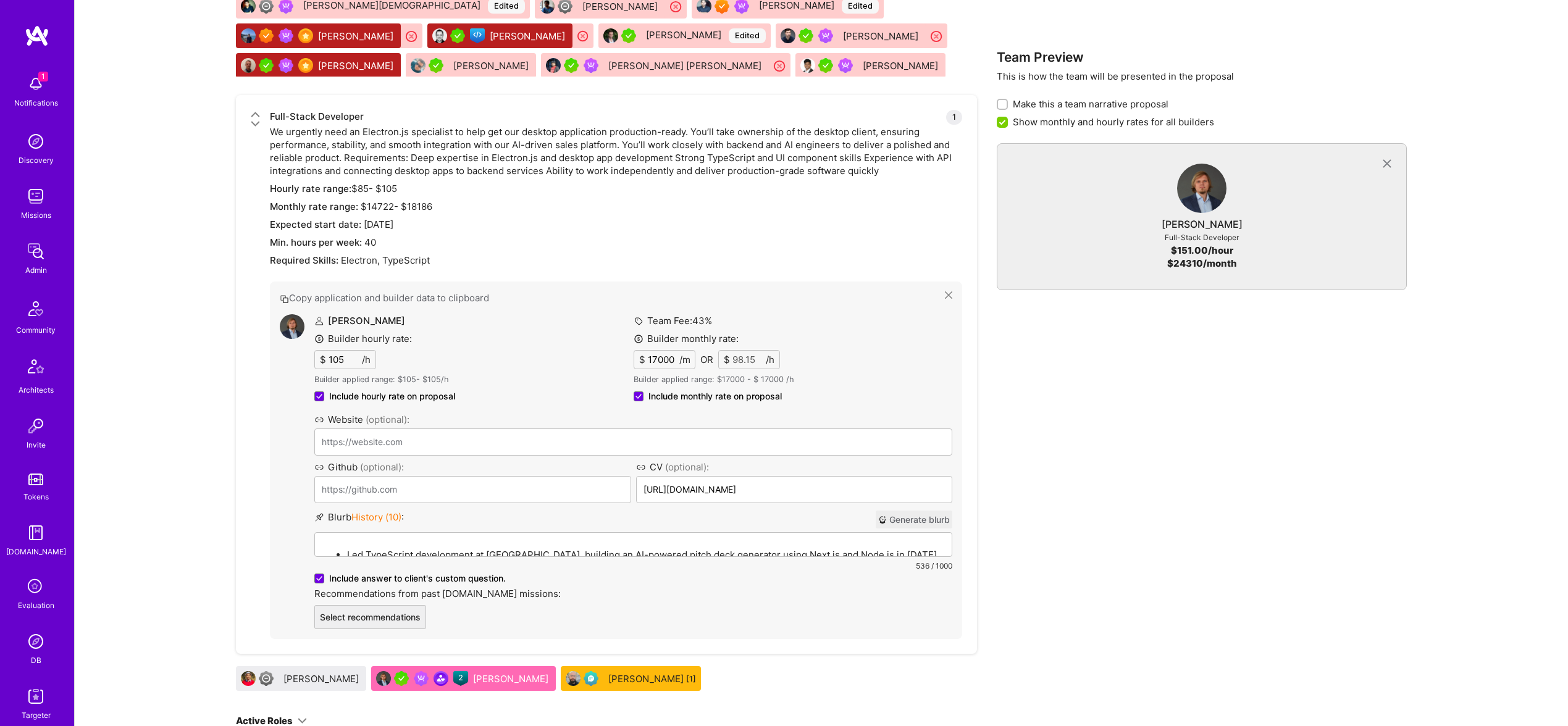
scroll to position [2243, 0]
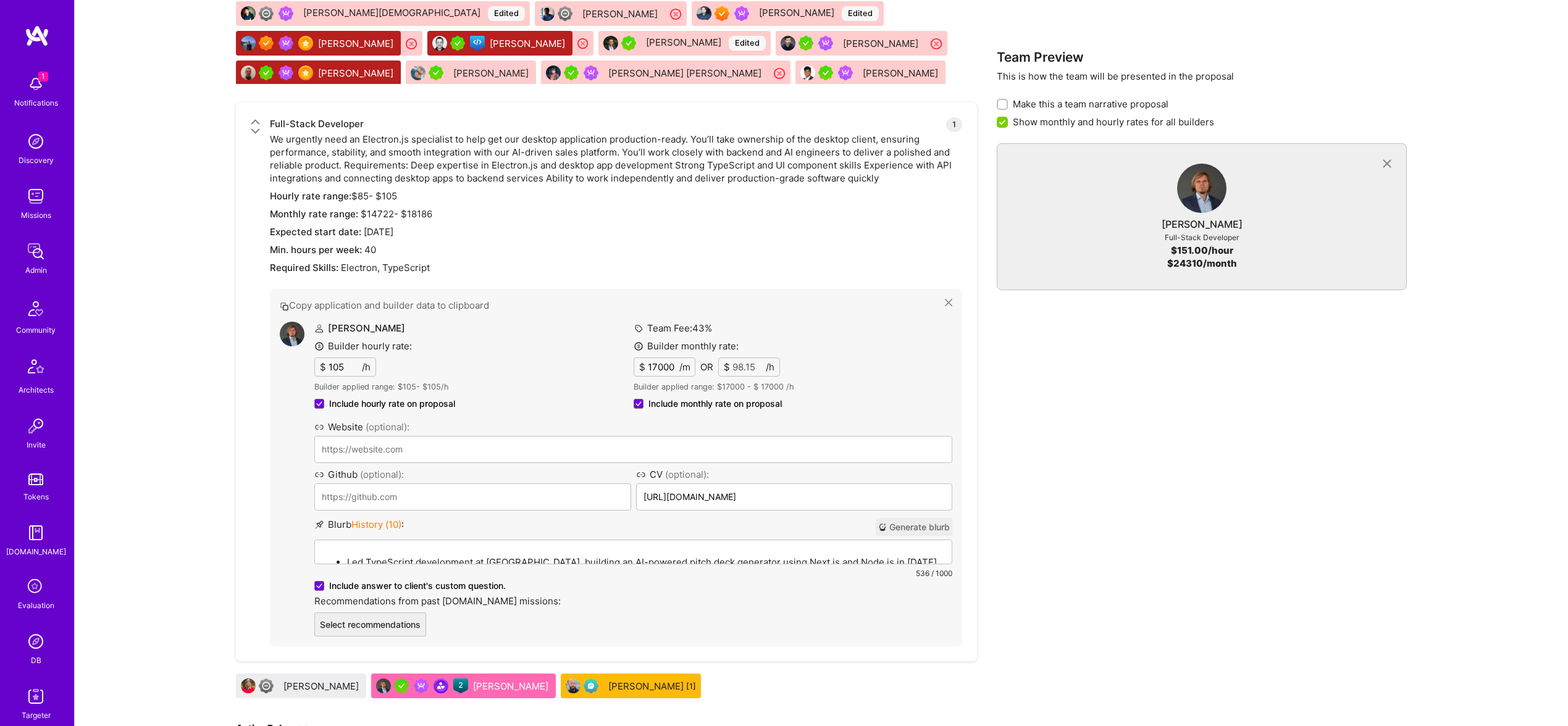
click at [697, 332] on label "Team Fee: 43 %" at bounding box center [673, 328] width 78 height 13
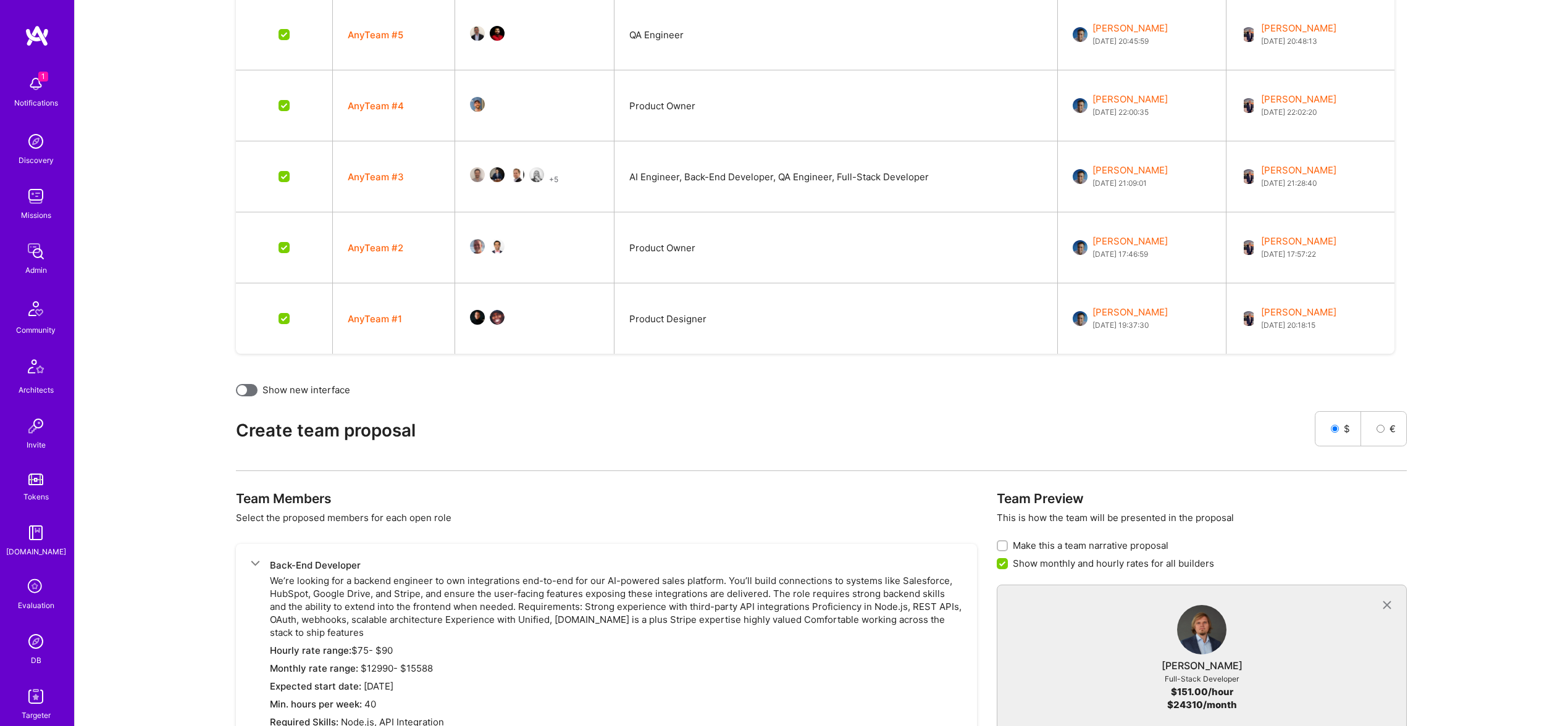
scroll to position [1317, 0]
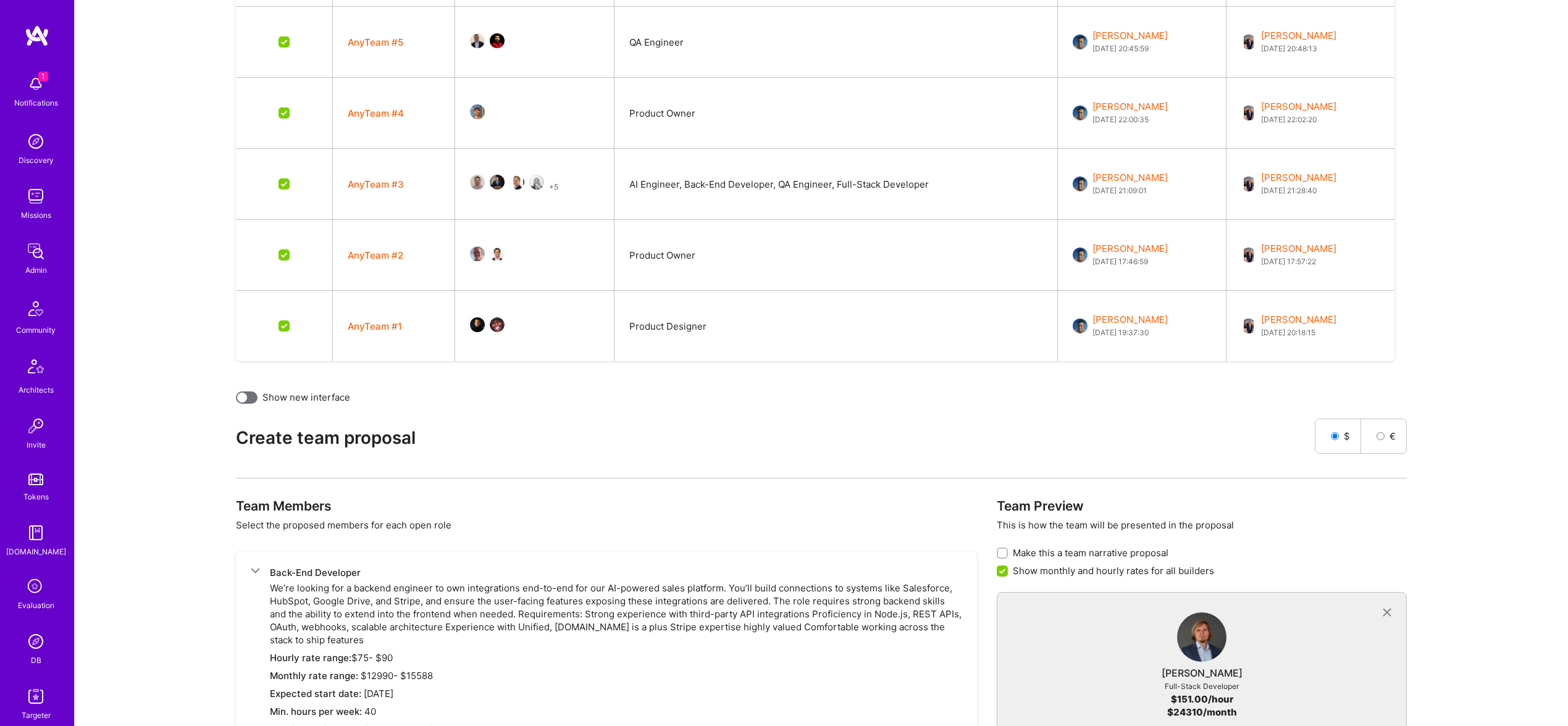
click at [252, 404] on div "Existing proposals Shared Name Builders Roles Created Shared AnyTeam #18 Full-S…" at bounding box center [822, 380] width 1464 height 2756
click at [247, 395] on div at bounding box center [247, 398] width 21 height 13
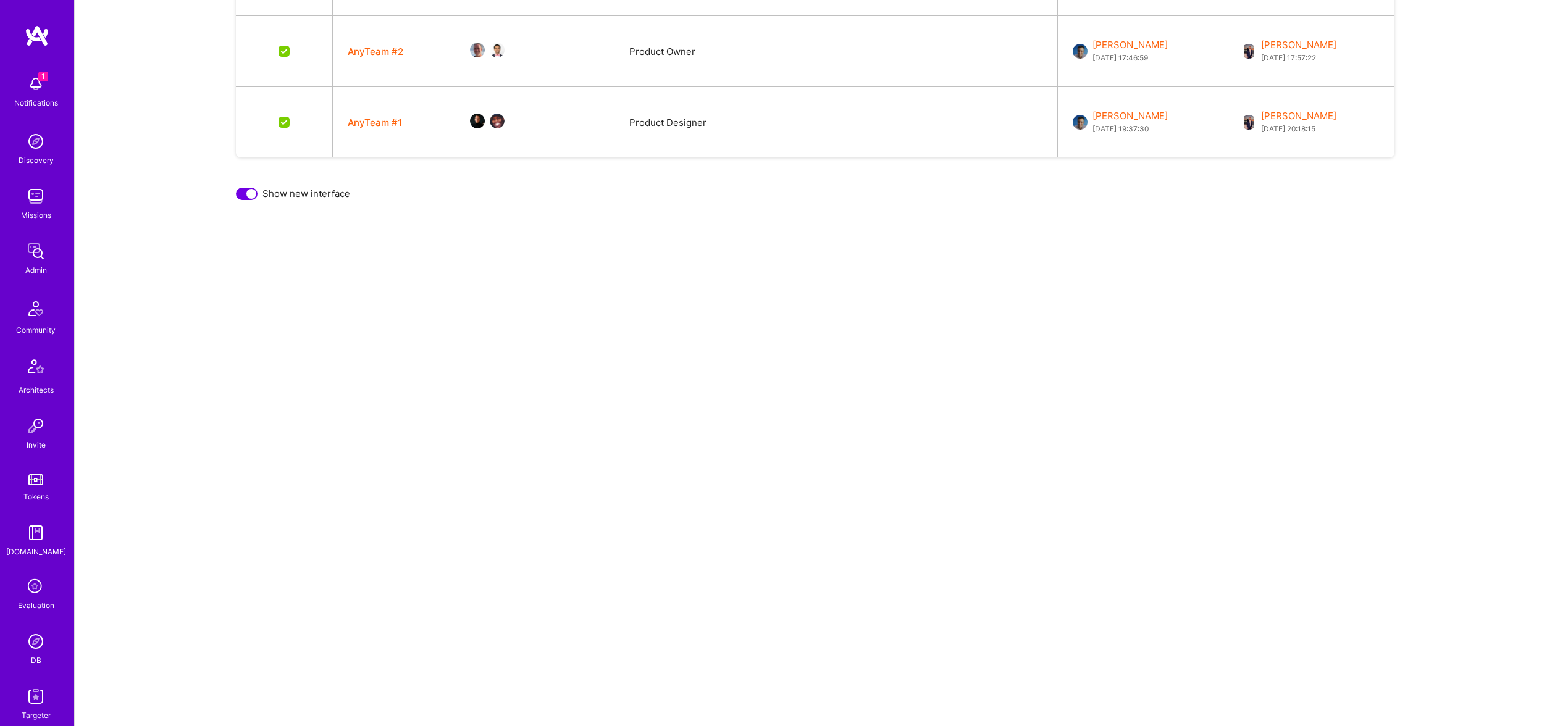
scroll to position [1508, 0]
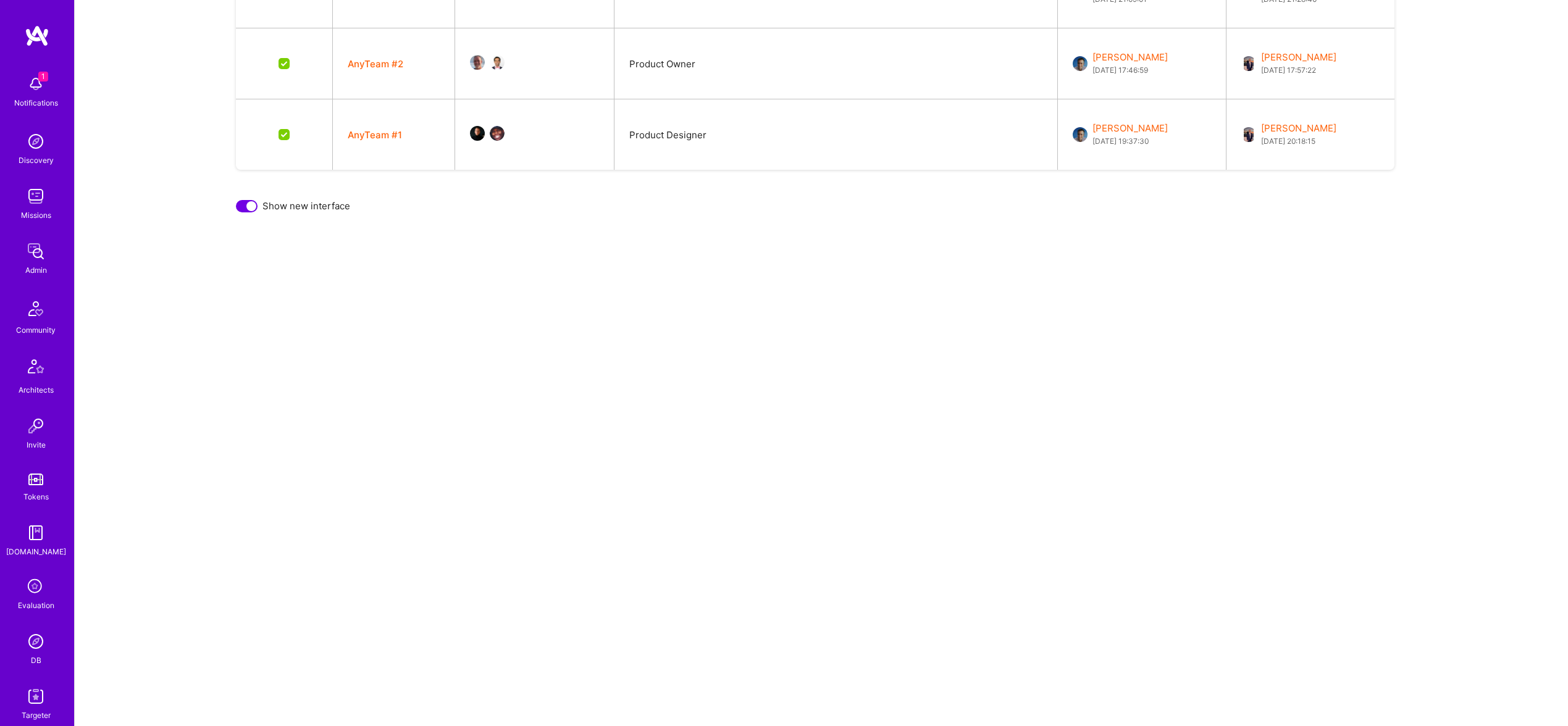
click at [249, 208] on div at bounding box center [252, 206] width 10 height 10
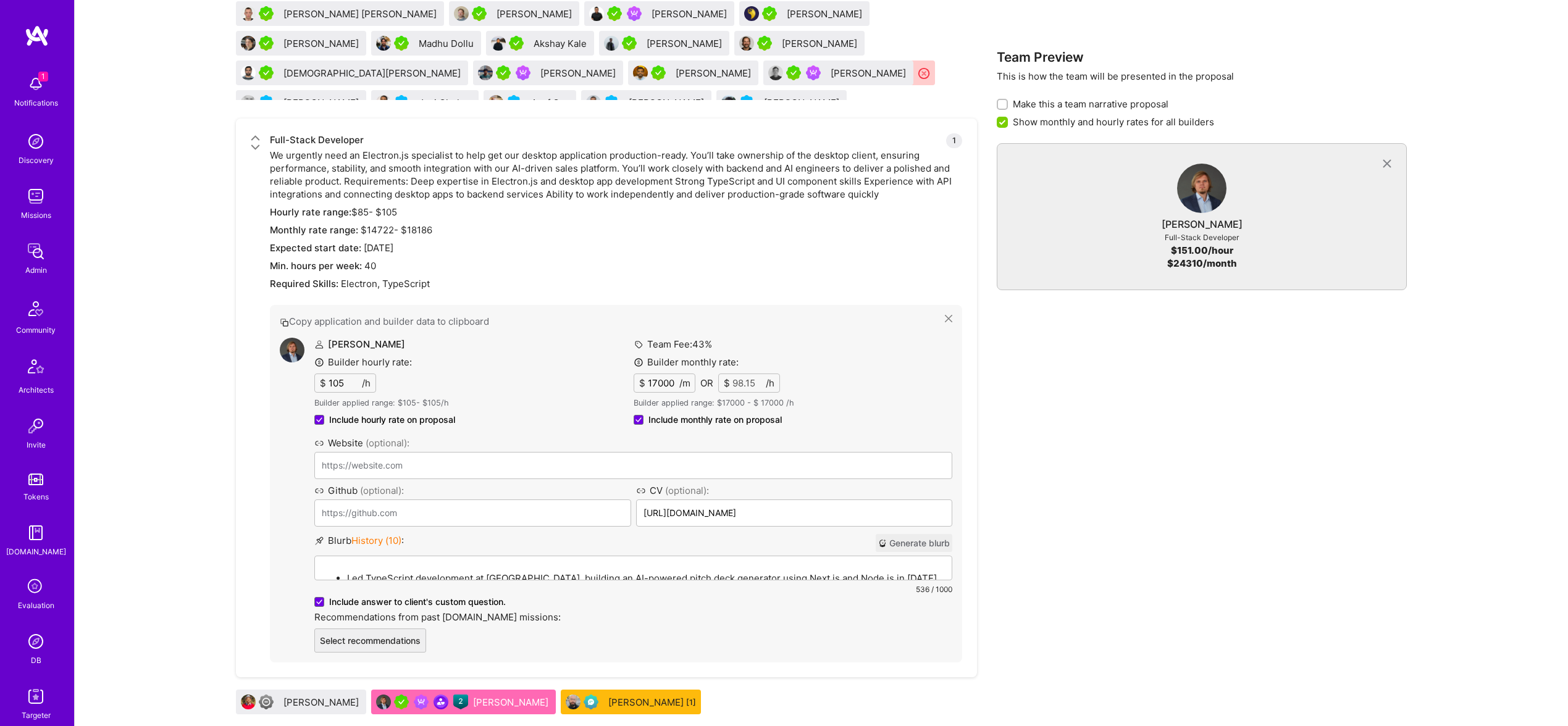
scroll to position [2228, 0]
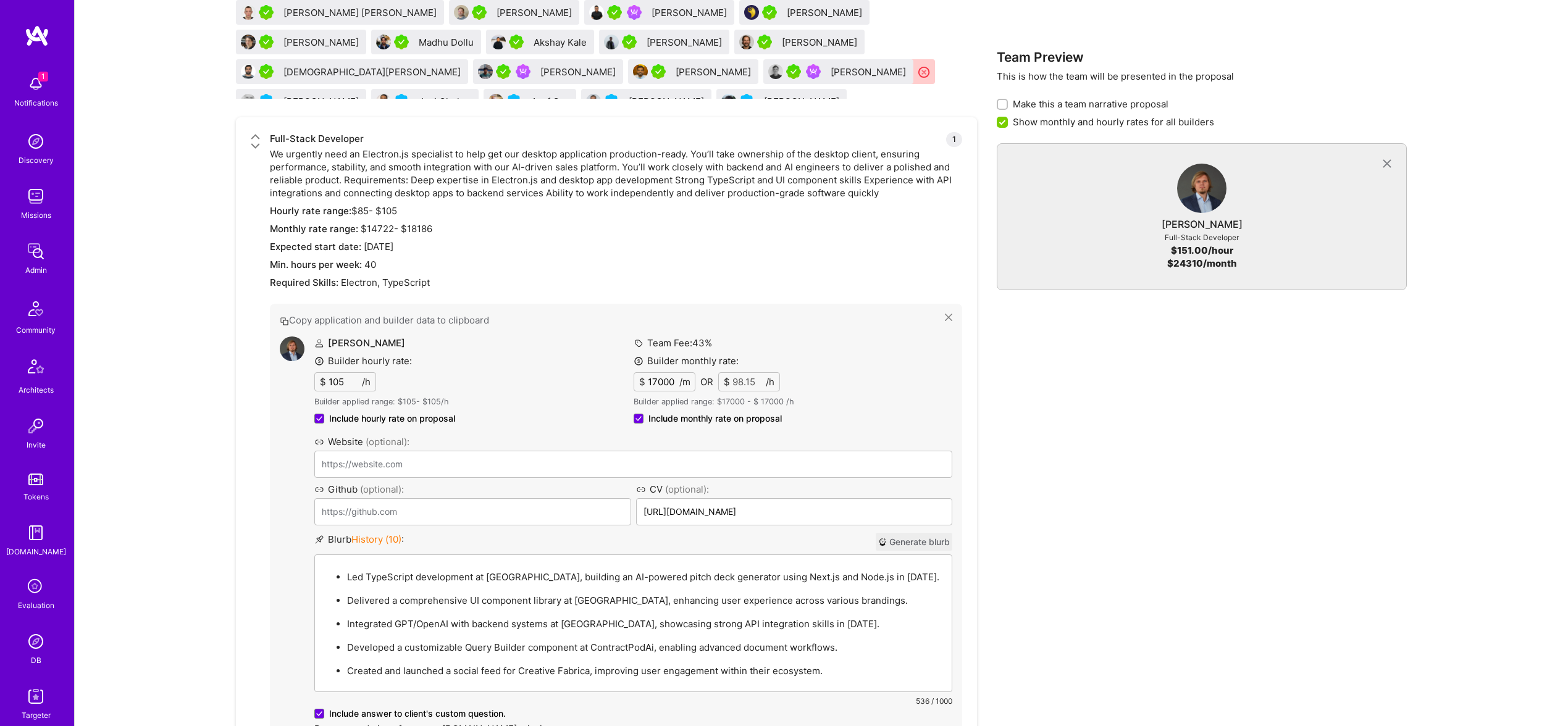
click at [563, 575] on p "Led TypeScript development at [GEOGRAPHIC_DATA], building an AI-powered pitch d…" at bounding box center [645, 577] width 597 height 13
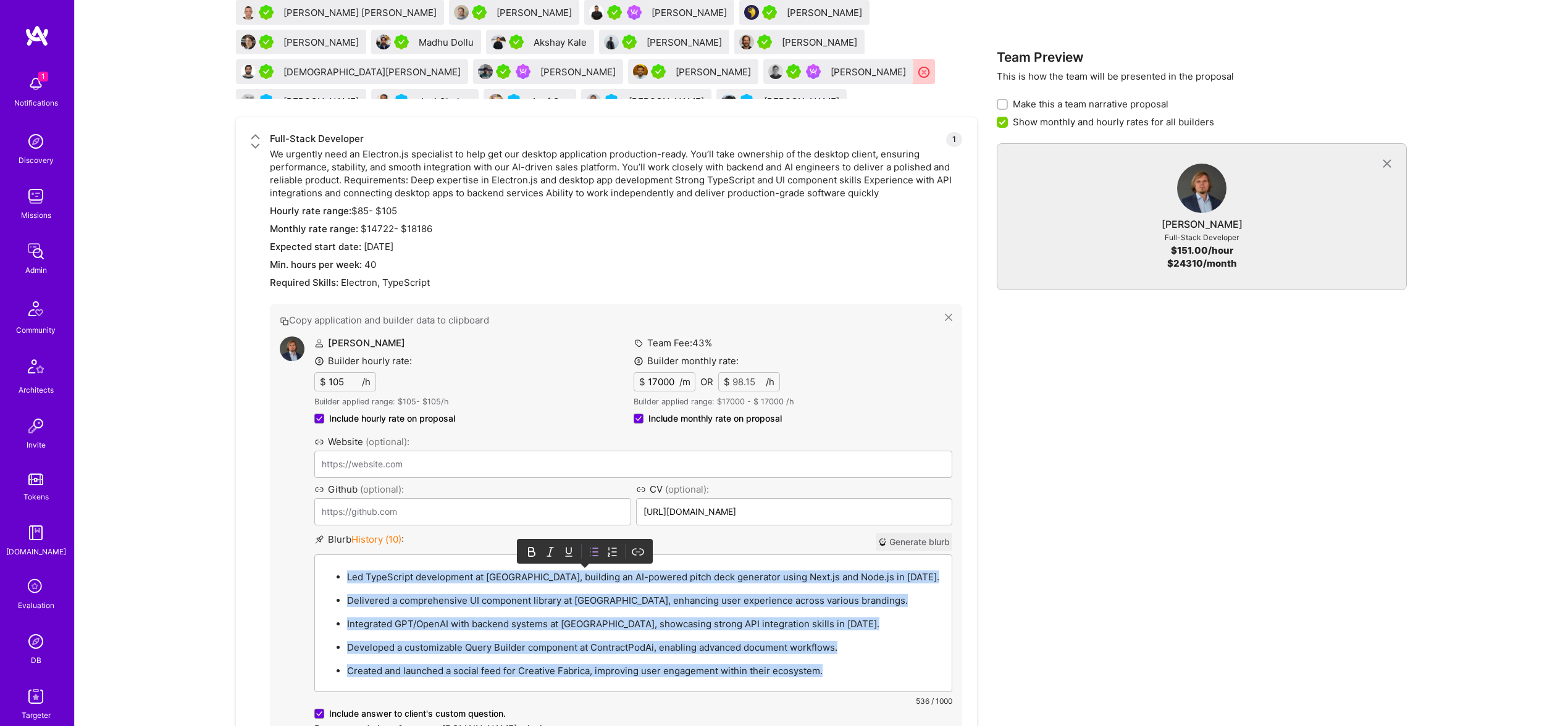
copy ul "Led TypeScript development at [GEOGRAPHIC_DATA], building an AI-powered pitch d…"
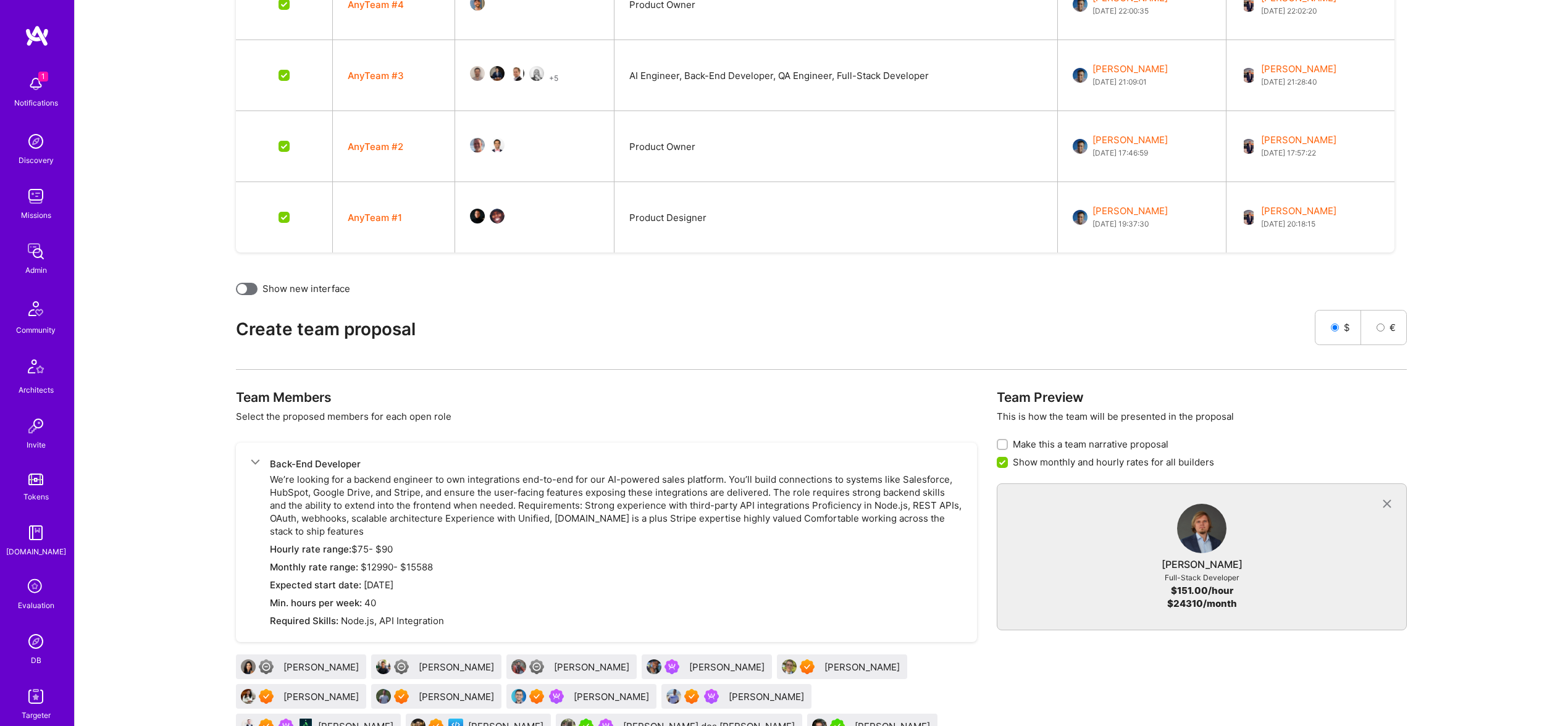
click at [240, 287] on div at bounding box center [242, 289] width 10 height 10
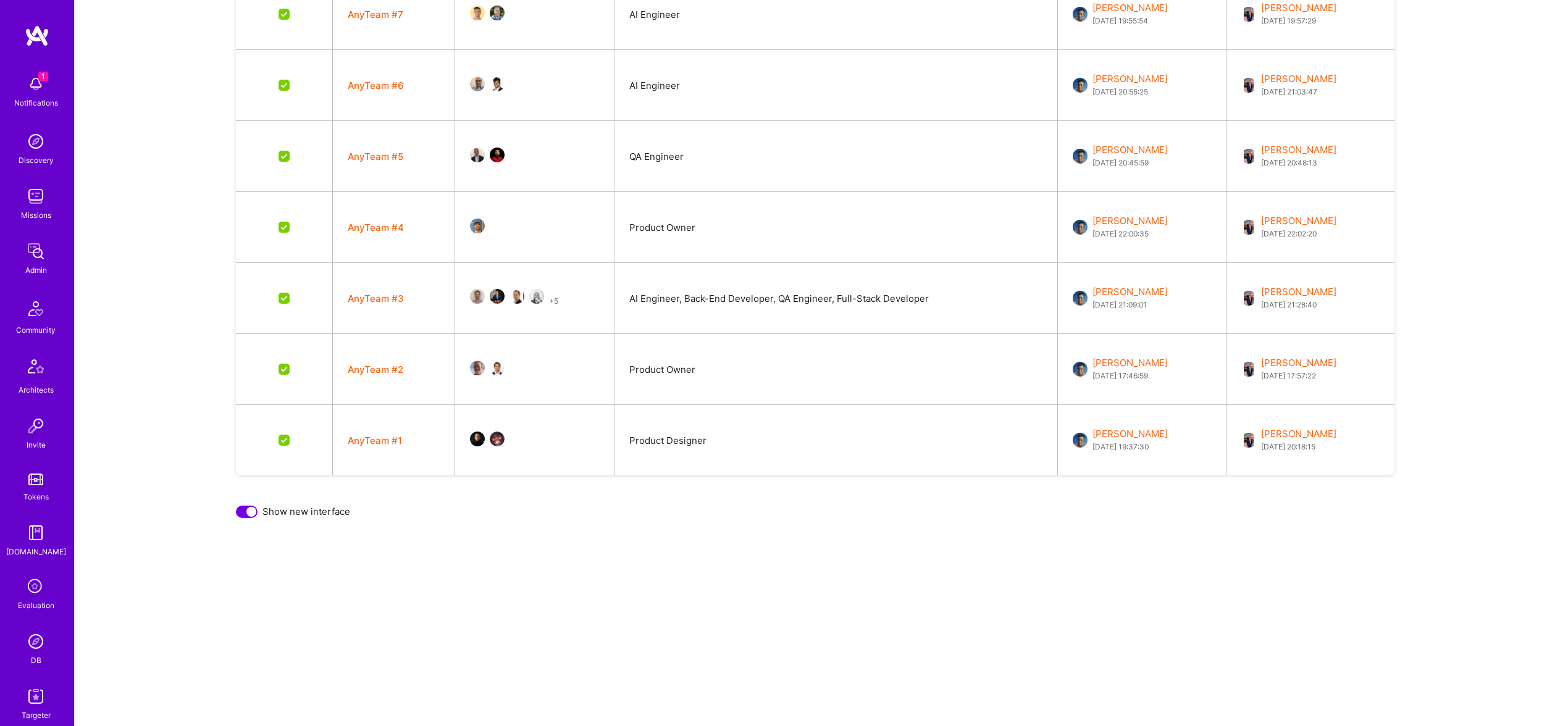
scroll to position [1409, 0]
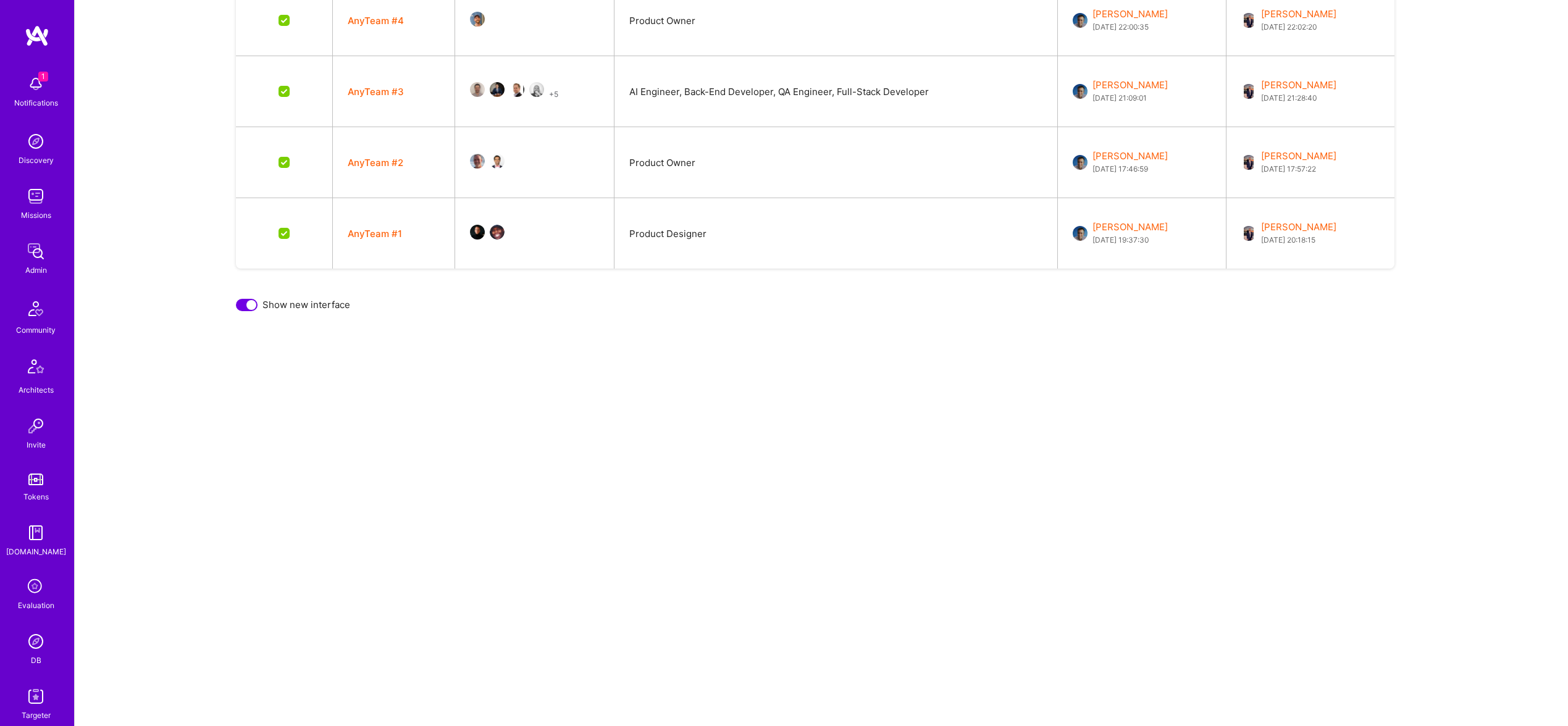
click at [244, 308] on div at bounding box center [247, 305] width 21 height 13
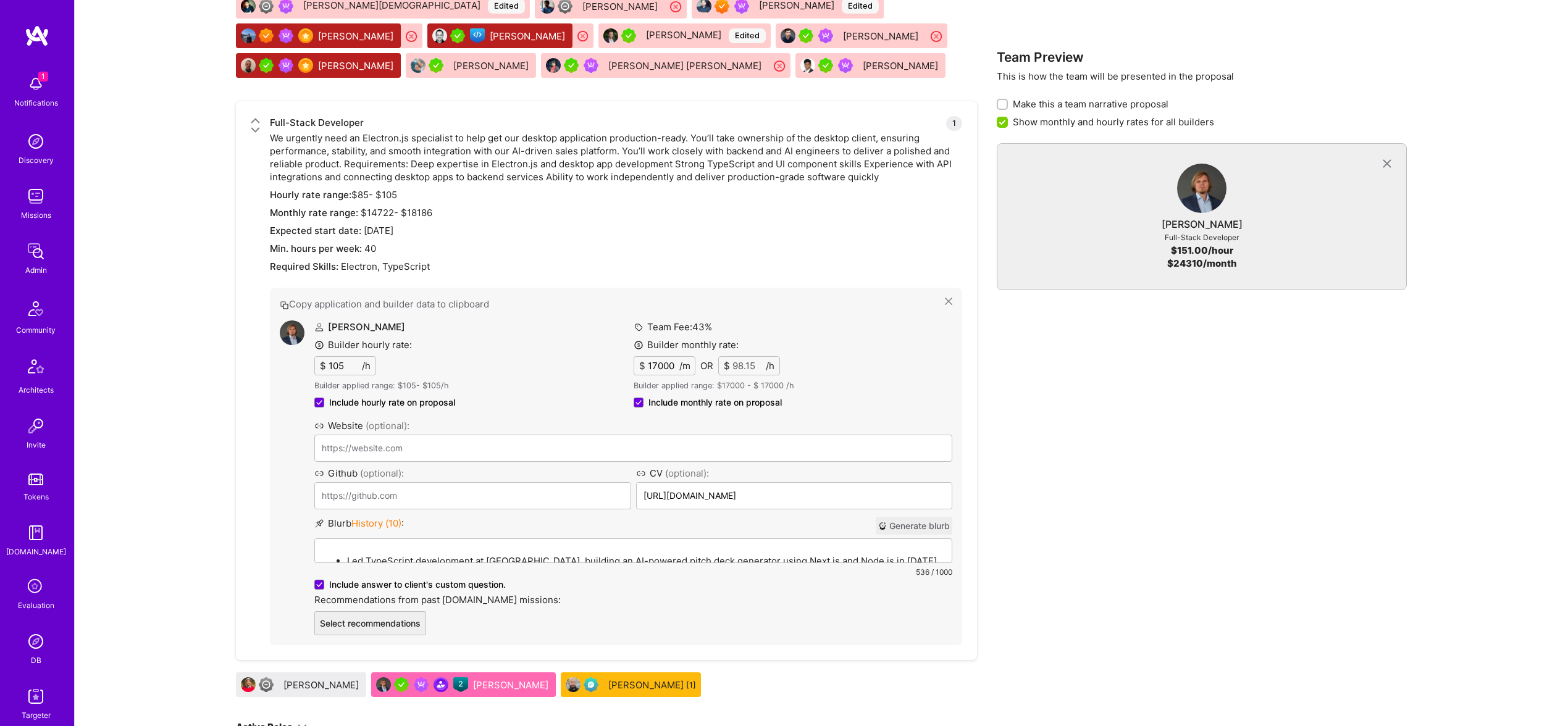
scroll to position [2399, 0]
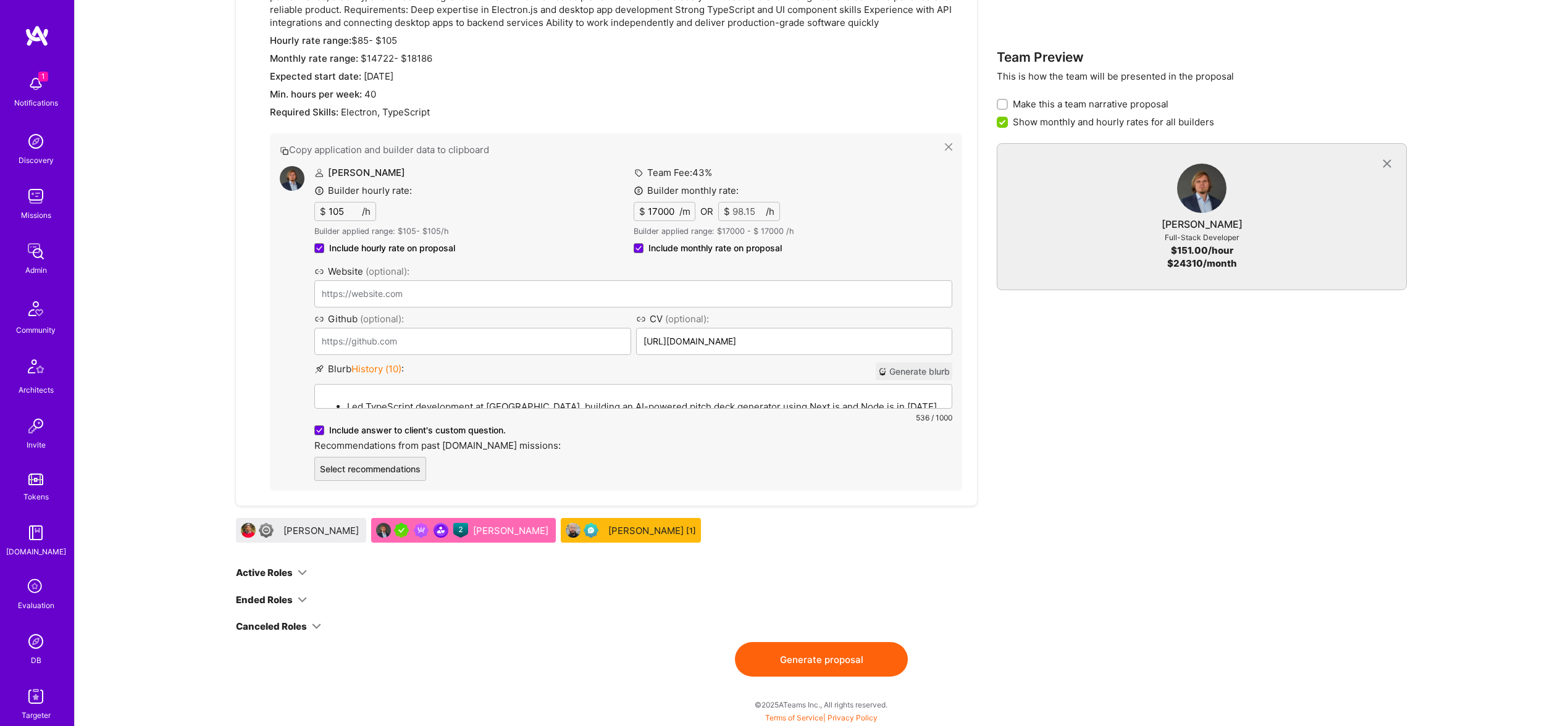
click at [463, 397] on div "Led TypeScript development at [GEOGRAPHIC_DATA], building an AI-powered pitch d…" at bounding box center [633, 452] width 636 height 136
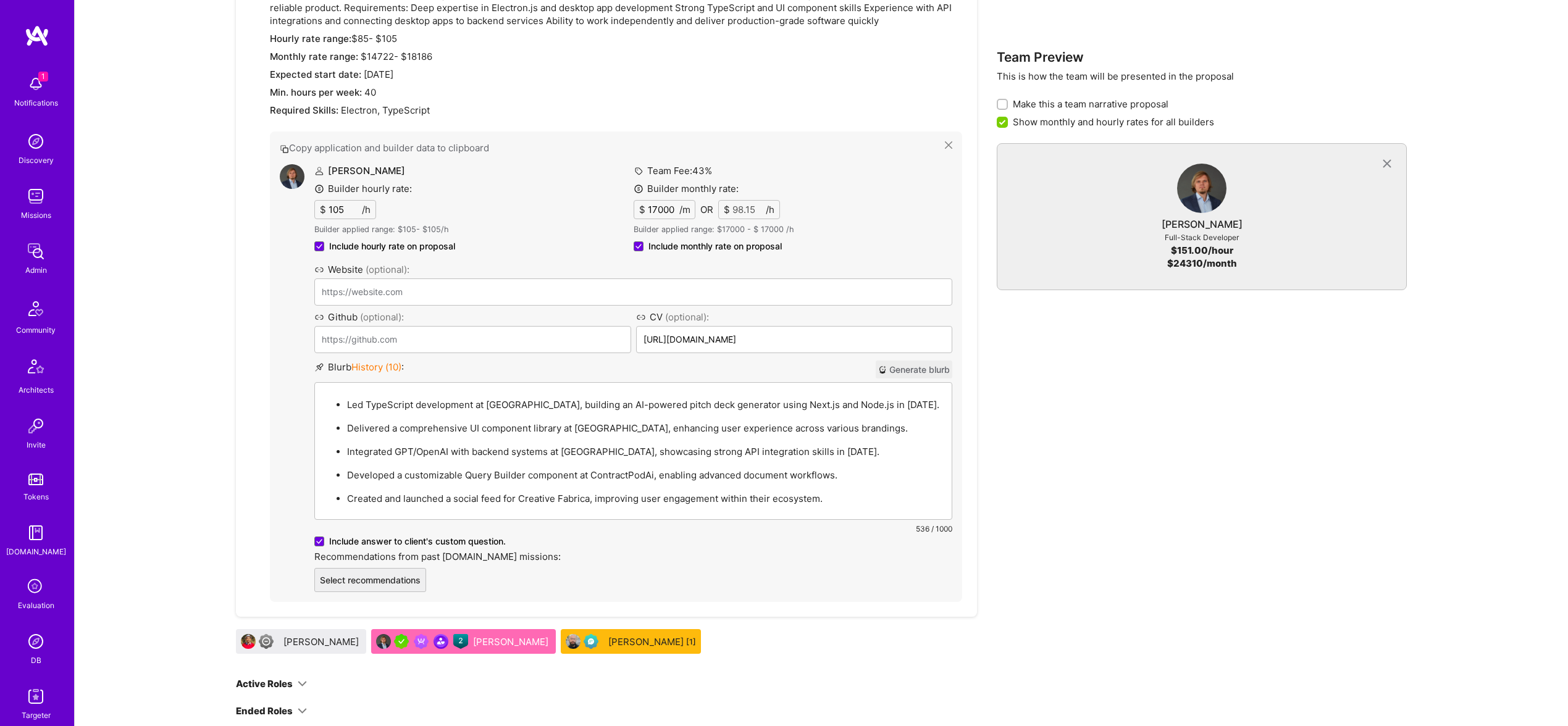
click at [350, 201] on div "Builder hourly rate: $ 105 /h Builder applied range: $ 105 - $ 105 /h Include h…" at bounding box center [385, 218] width 141 height 73
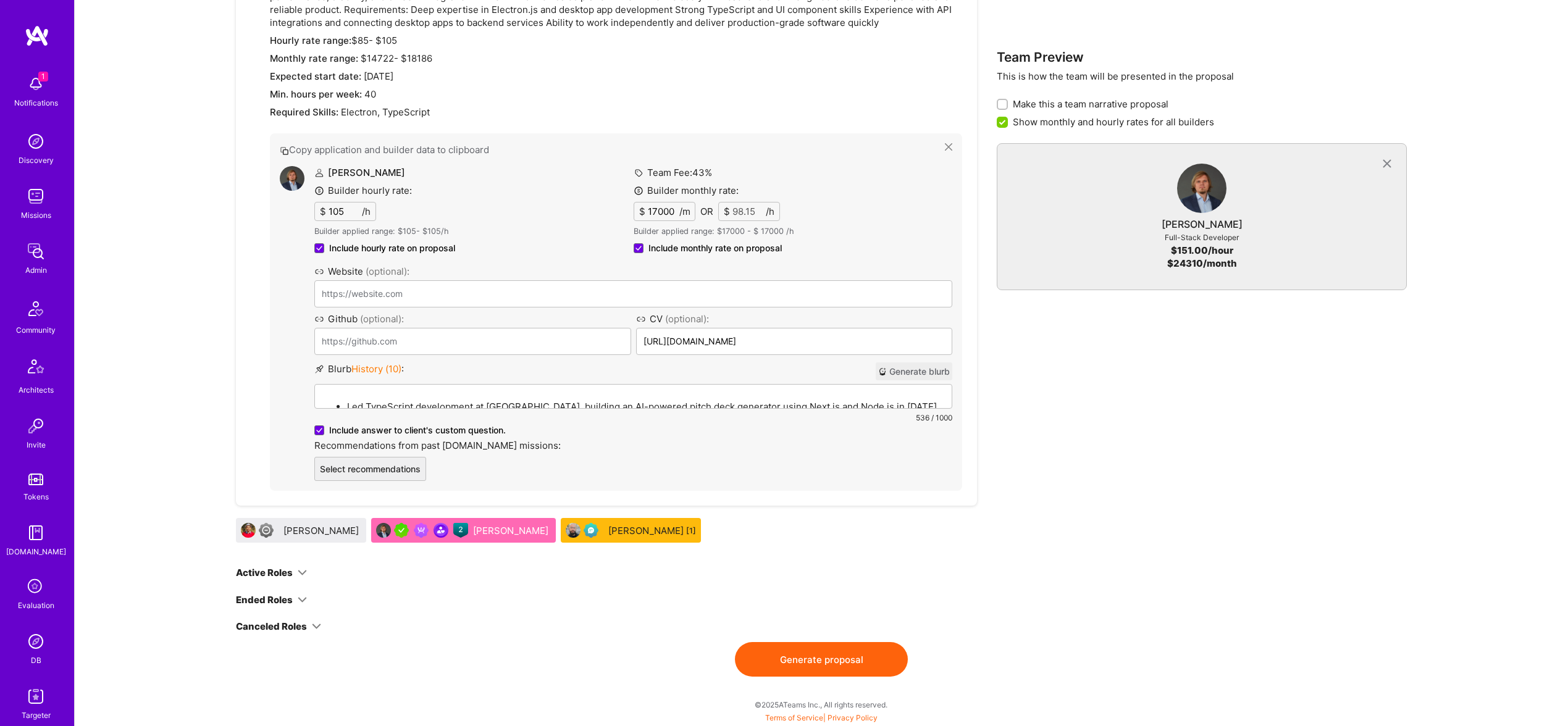
click at [350, 201] on div "Builder hourly rate: $ 105 /h Builder applied range: $ 105 - $ 105 /h Include h…" at bounding box center [385, 220] width 141 height 73
click at [317, 216] on div "$ 105 /h" at bounding box center [345, 211] width 62 height 19
click at [341, 213] on input "105" at bounding box center [344, 211] width 36 height 18
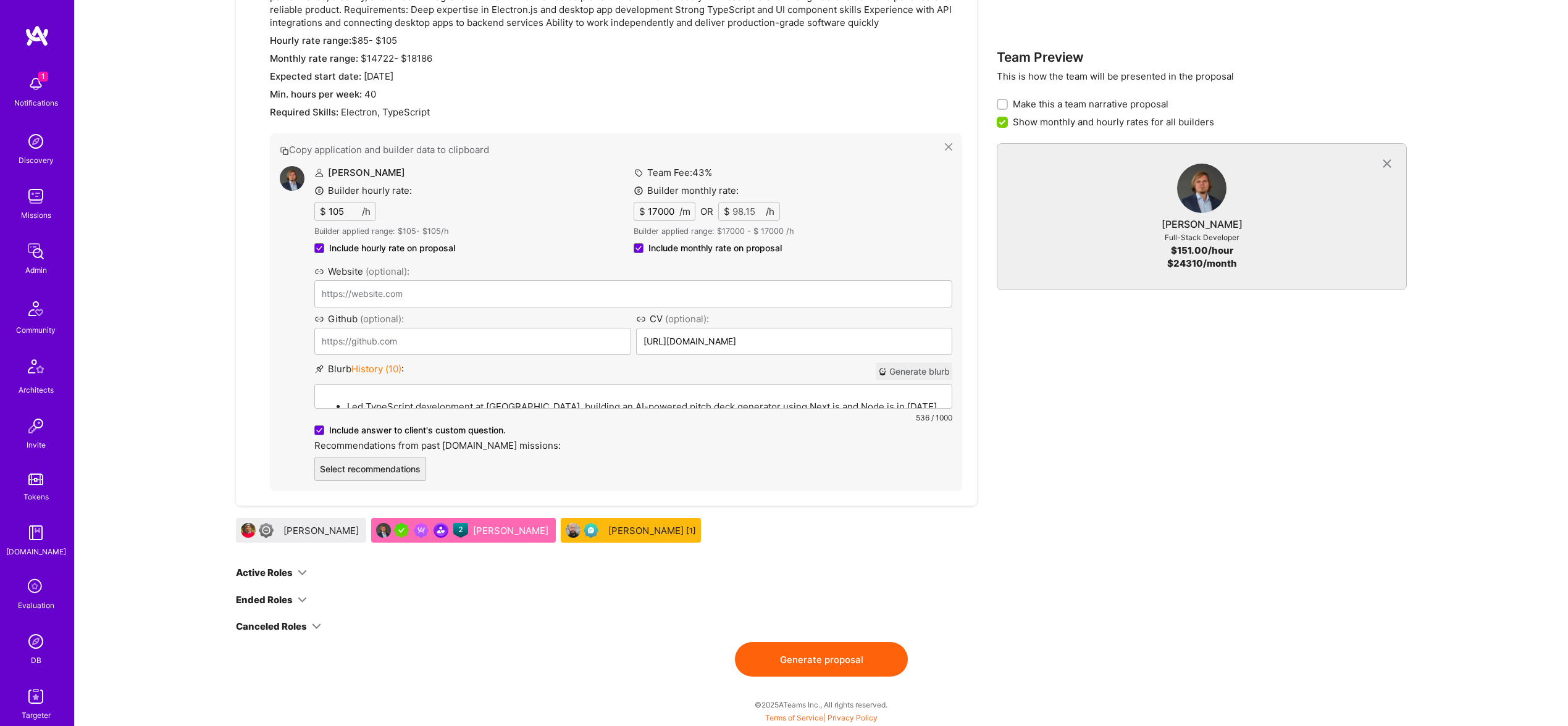
click at [353, 210] on input "105" at bounding box center [344, 211] width 36 height 18
type input "95"
type input "1"
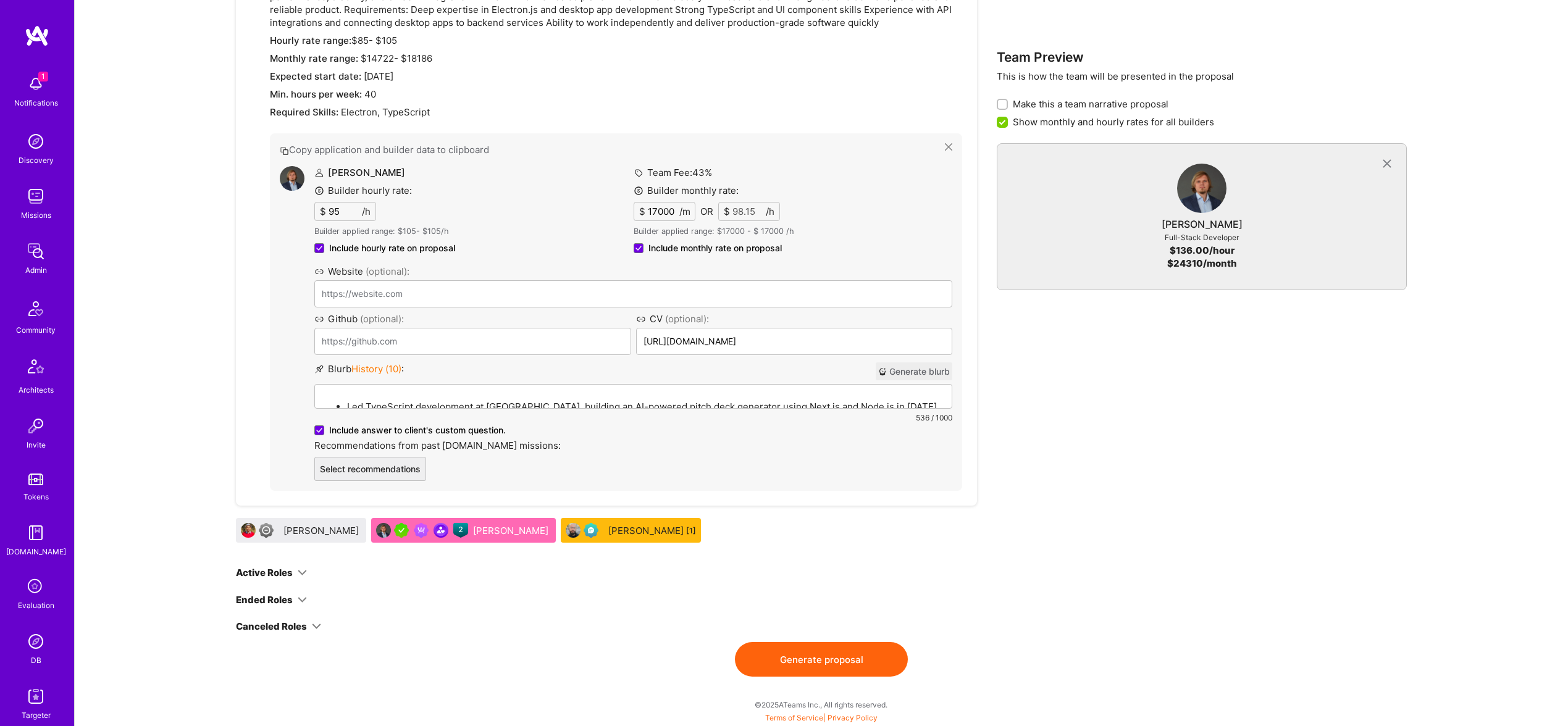
type input "0.01"
type input "15"
type input "0.09"
type input "155"
type input "0.89"
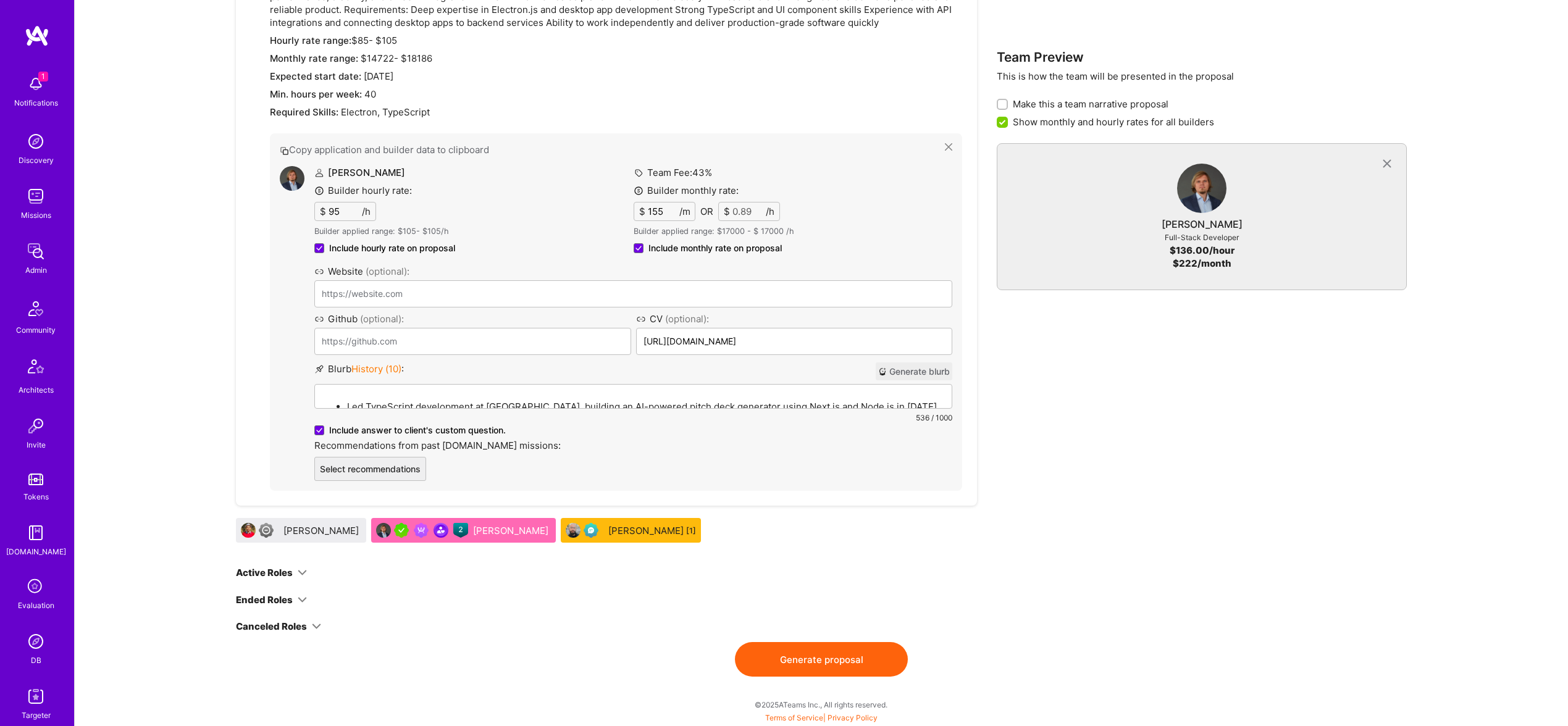
type input "1550"
type input "8.95"
type input "15500"
type input "89.49"
type input "15500"
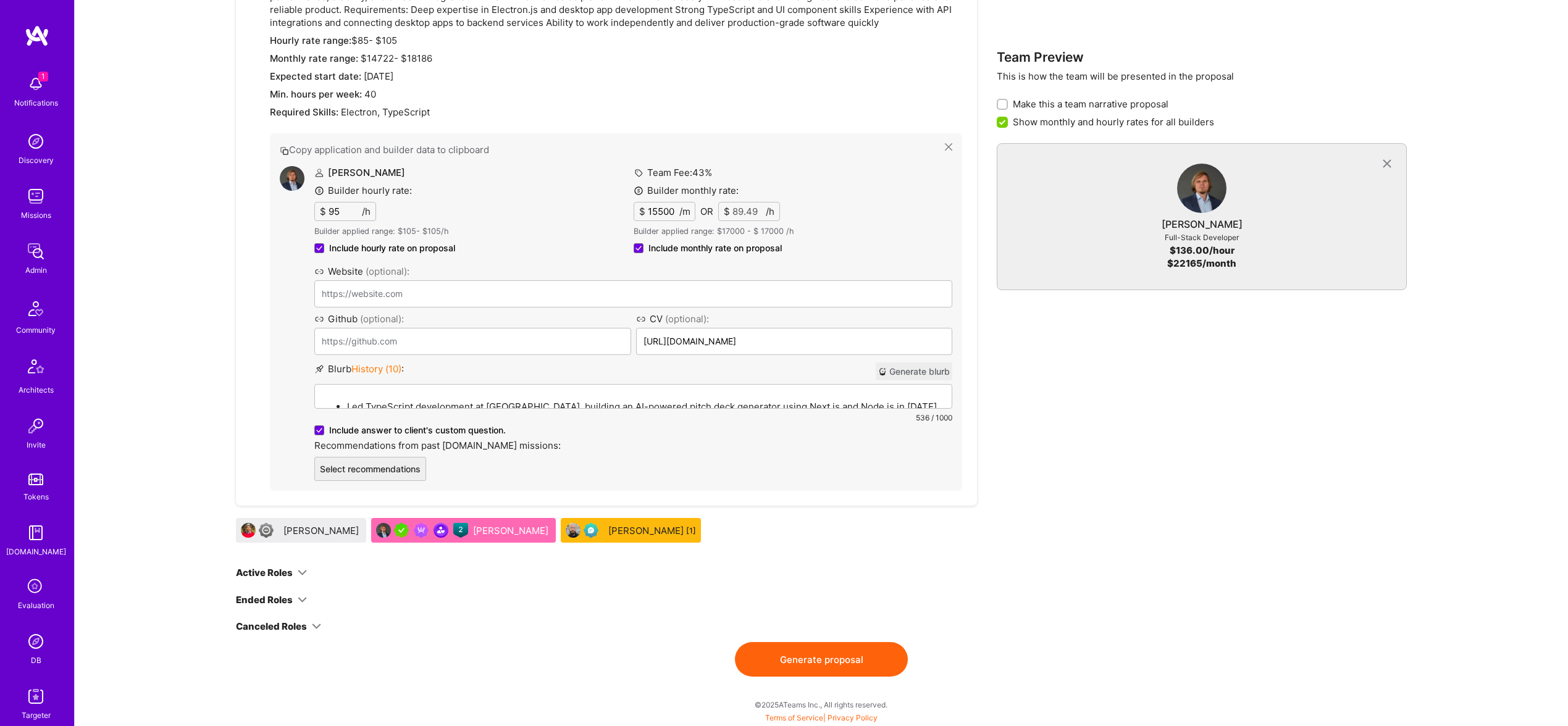
click at [793, 661] on button "Generate proposal" at bounding box center [822, 659] width 173 height 35
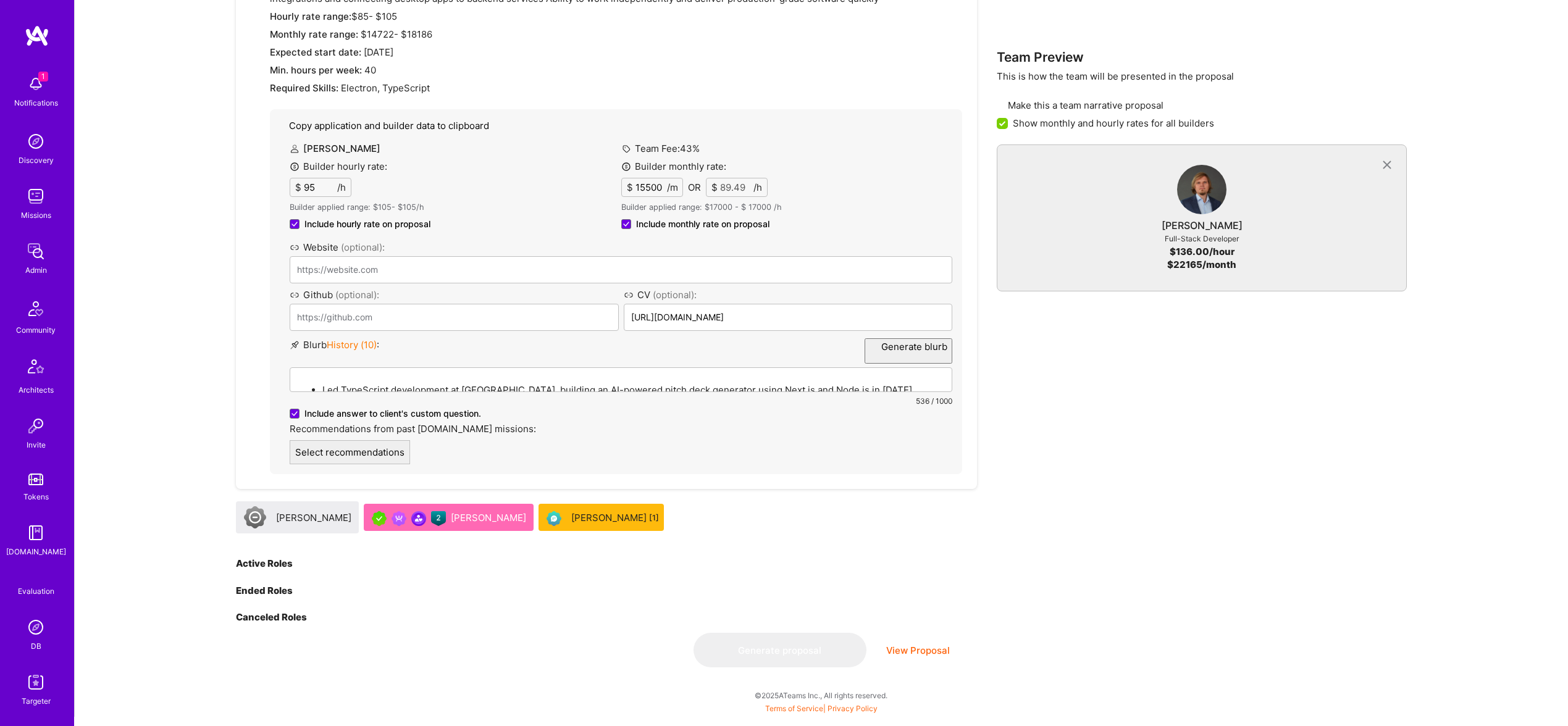
scroll to position [0, 0]
